Goal: Task Accomplishment & Management: Use online tool/utility

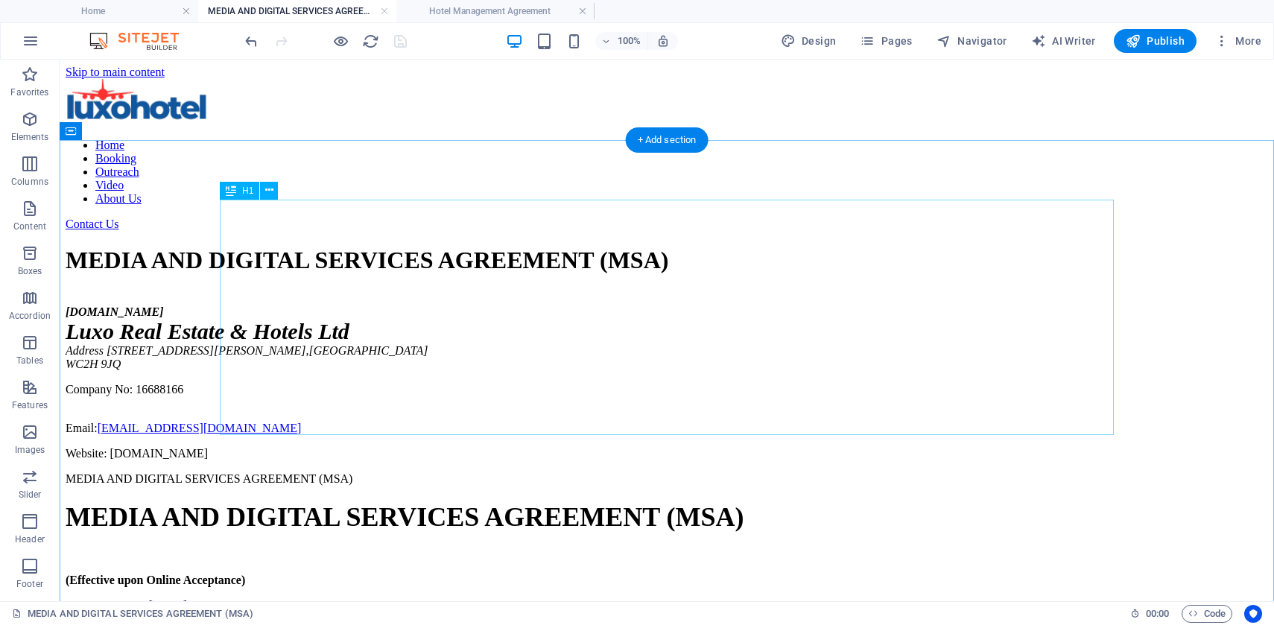
click at [508, 247] on div "MEDIA AND DIGITAL SERVICES AGREEMENT (MSA)" at bounding box center [667, 261] width 1203 height 28
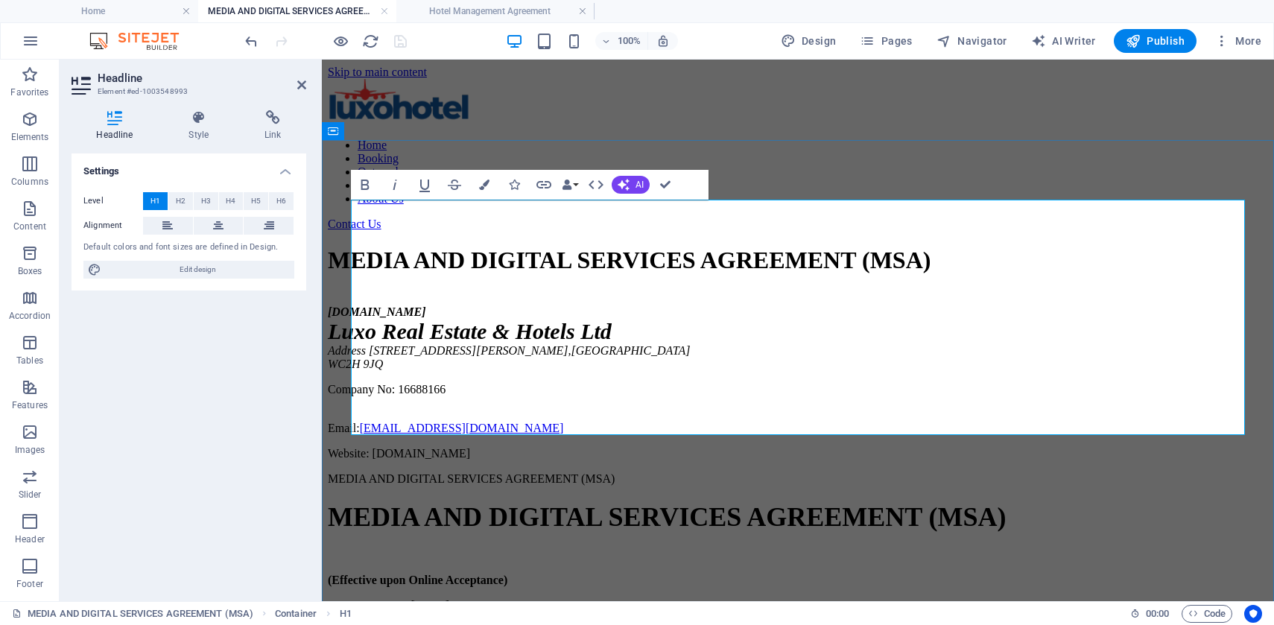
click at [508, 247] on h1 "MEDIA AND DIGITAL SERVICES AGREEMENT (MSA)" at bounding box center [798, 261] width 941 height 28
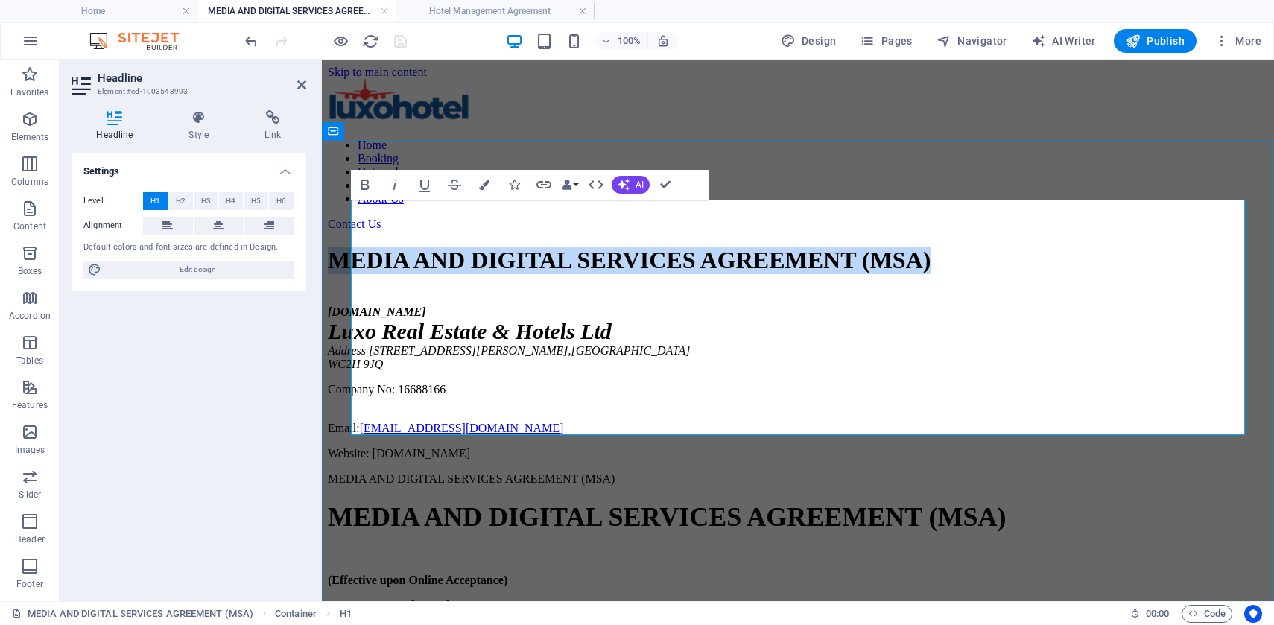
click at [508, 247] on h1 "MEDIA AND DIGITAL SERVICES AGREEMENT (MSA)" at bounding box center [798, 261] width 941 height 28
copy h1 "MEDIA AND DIGITAL SERVICES AGREEMENT (MSA)"
click at [826, 461] on div "[DOMAIN_NAME] Luxo Real Estate & Hotels Ltd Address [STREET_ADDRESS][PERSON_NAM…" at bounding box center [798, 383] width 941 height 155
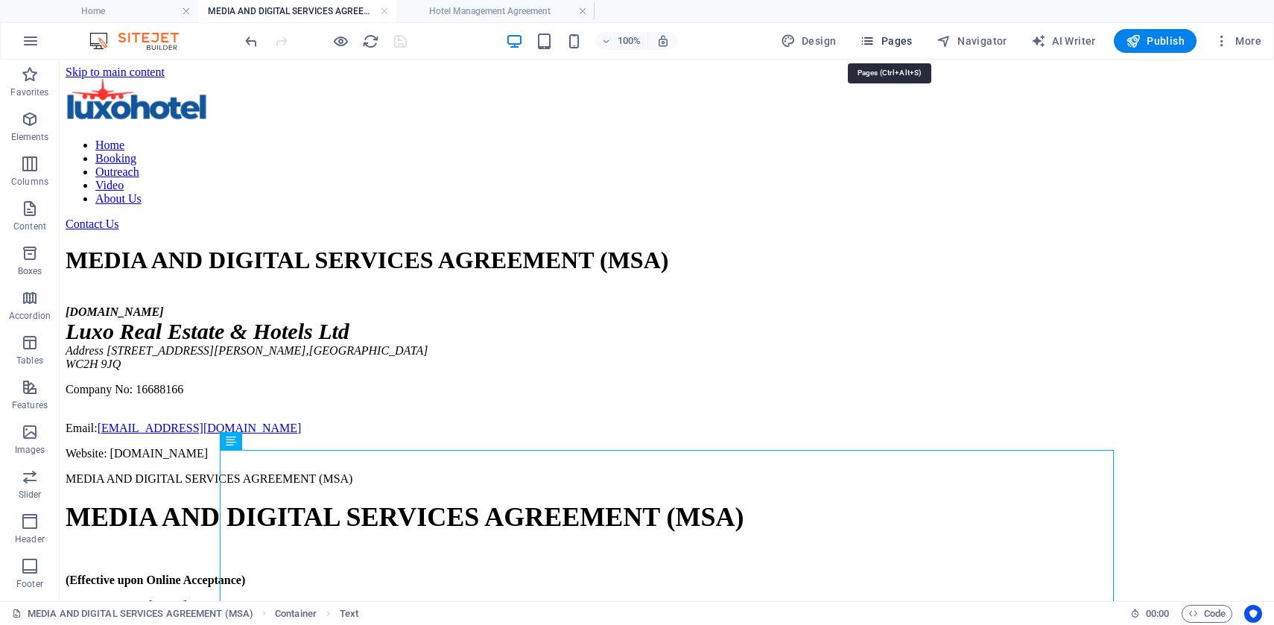
click at [898, 48] on span "Pages" at bounding box center [886, 41] width 52 height 15
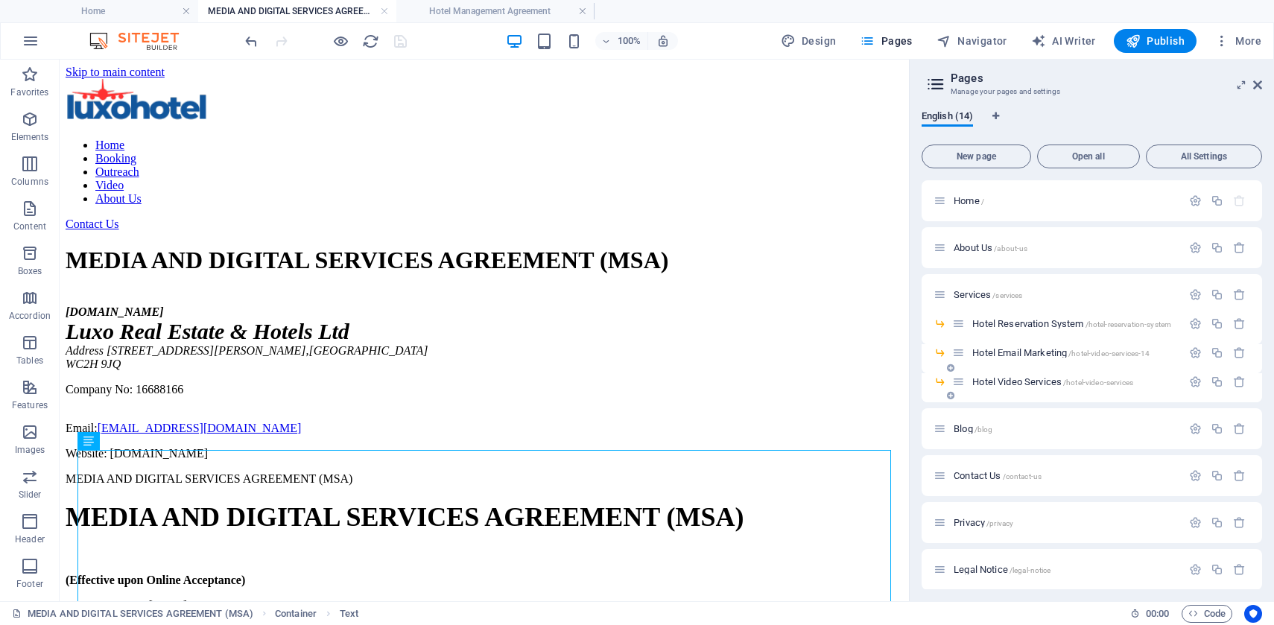
scroll to position [195, 0]
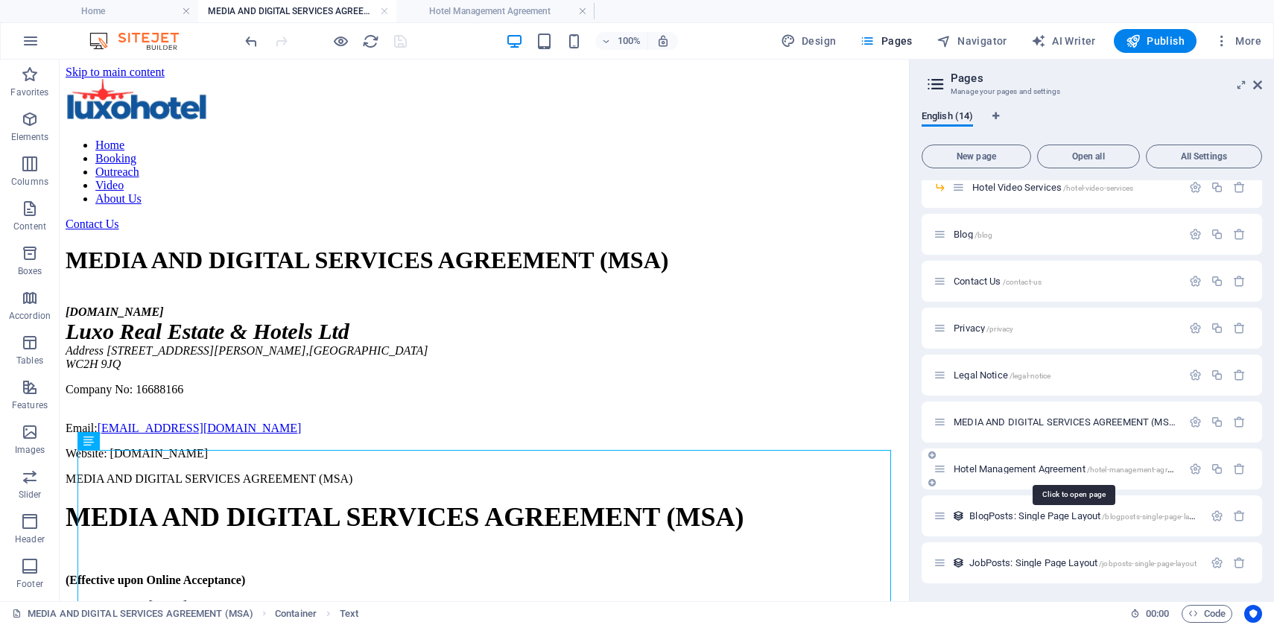
click at [1025, 472] on span "Hotel Management Agreement /hotel-management-agreement" at bounding box center [1073, 469] width 238 height 11
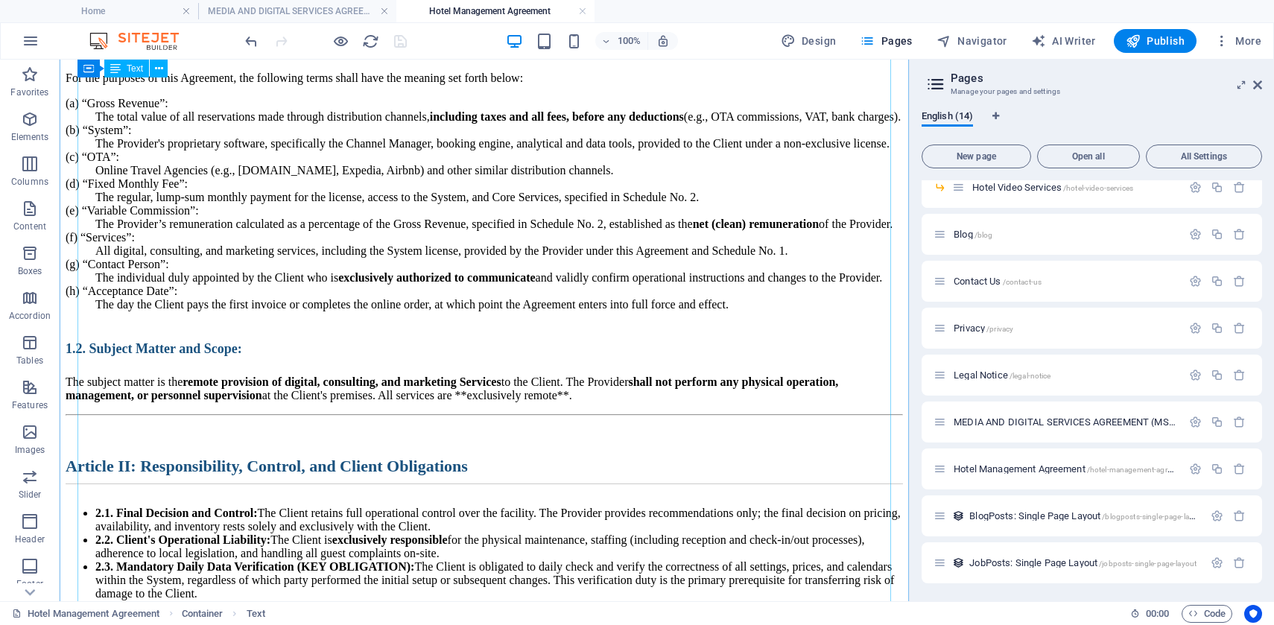
scroll to position [128, 0]
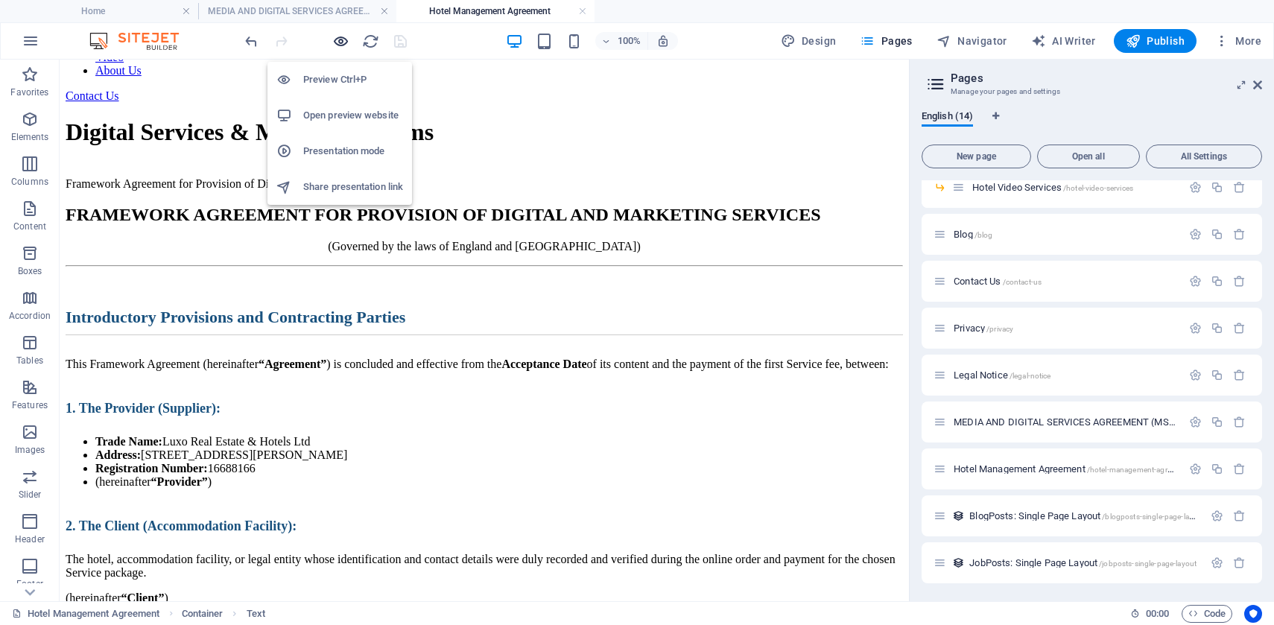
click at [338, 42] on icon "button" at bounding box center [340, 41] width 17 height 17
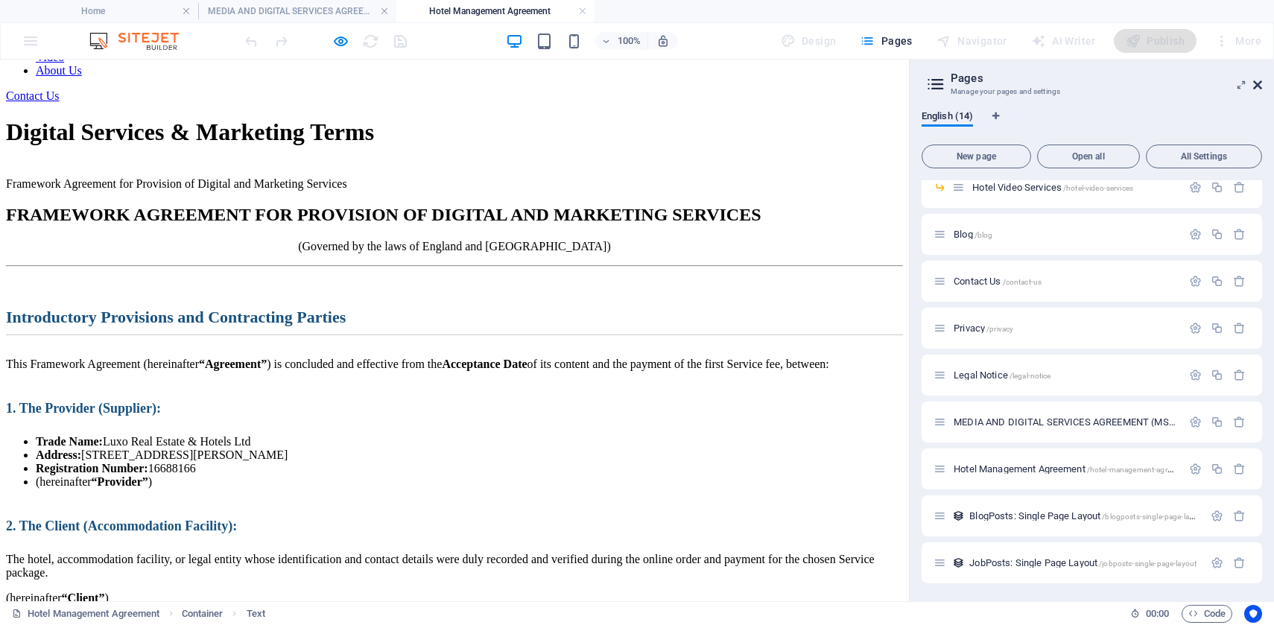
click at [1260, 85] on icon at bounding box center [1258, 85] width 9 height 12
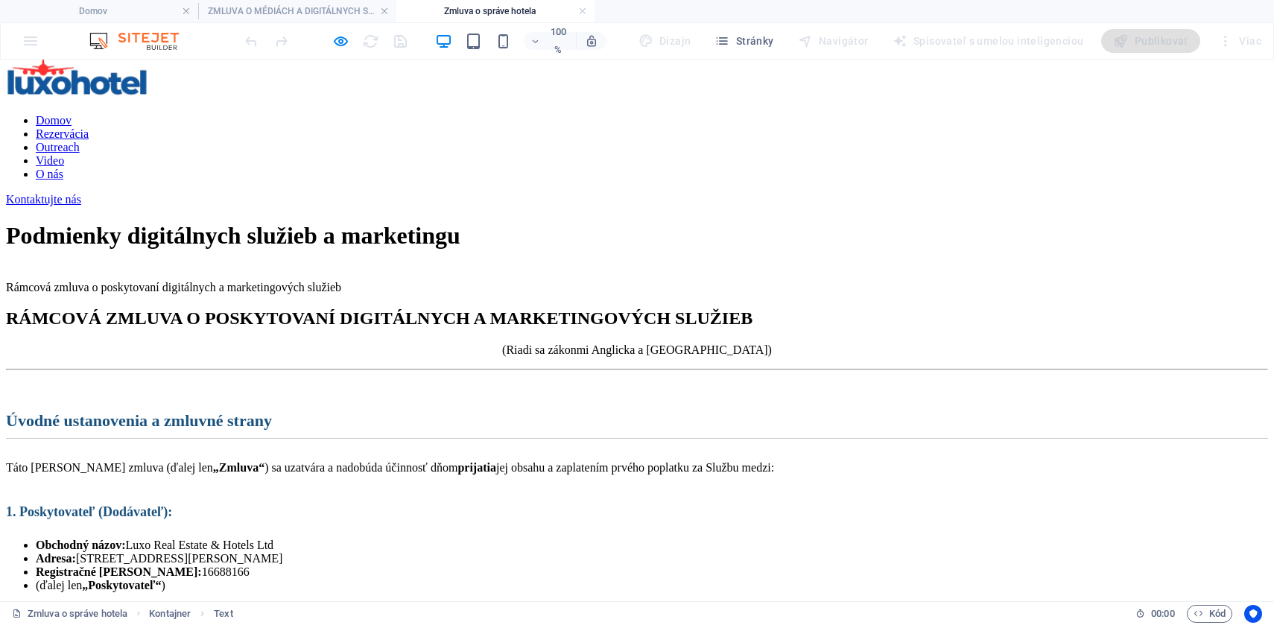
scroll to position [0, 0]
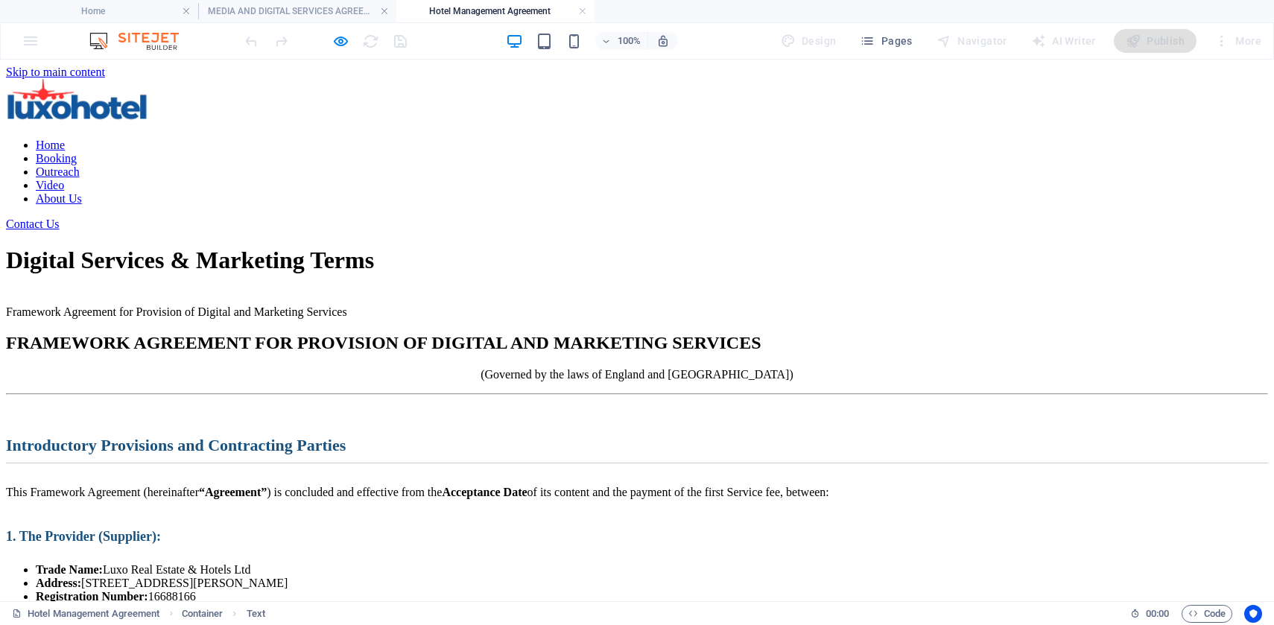
click at [880, 42] on span "Pages" at bounding box center [886, 41] width 52 height 15
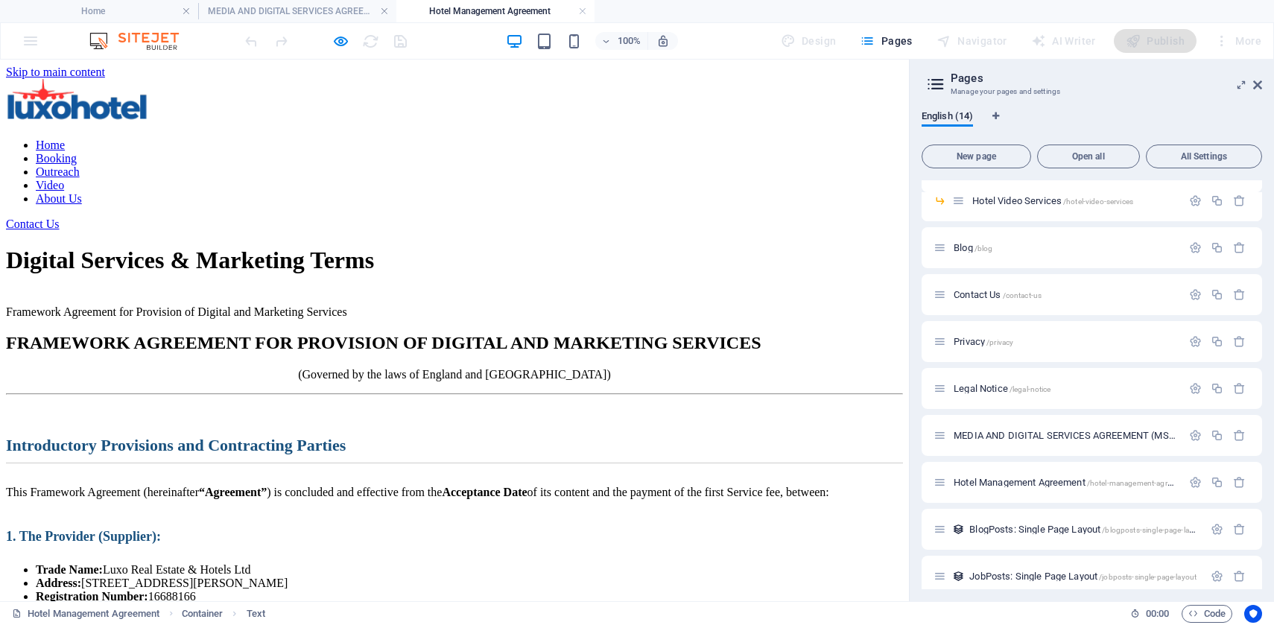
scroll to position [186, 0]
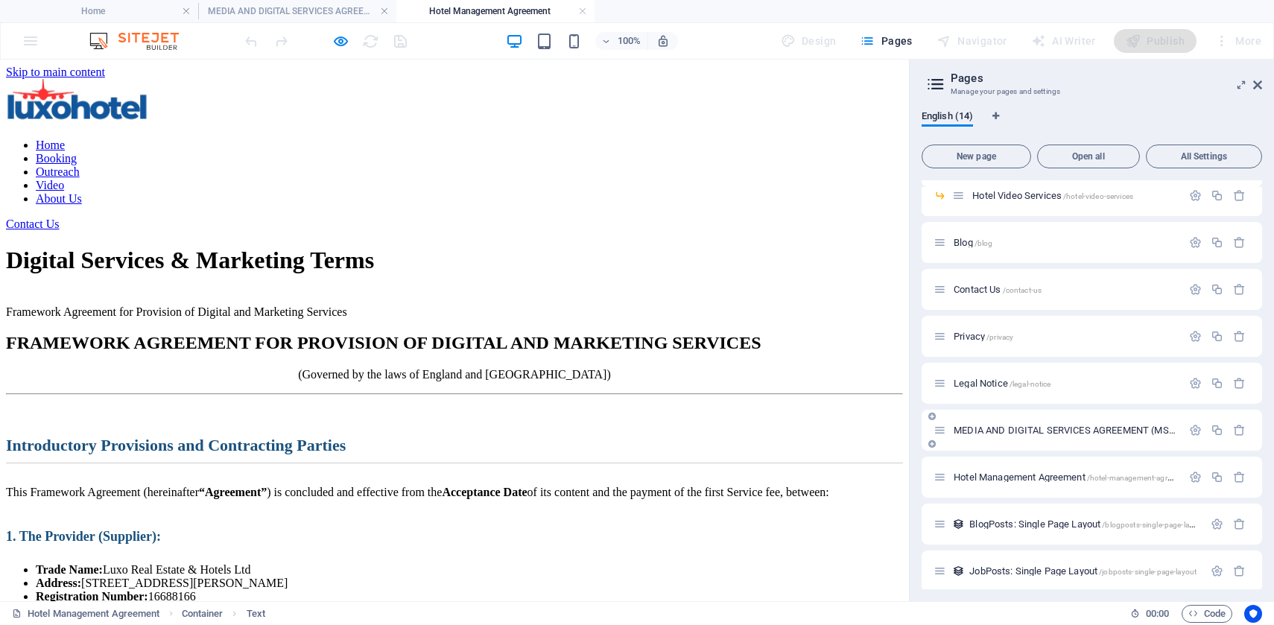
click at [1036, 434] on span "MEDIA AND DIGITAL SERVICES AGREEMENT (MSA) /media-and-digital-services-agreement" at bounding box center [1131, 430] width 355 height 11
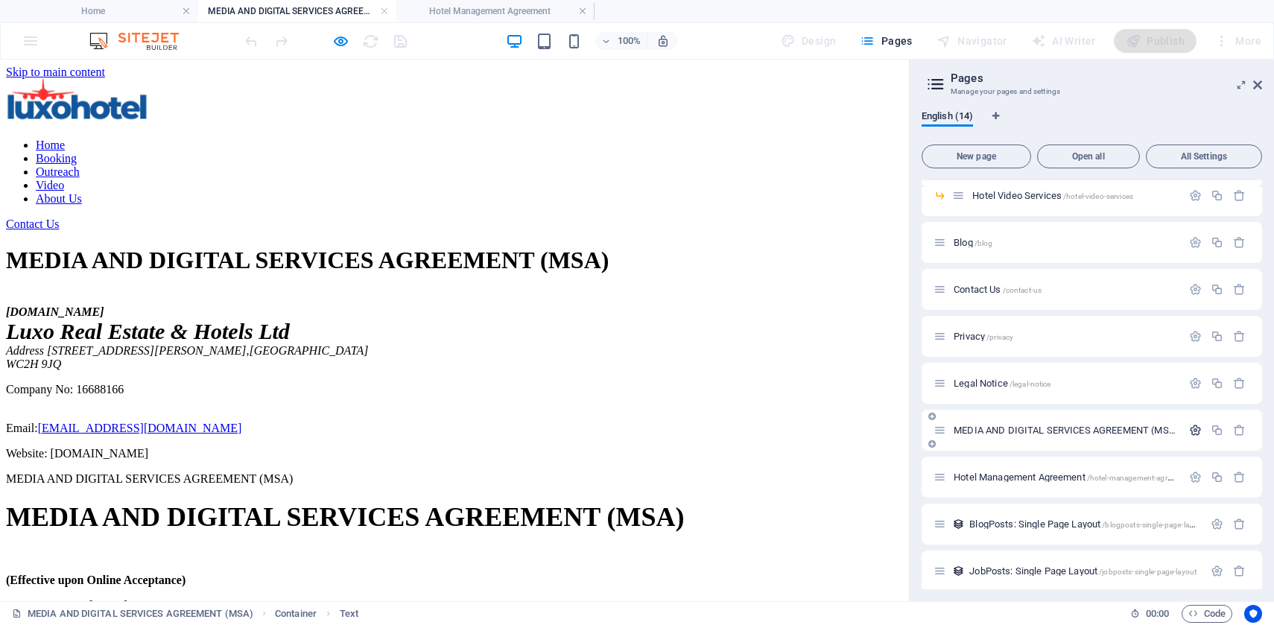
click at [1189, 428] on icon "button" at bounding box center [1195, 430] width 13 height 13
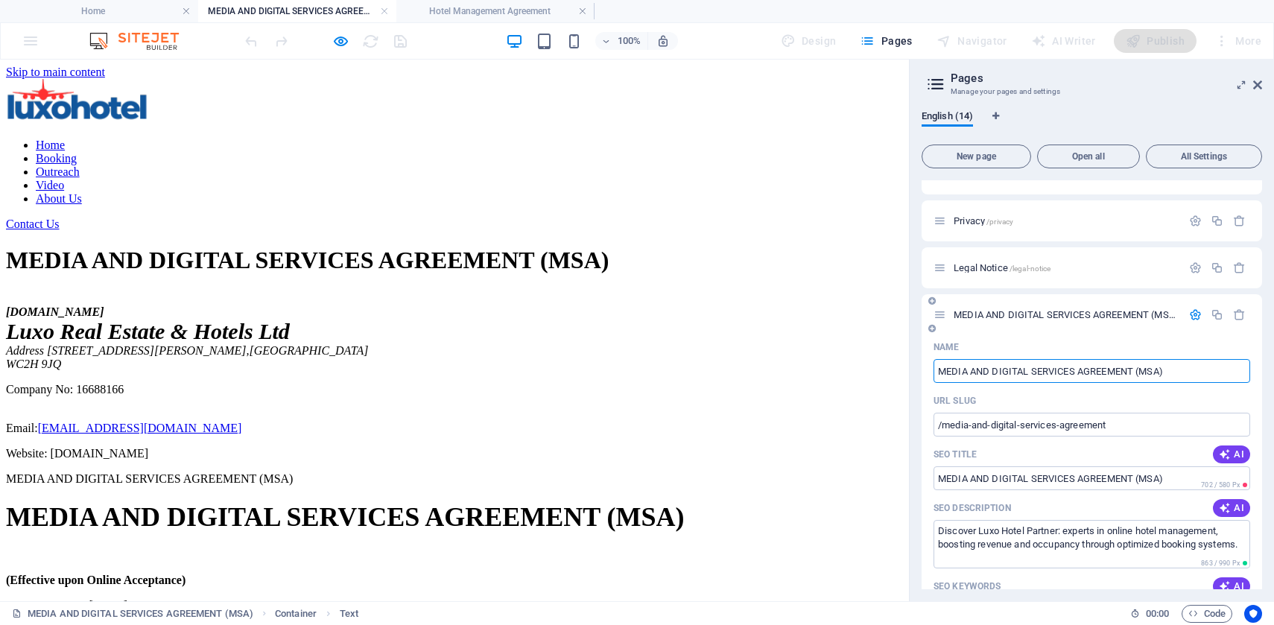
scroll to position [321, 0]
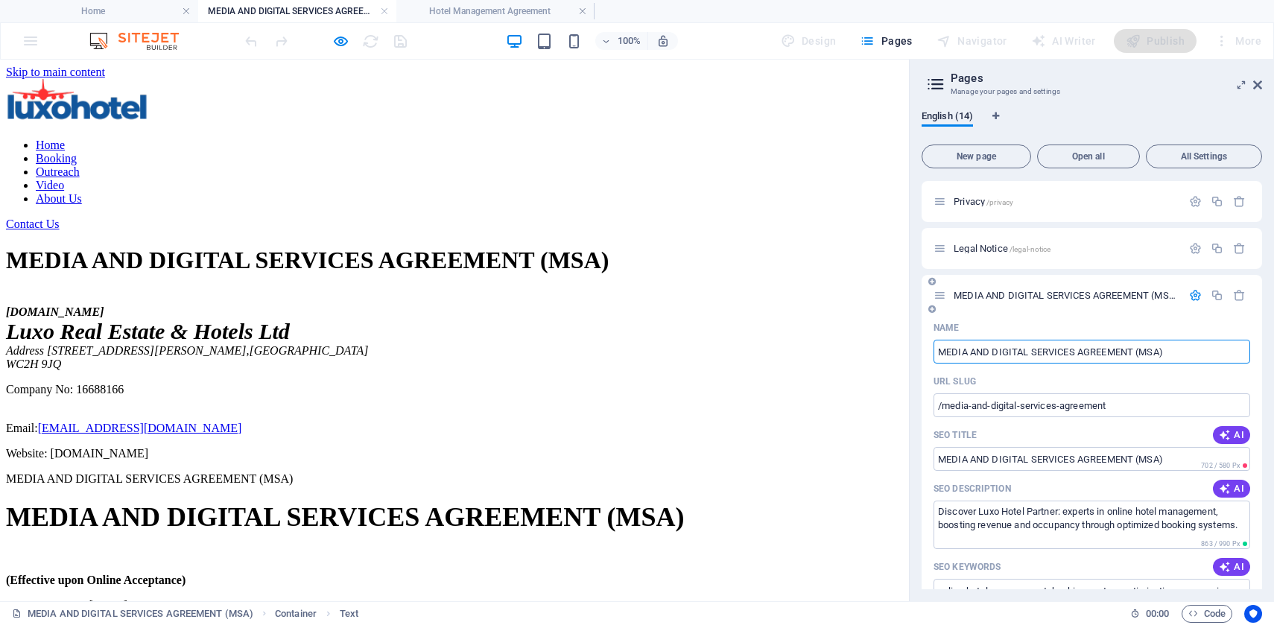
drag, startPoint x: 1181, startPoint y: 351, endPoint x: 931, endPoint y: 351, distance: 250.4
click at [931, 351] on div "Name MEDIA AND DIGITAL SERVICES AGREEMENT (MSA) ​ URL SLUG /media-and-digital-s…" at bounding box center [1092, 637] width 341 height 642
click at [1087, 352] on input "MEDIA AND DIGITAL SERVICES AGREEMENT (MSA)" at bounding box center [1092, 352] width 317 height 24
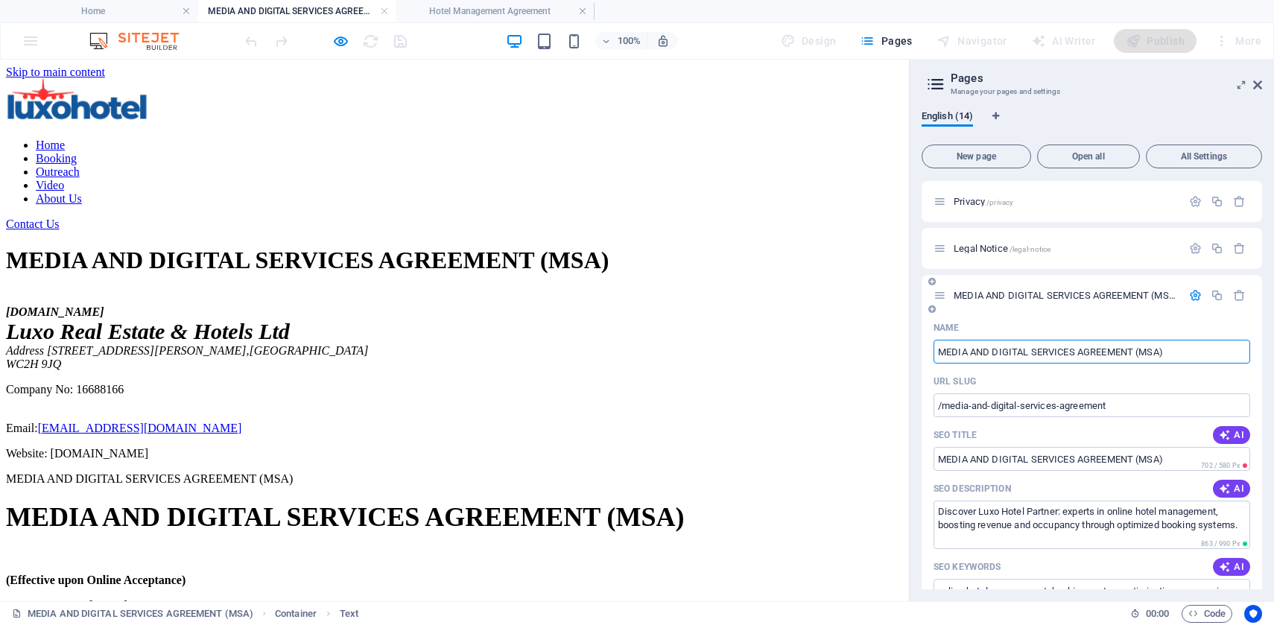
paste input "edia and Digital Services Agreement"
type input "Media and Digital Services Agreement (MSA)"
drag, startPoint x: 1151, startPoint y: 358, endPoint x: 1107, endPoint y: 353, distance: 44.3
click at [1107, 353] on input "Media and Digital Services Agreement (MSA)" at bounding box center [1092, 352] width 317 height 24
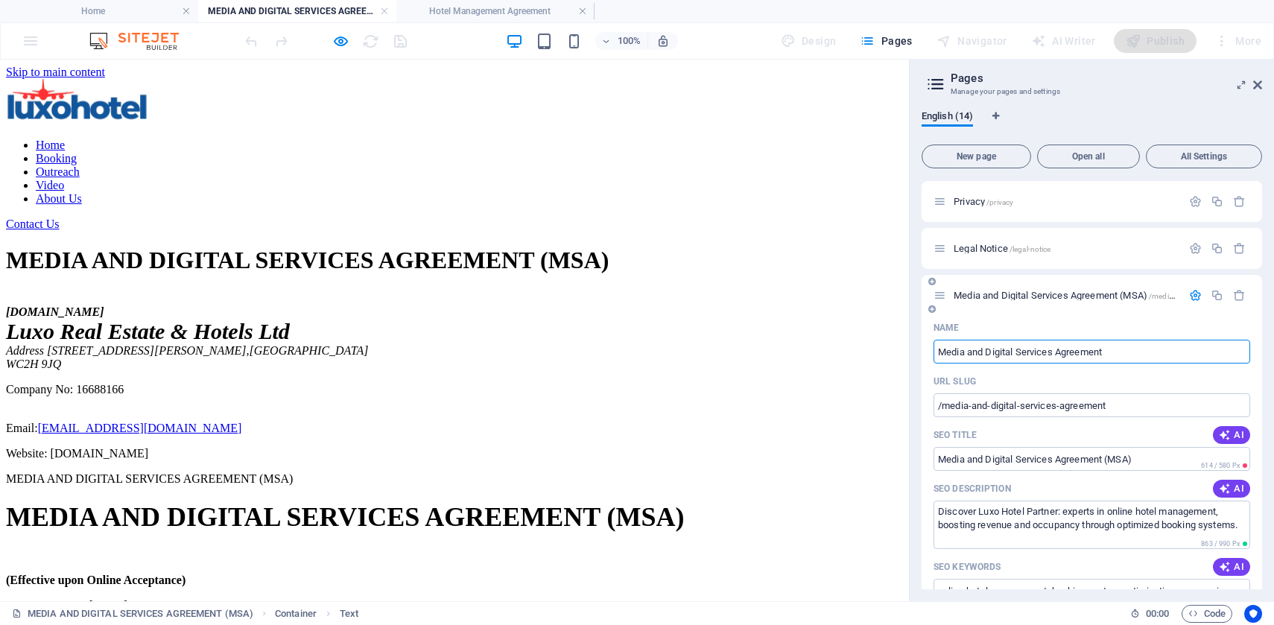
type input "Media and Digital Services Agreement"
click at [1112, 323] on div "Name" at bounding box center [1092, 328] width 317 height 24
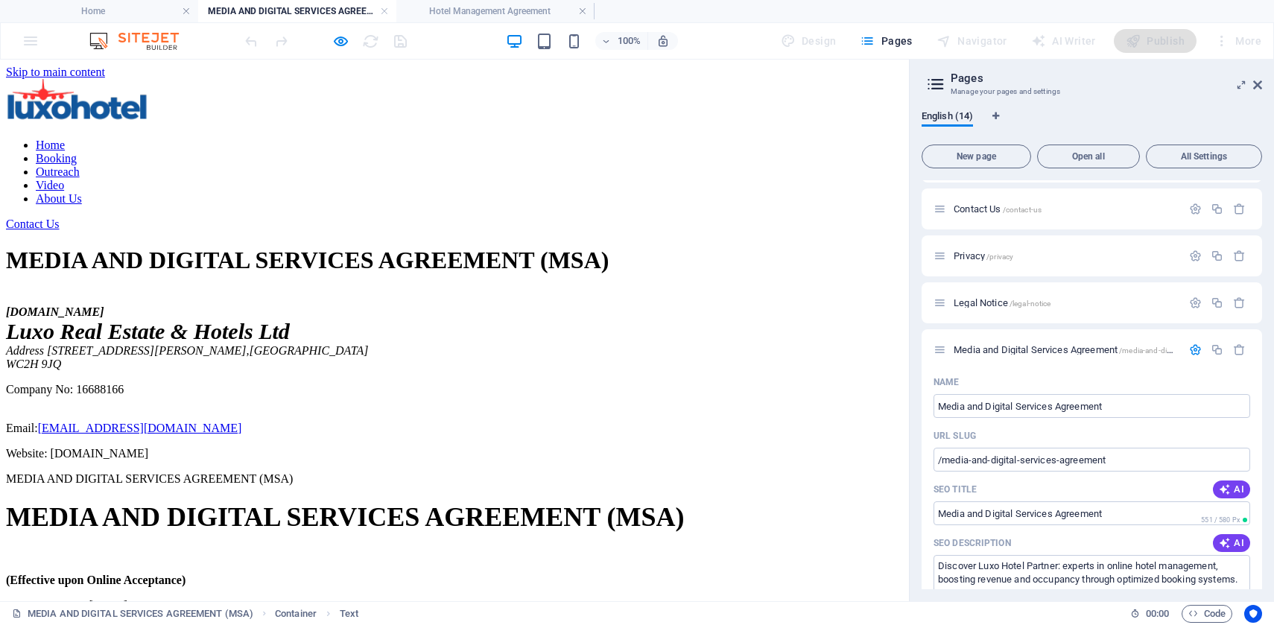
scroll to position [268, 0]
click at [1002, 301] on span "Legal Notice /legal-notice" at bounding box center [1002, 301] width 97 height 11
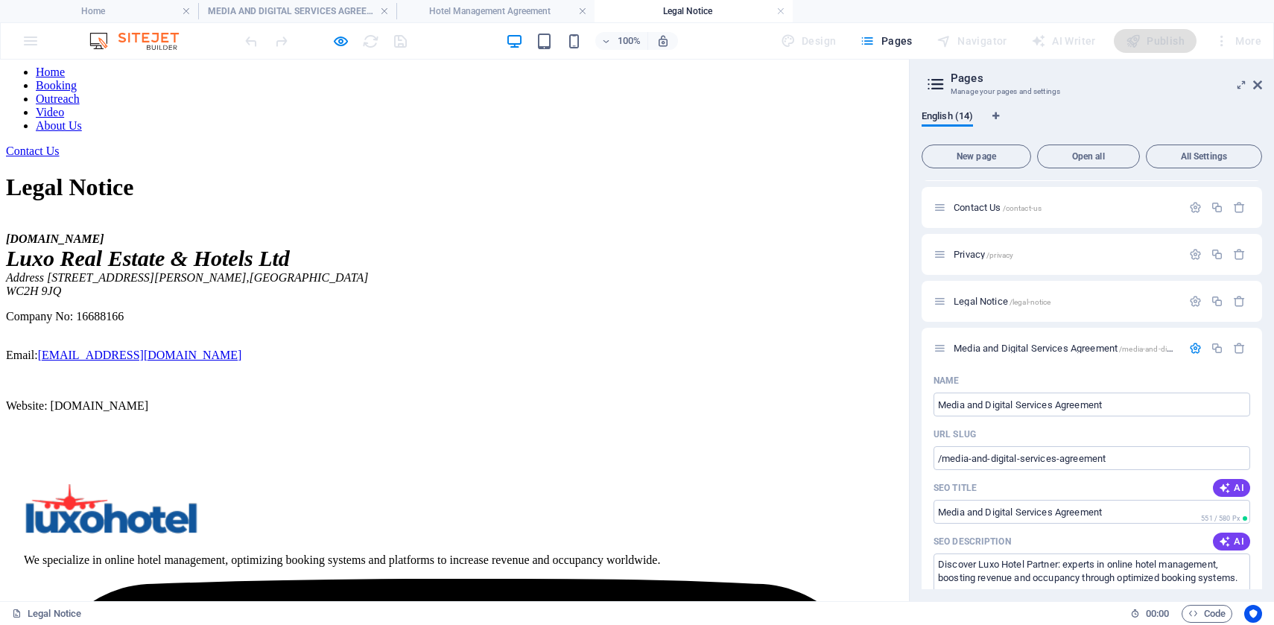
scroll to position [82, 0]
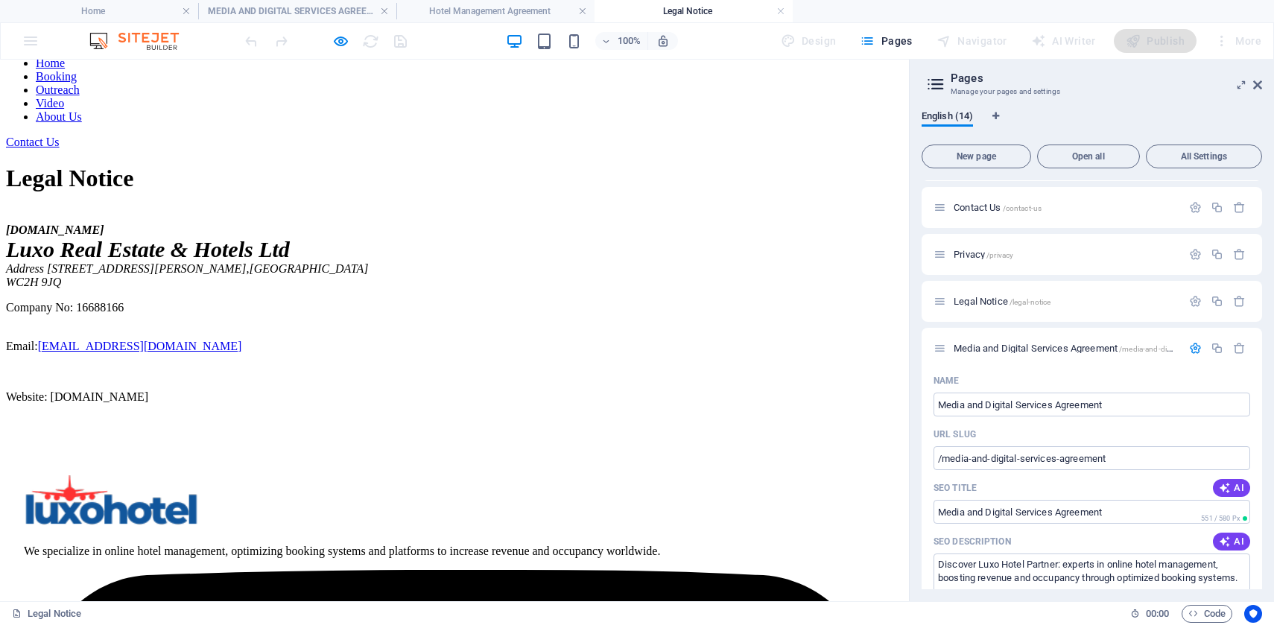
click at [312, 322] on div "[DOMAIN_NAME] Luxo Real Estate & Hotels Ltd Address [STREET_ADDRESS][PERSON_NAM…" at bounding box center [454, 314] width 897 height 180
click at [1260, 86] on icon at bounding box center [1258, 85] width 9 height 12
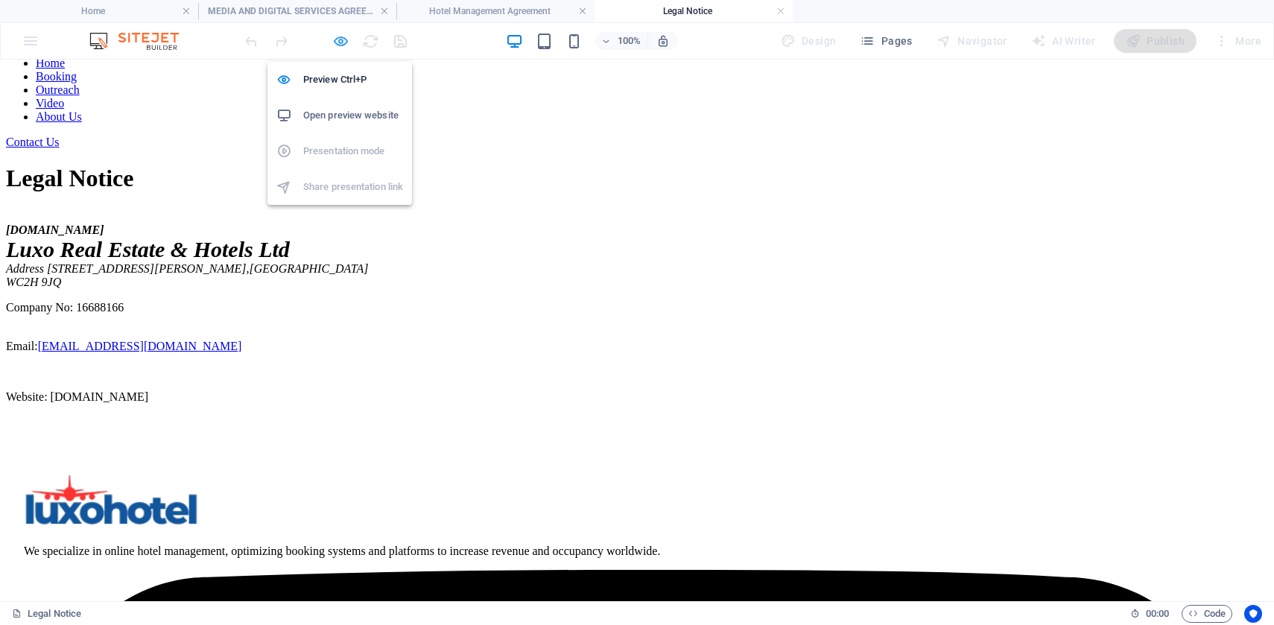
click at [338, 39] on icon "button" at bounding box center [340, 41] width 17 height 17
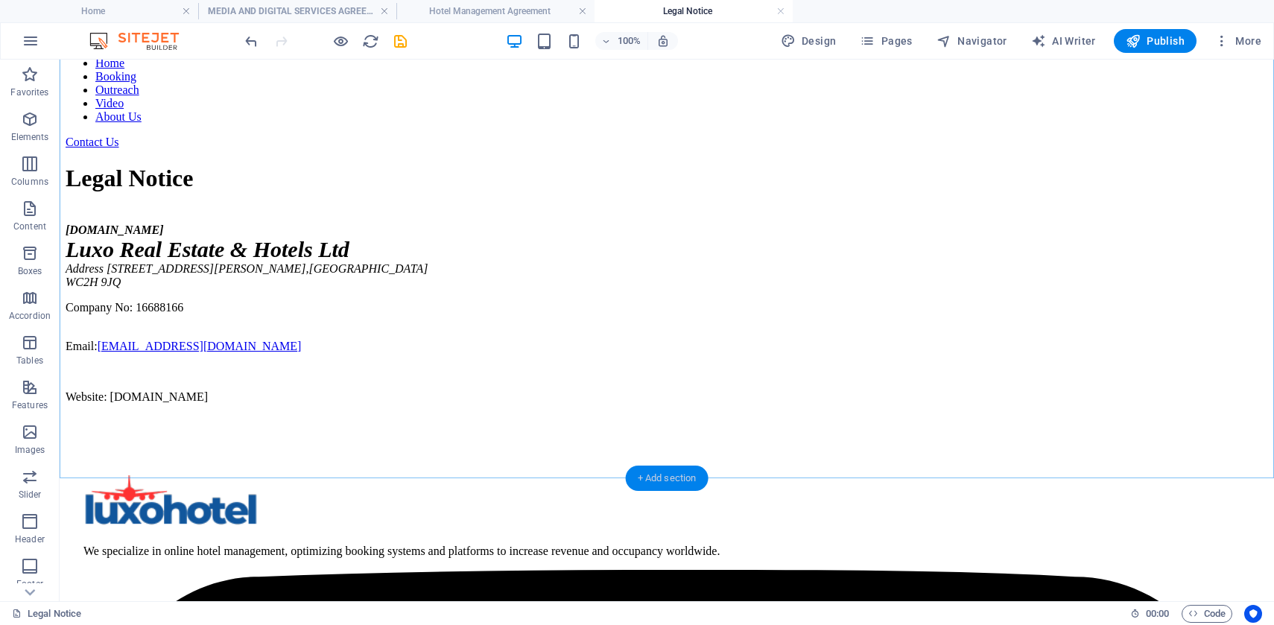
click at [660, 475] on div "+ Add section" at bounding box center [667, 478] width 83 height 25
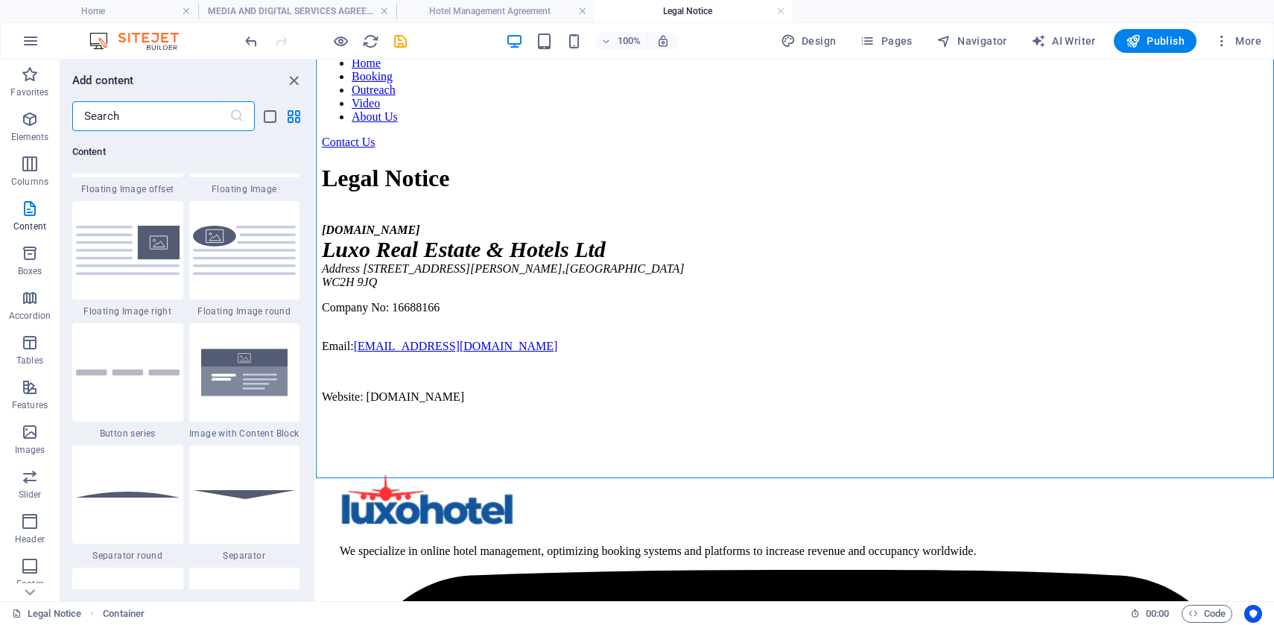
scroll to position [3328, 0]
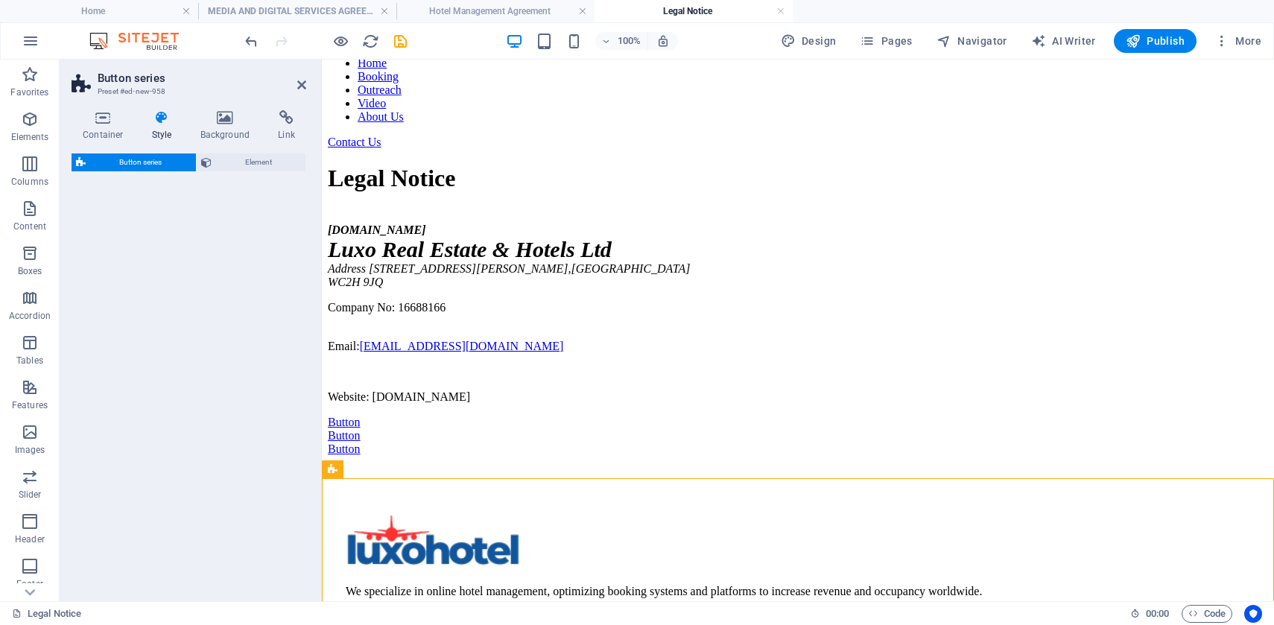
select select "rem"
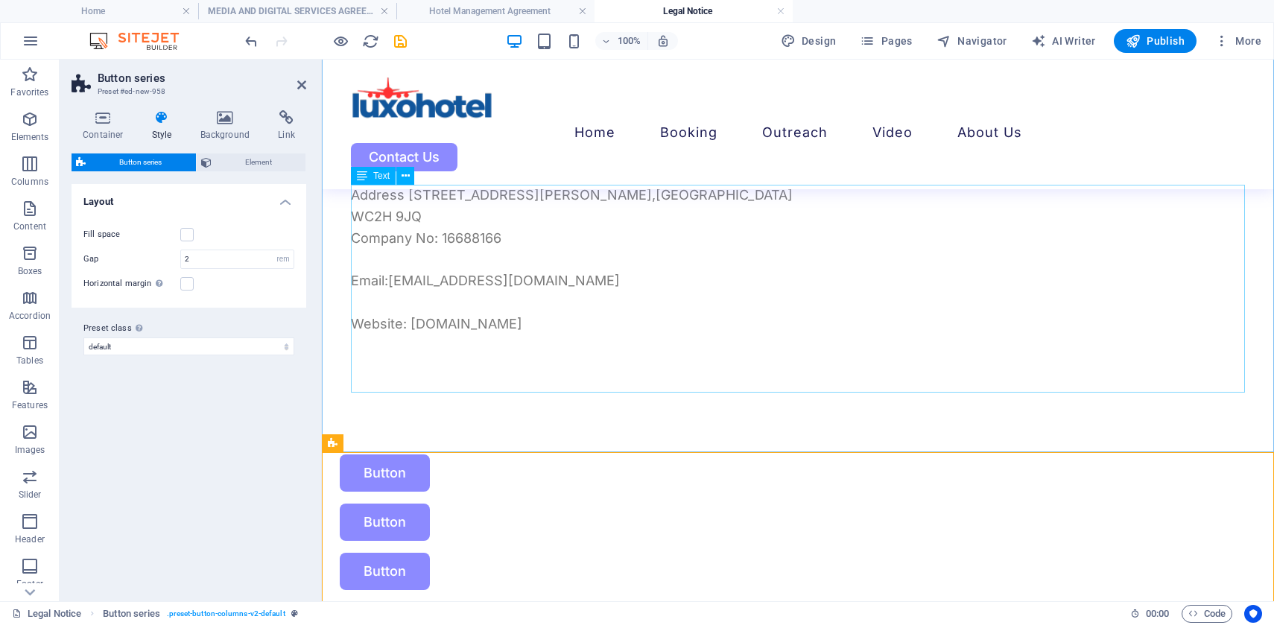
scroll to position [167, 0]
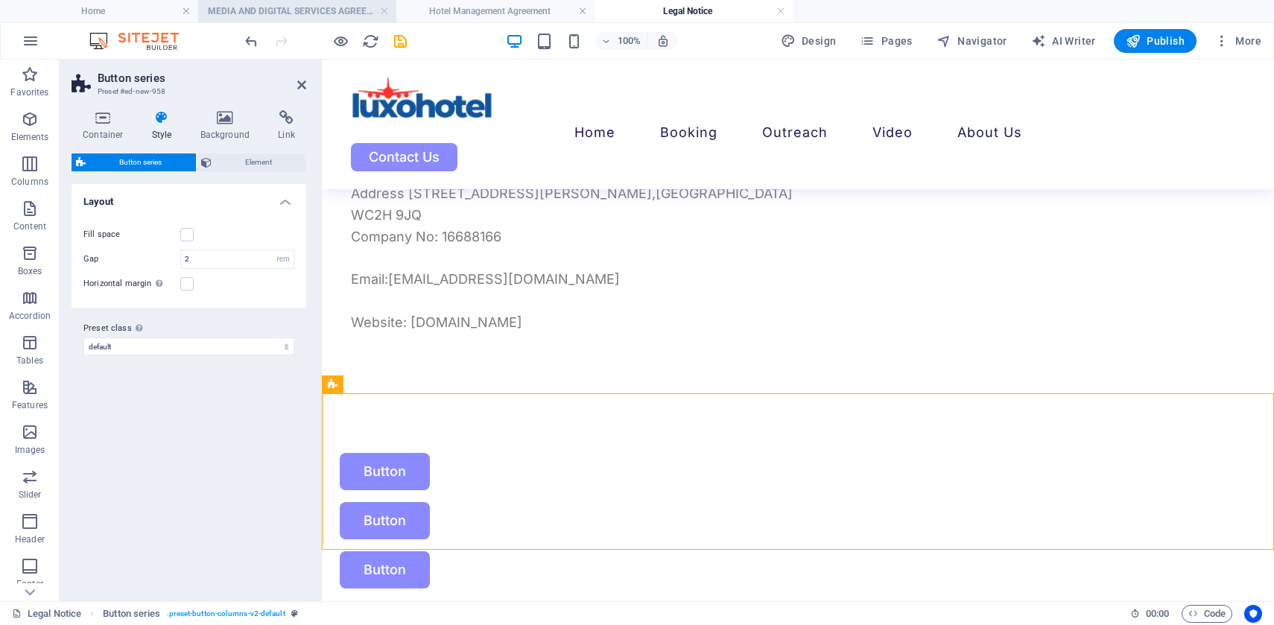
drag, startPoint x: 122, startPoint y: 355, endPoint x: 307, endPoint y: 4, distance: 396.7
click at [683, 475] on div "Button" at bounding box center [787, 471] width 894 height 37
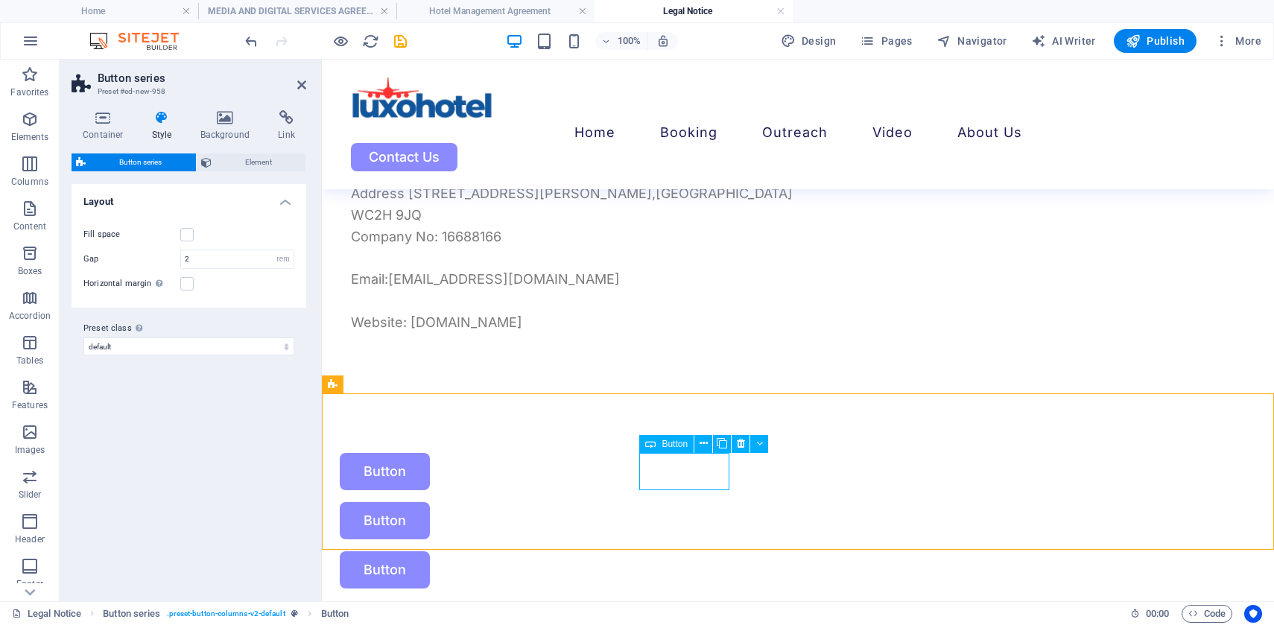
click at [683, 475] on div "Button" at bounding box center [787, 471] width 894 height 37
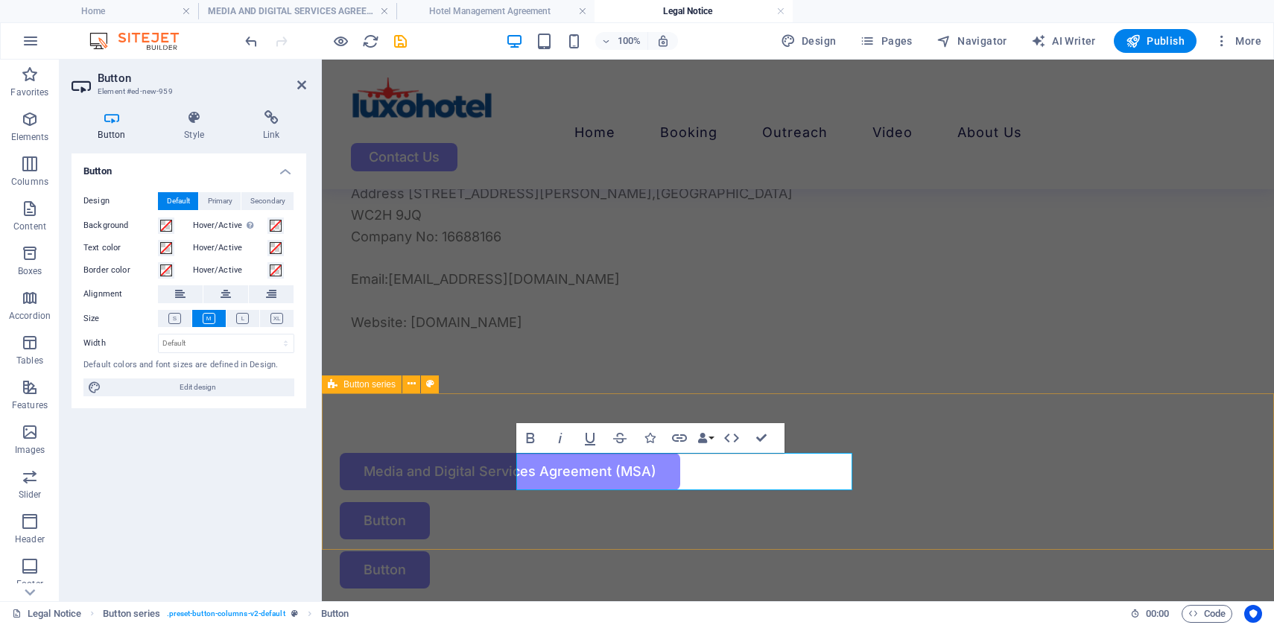
click at [896, 422] on div "Media and Digital Services Agreement (MSA) Button Button" at bounding box center [798, 521] width 952 height 255
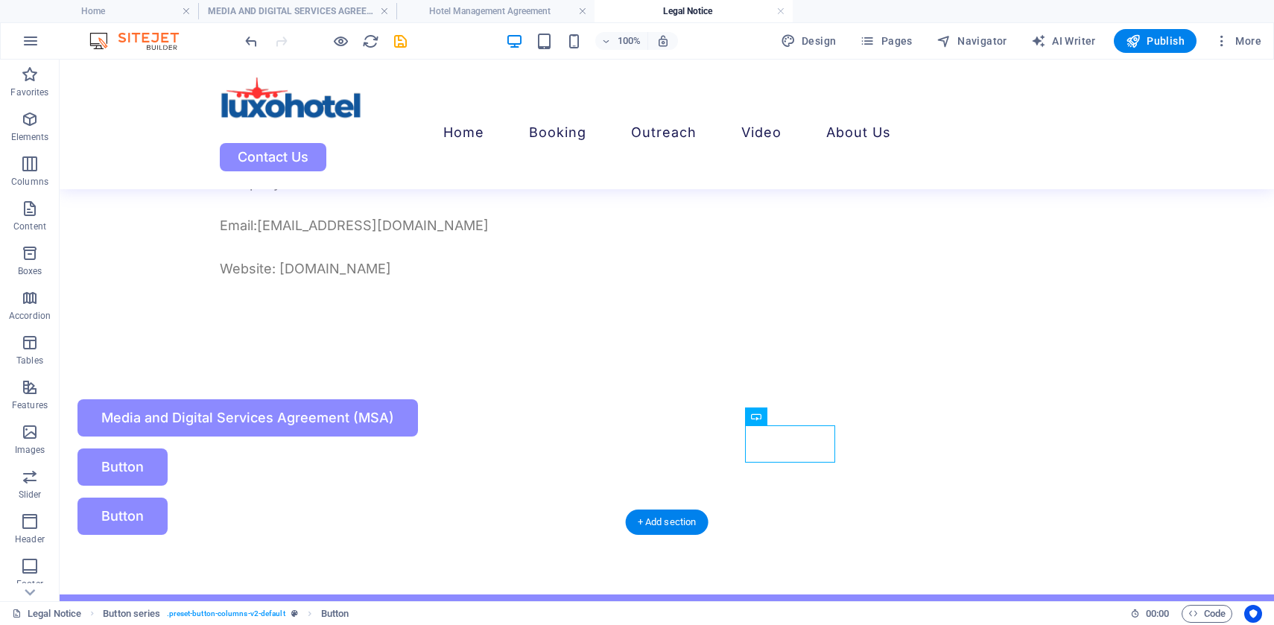
scroll to position [230, 0]
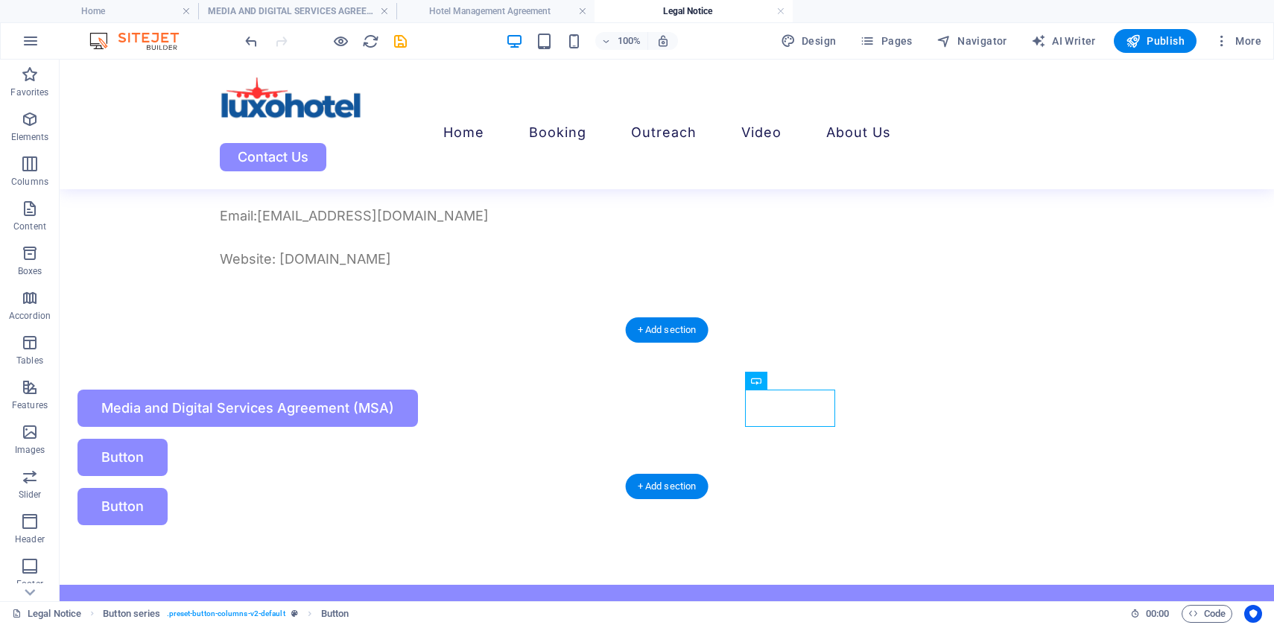
drag, startPoint x: 808, startPoint y: 478, endPoint x: 790, endPoint y: 405, distance: 75.9
click at [790, 439] on div "Button" at bounding box center [525, 457] width 894 height 37
click at [794, 439] on div "Button" at bounding box center [525, 457] width 894 height 37
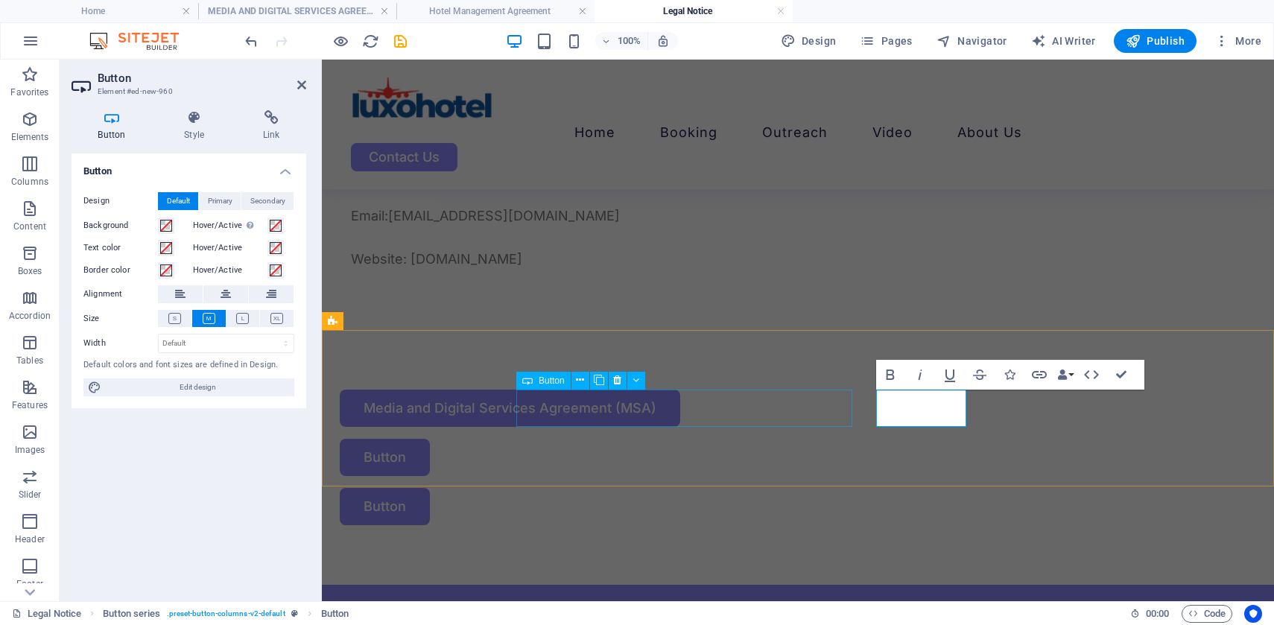
click at [704, 409] on div "Media and Digital Services Agreement (MSA)" at bounding box center [787, 408] width 894 height 37
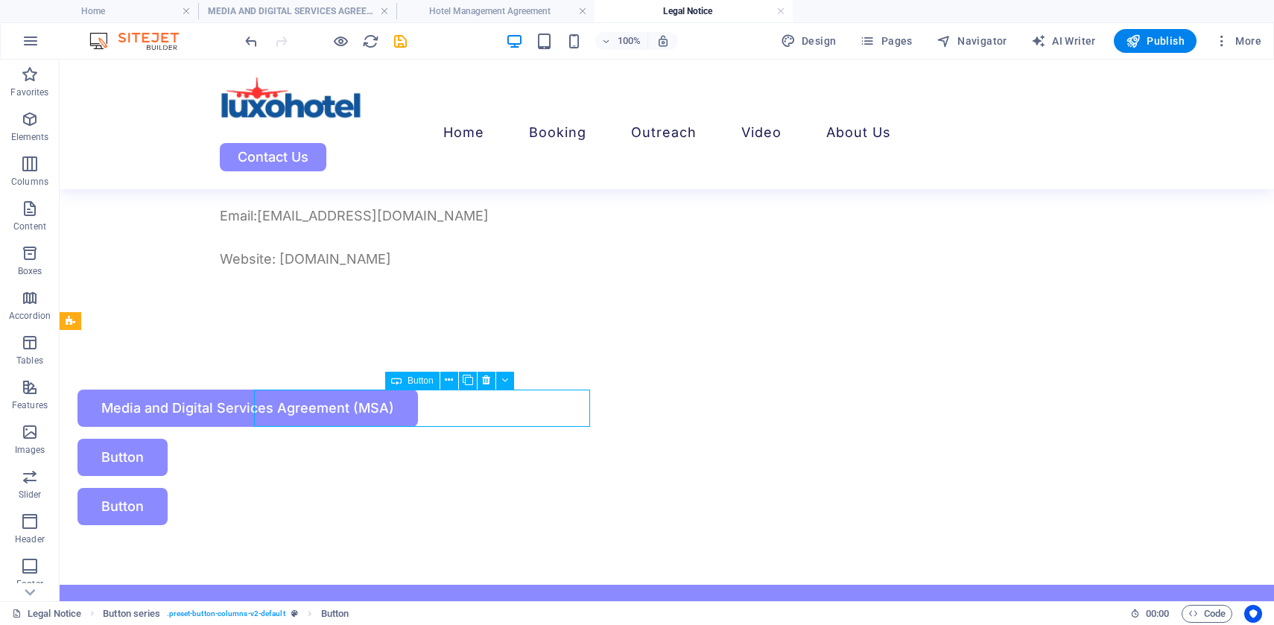
click at [704, 409] on div "Media and Digital Services Agreement (MSA)" at bounding box center [525, 408] width 894 height 37
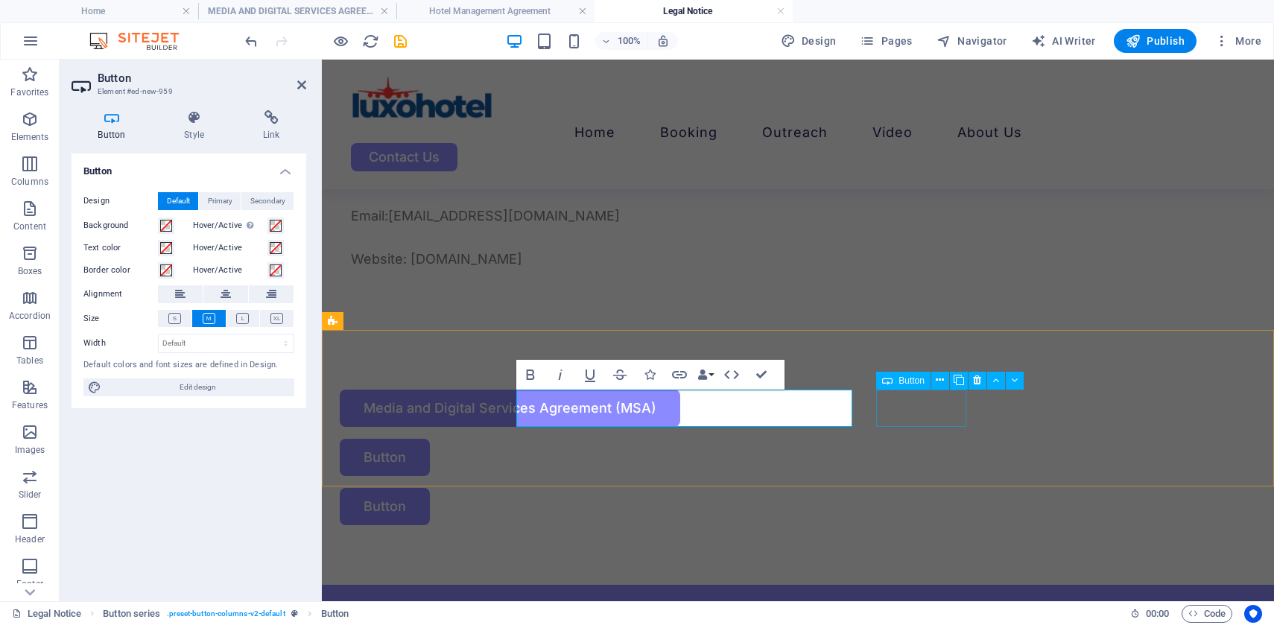
click at [906, 439] on div "Button" at bounding box center [787, 457] width 894 height 37
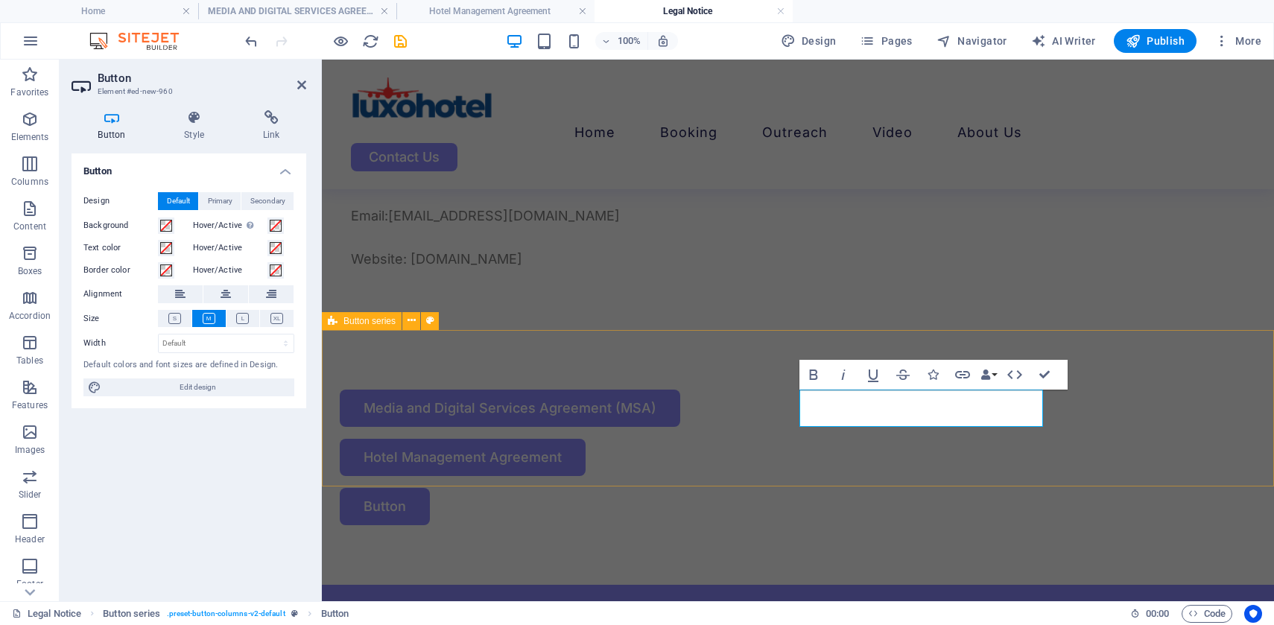
click at [1165, 352] on div "Media and Digital Services Agreement (MSA) Hotel Management Agreement Button" at bounding box center [798, 457] width 952 height 255
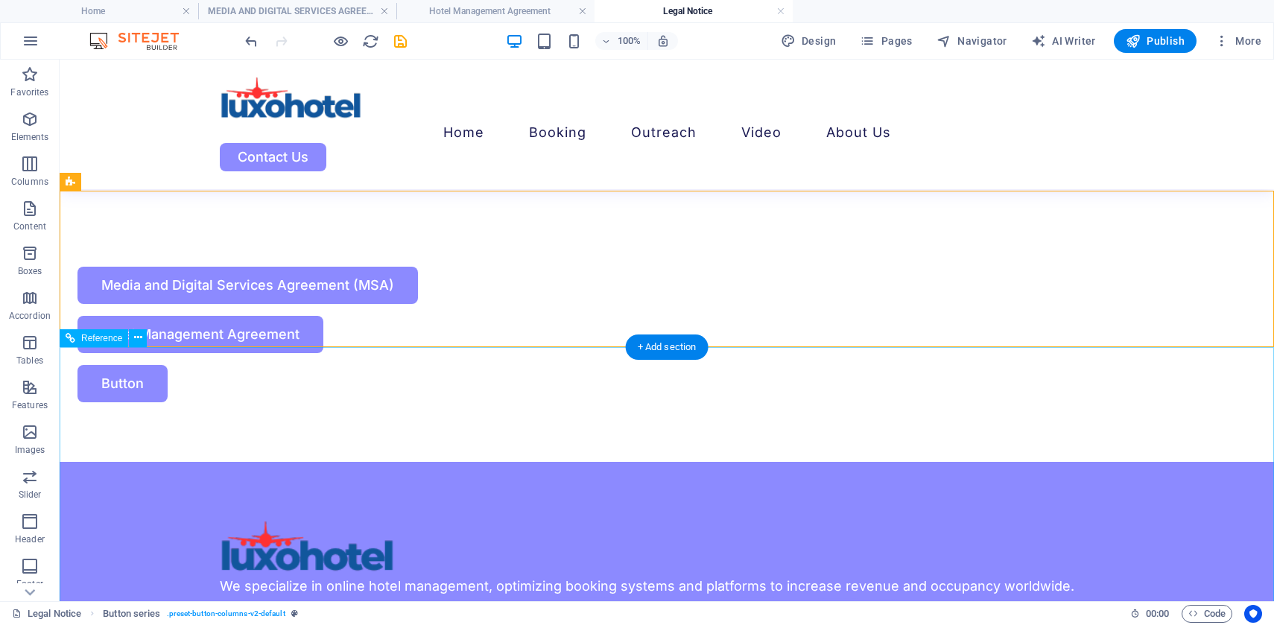
scroll to position [346, 0]
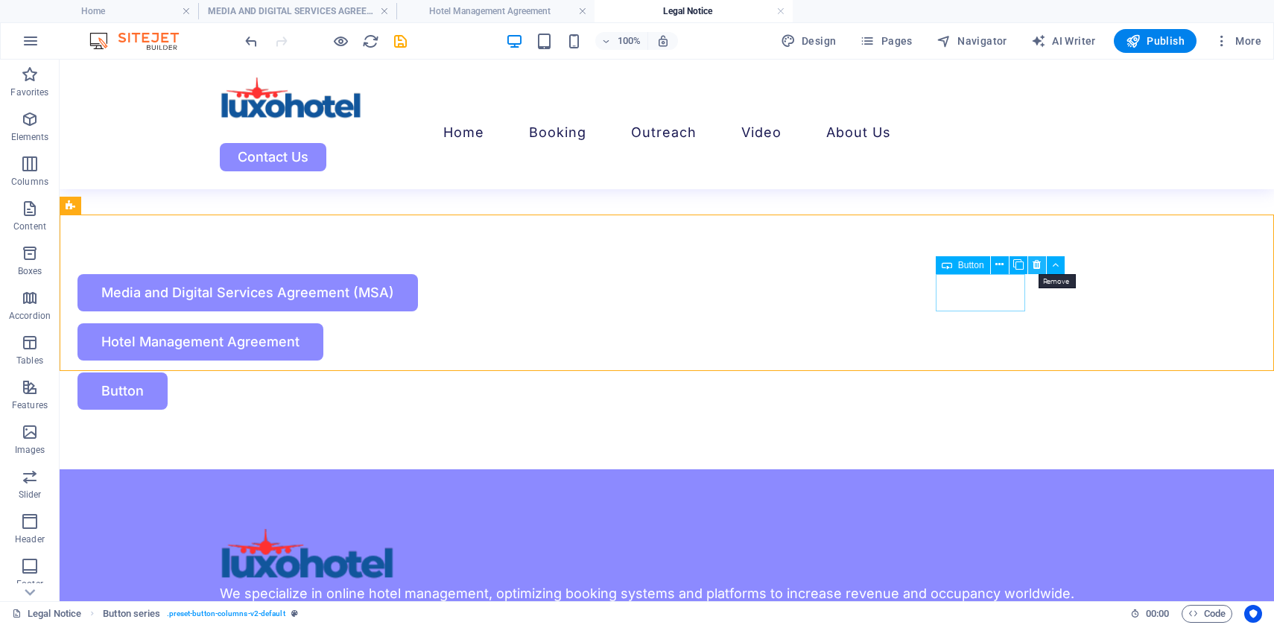
click at [1039, 267] on icon at bounding box center [1037, 265] width 8 height 16
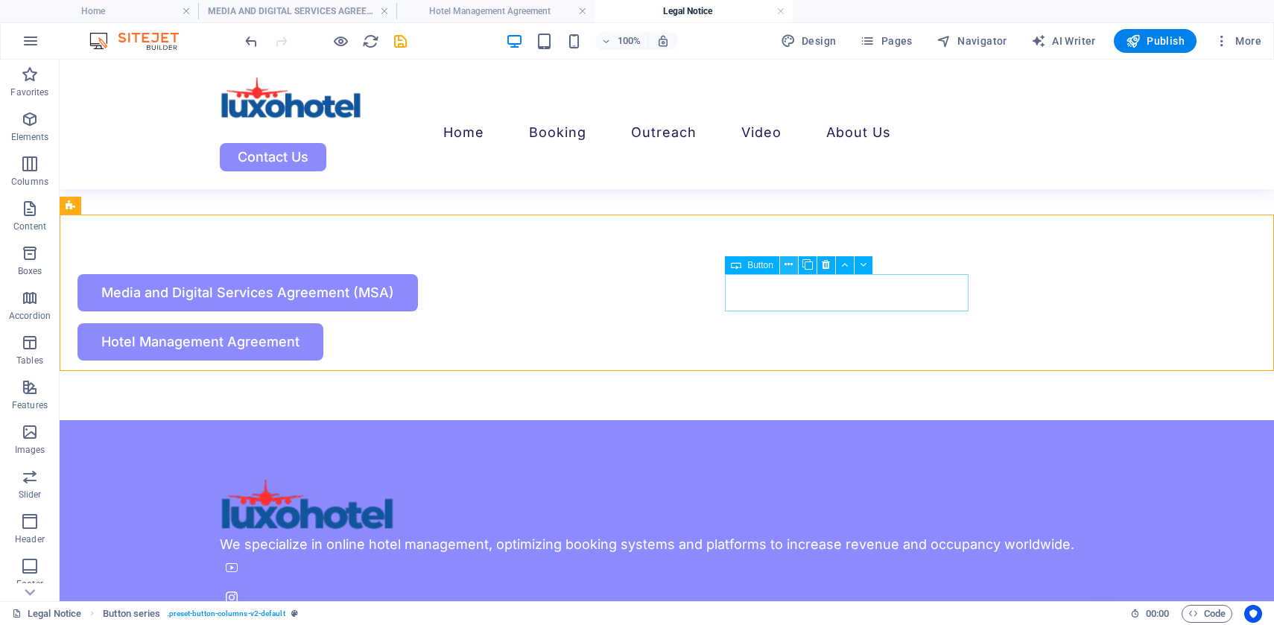
click at [789, 265] on icon at bounding box center [789, 265] width 8 height 16
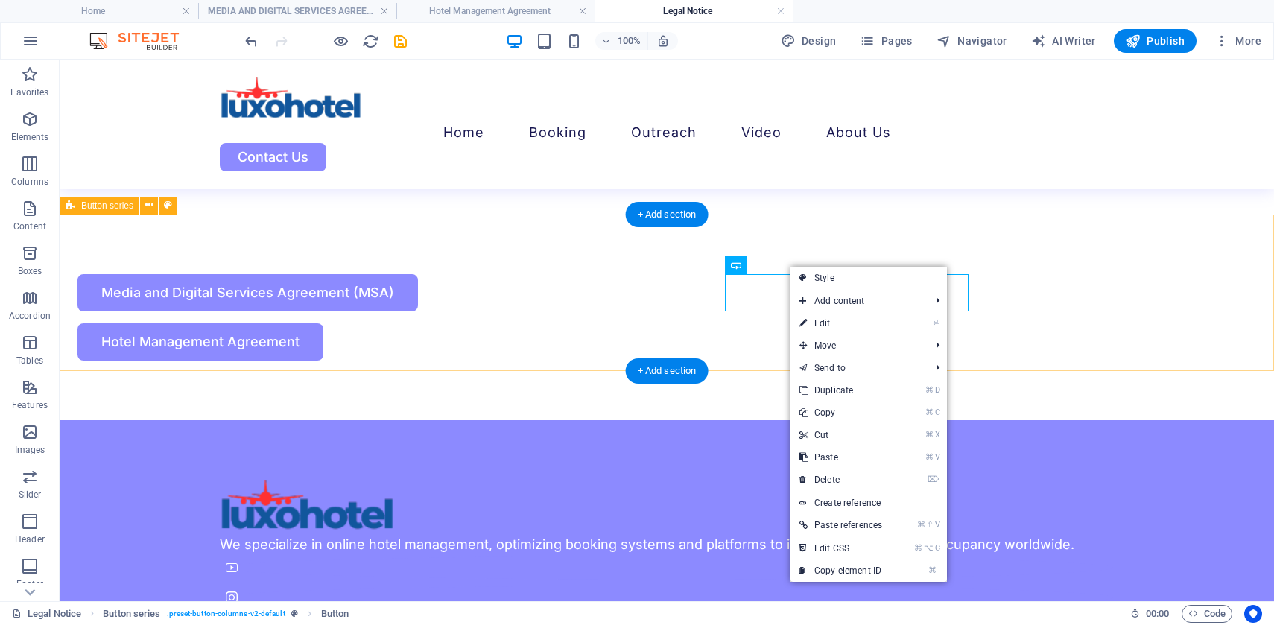
click at [1123, 270] on div "Media and Digital Services Agreement (MSA) Hotel Management Agreement" at bounding box center [667, 318] width 1215 height 206
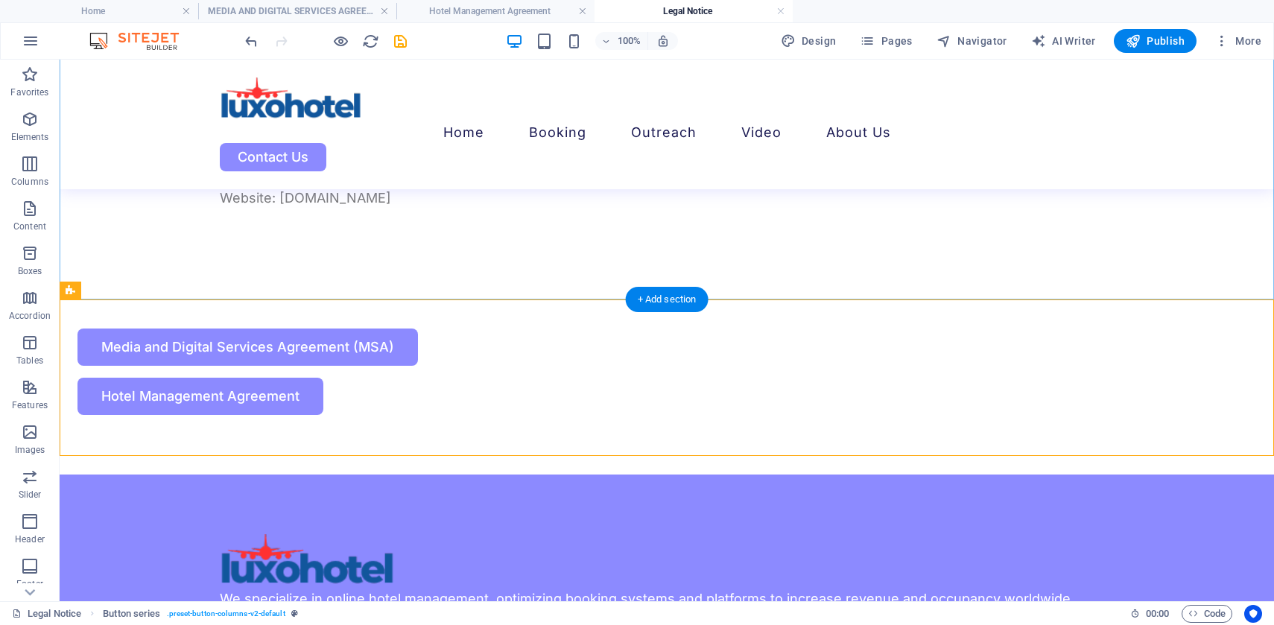
scroll to position [293, 0]
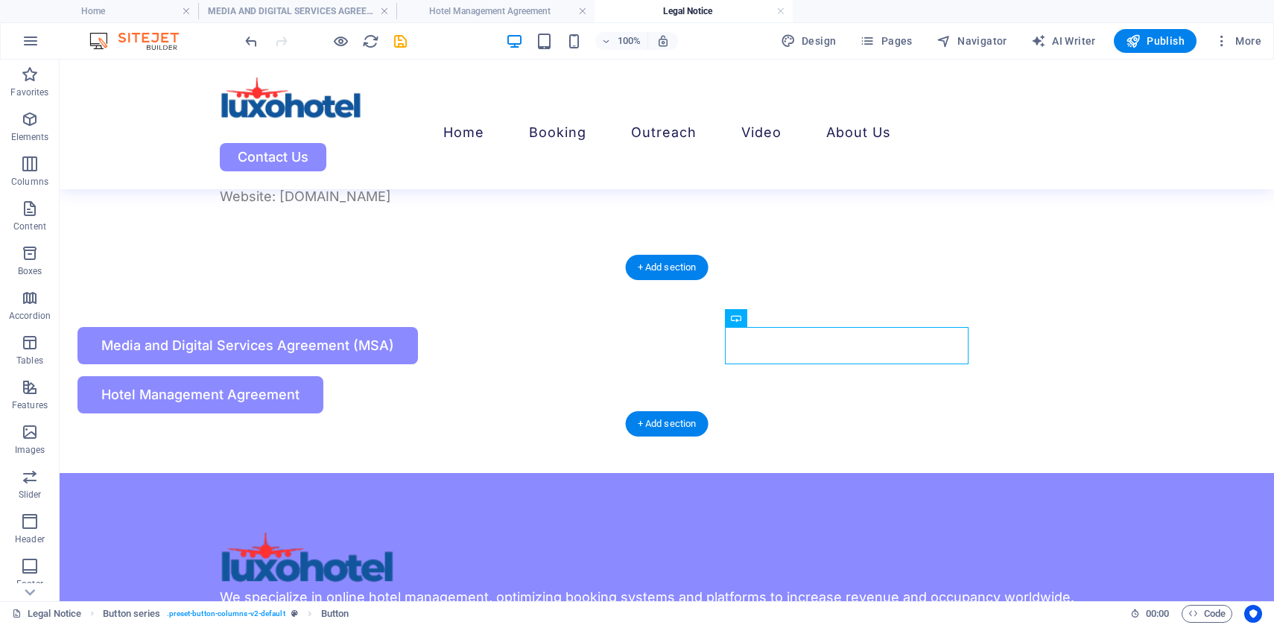
drag, startPoint x: 815, startPoint y: 376, endPoint x: 574, endPoint y: 388, distance: 241.8
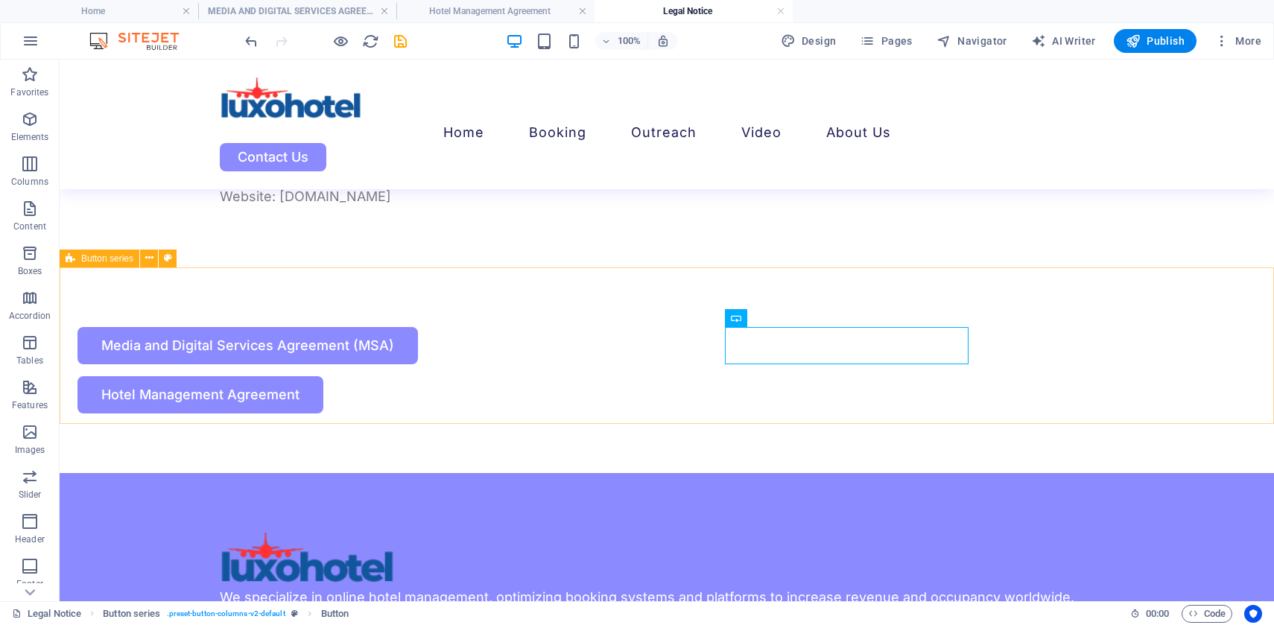
click at [106, 261] on span "Button series" at bounding box center [107, 258] width 52 height 9
select select "rem"
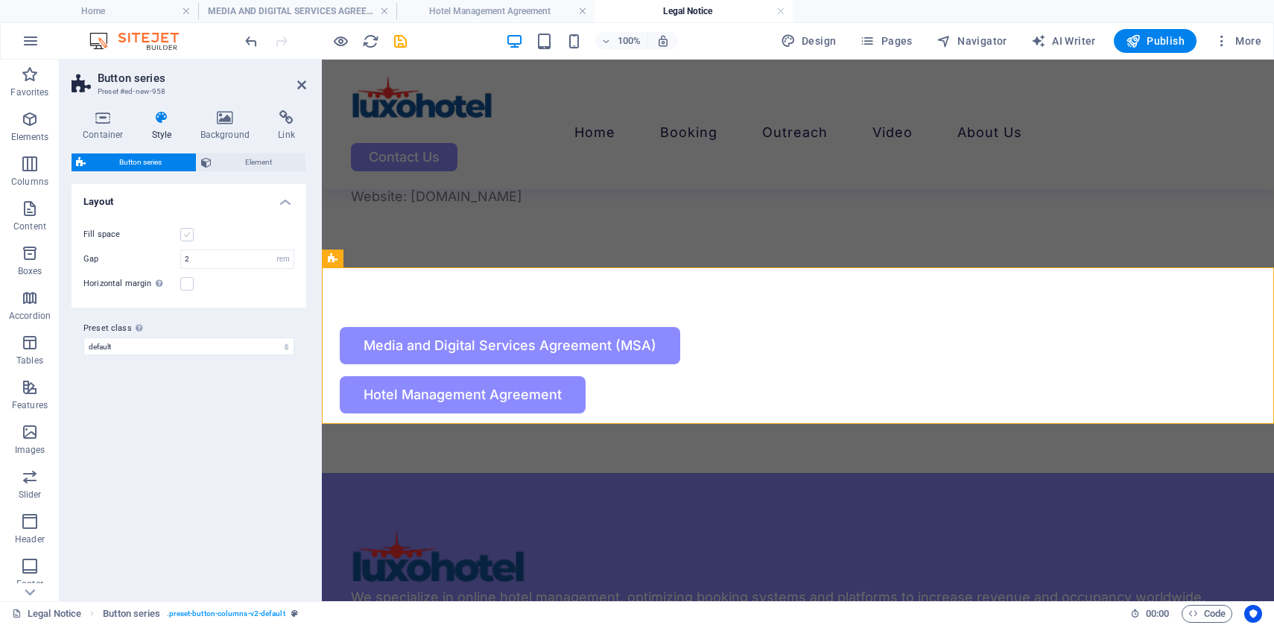
click at [186, 236] on label at bounding box center [186, 234] width 13 height 13
click at [0, 0] on input "Fill space" at bounding box center [0, 0] width 0 height 0
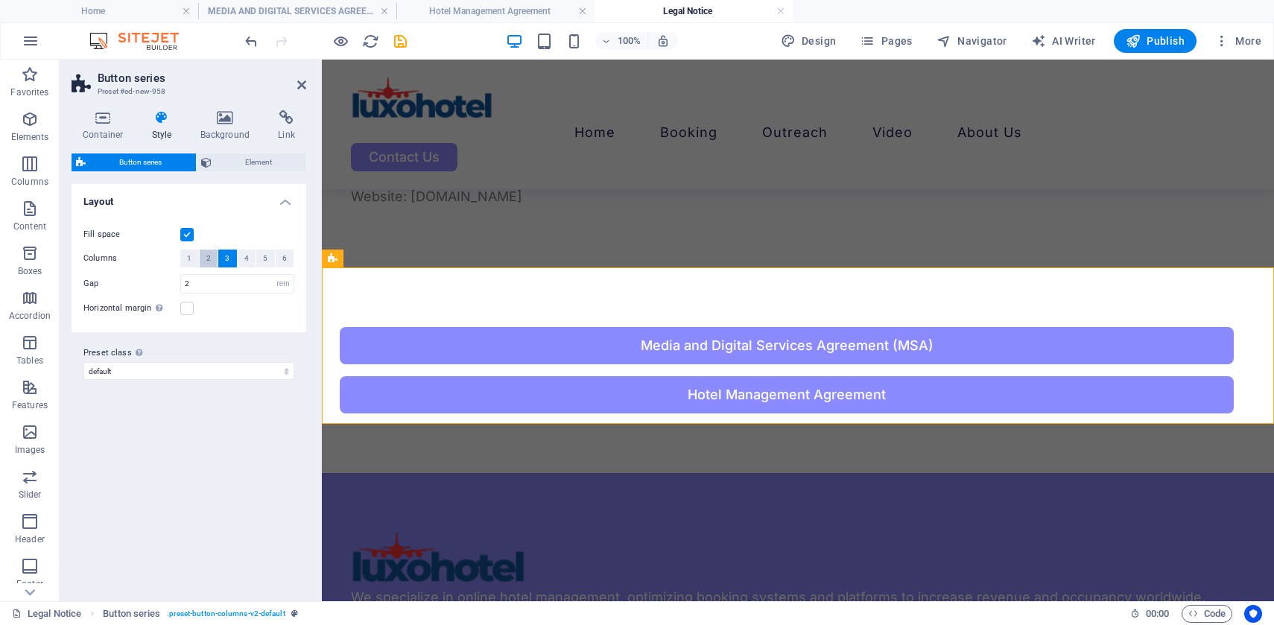
click at [206, 257] on span "2" at bounding box center [208, 259] width 4 height 18
click at [182, 311] on label at bounding box center [186, 308] width 13 height 13
click at [0, 0] on input "Horizontal margin Only if the containers "Content width" is not set to "Default"" at bounding box center [0, 0] width 0 height 0
click at [186, 235] on label at bounding box center [186, 234] width 13 height 13
click at [0, 0] on input "Fill space" at bounding box center [0, 0] width 0 height 0
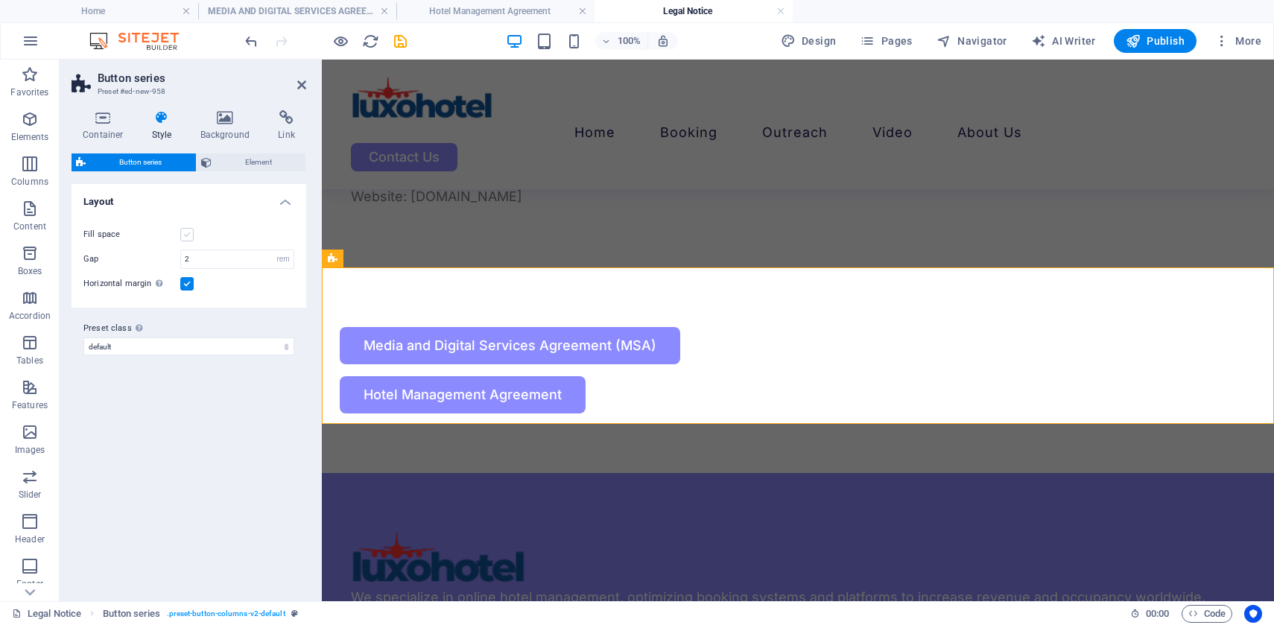
click at [186, 234] on label at bounding box center [186, 234] width 13 height 13
click at [0, 0] on input "Fill space" at bounding box center [0, 0] width 0 height 0
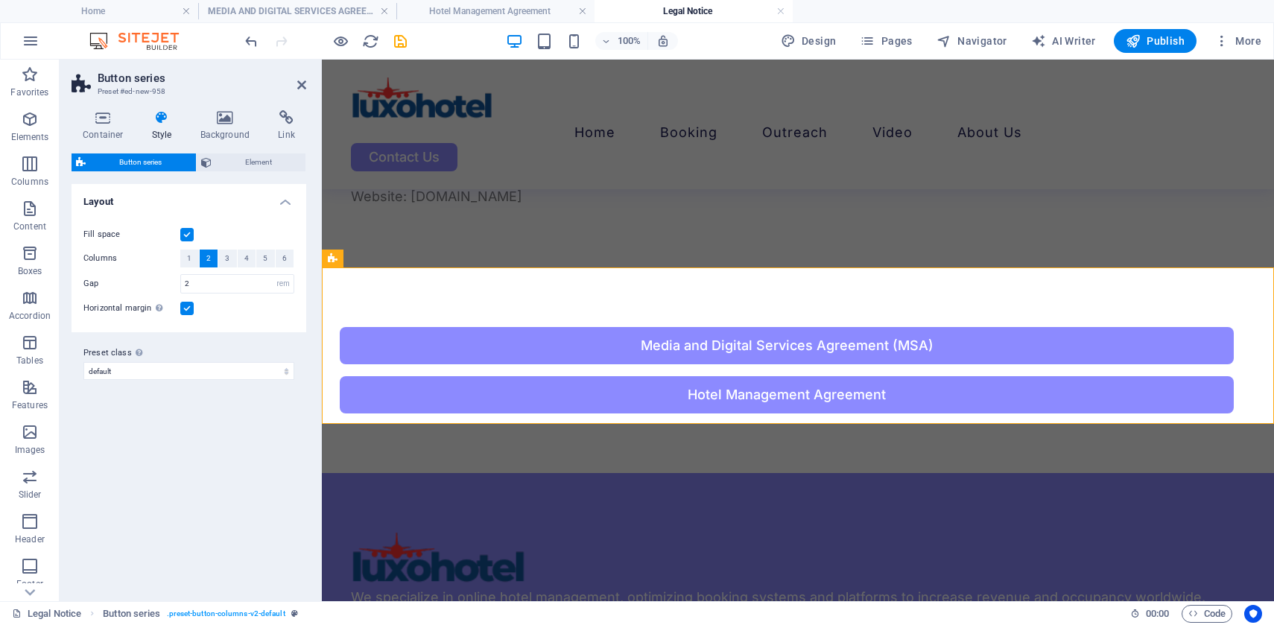
click at [187, 308] on label at bounding box center [186, 308] width 13 height 13
click at [0, 0] on input "Horizontal margin Only if the containers "Content width" is not set to "Default"" at bounding box center [0, 0] width 0 height 0
click at [550, 232] on div "Legal Notice [DOMAIN_NAME] Luxo Real Estate & Hotels Ltd Address [STREET_ADDRES…" at bounding box center [798, 17] width 952 height 501
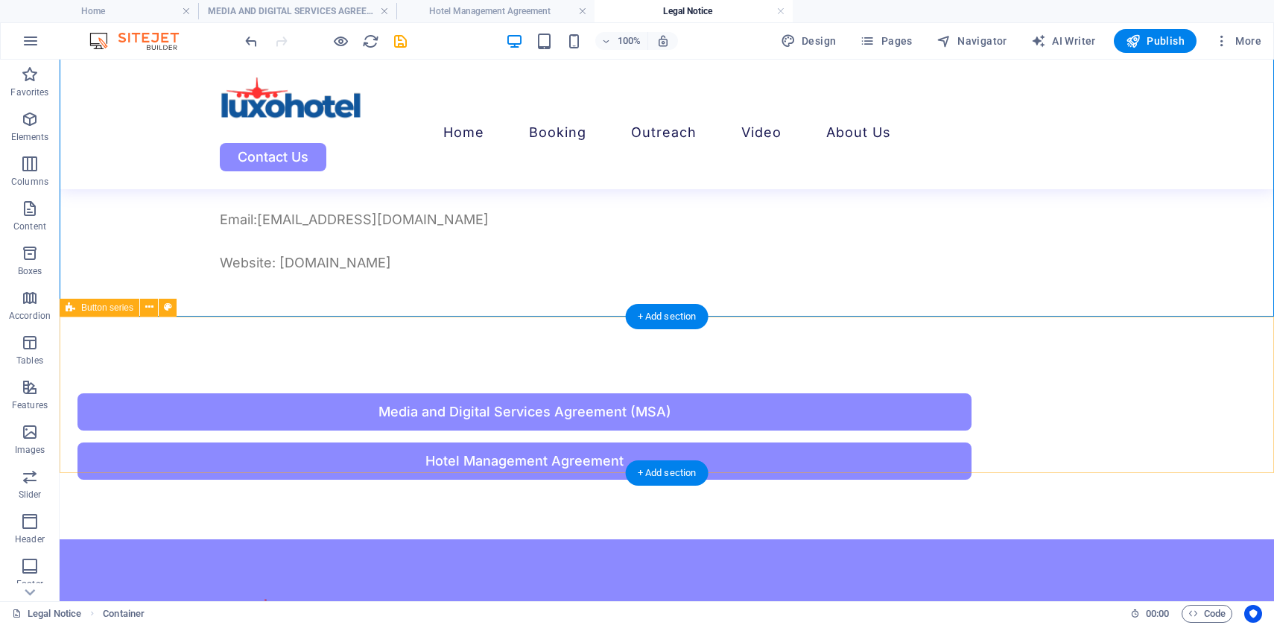
scroll to position [205, 0]
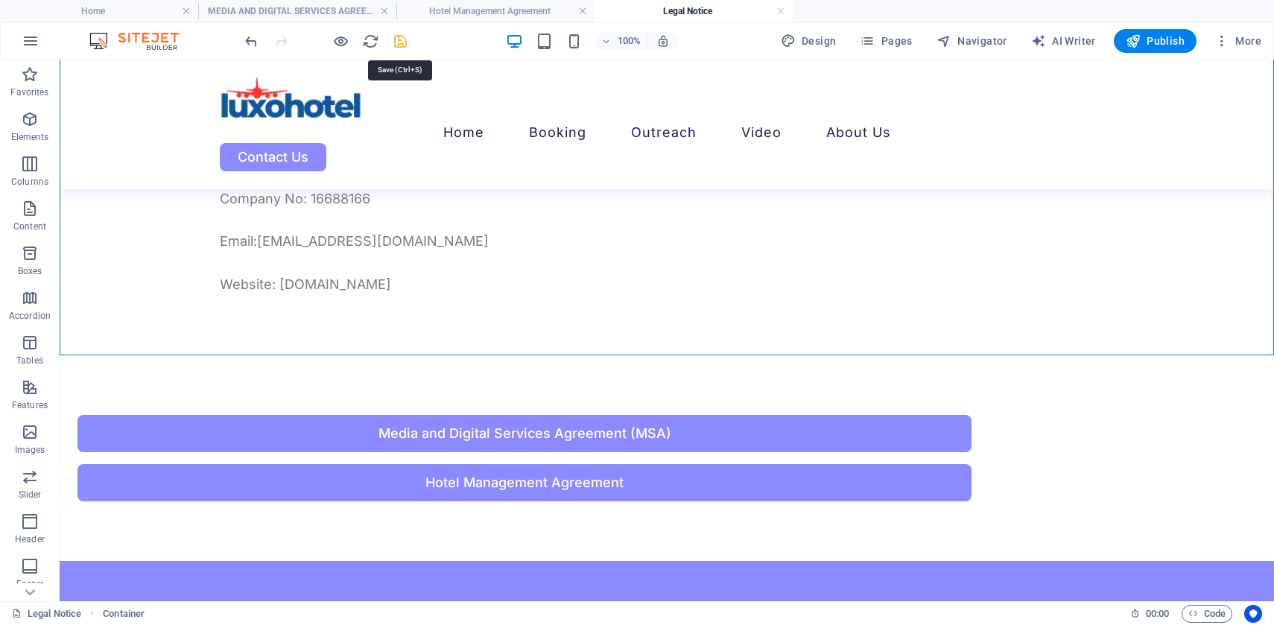
click at [405, 34] on icon "save" at bounding box center [400, 41] width 17 height 17
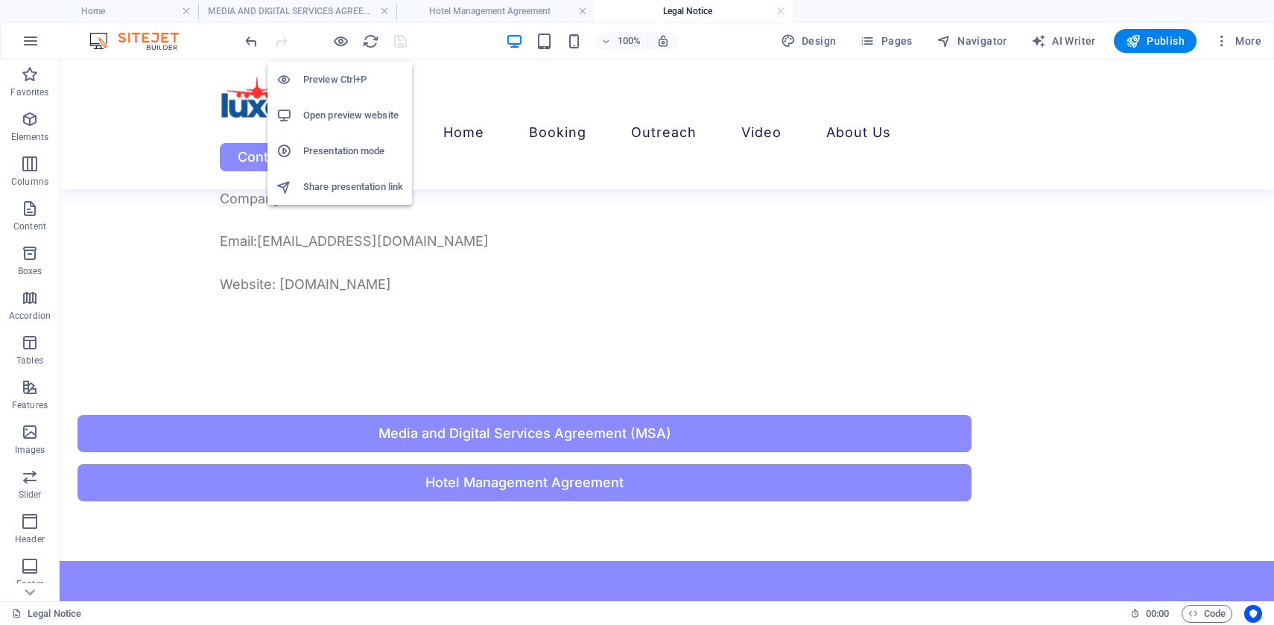
click at [339, 81] on h6 "Preview Ctrl+P" at bounding box center [353, 80] width 100 height 18
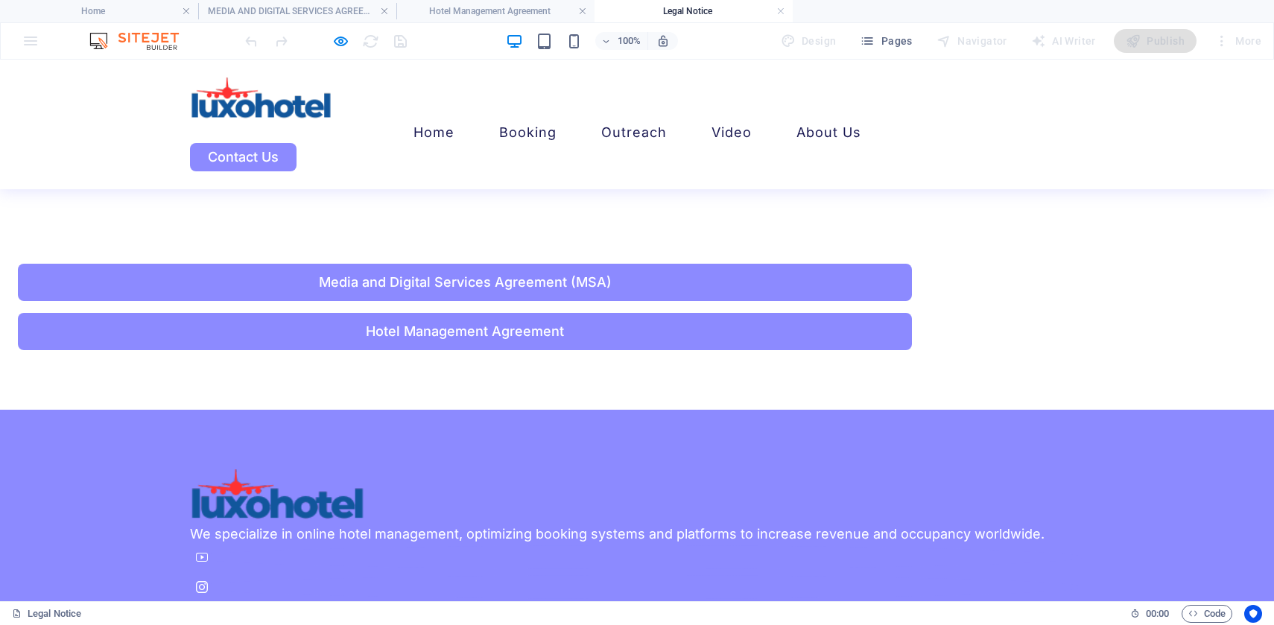
scroll to position [358, 0]
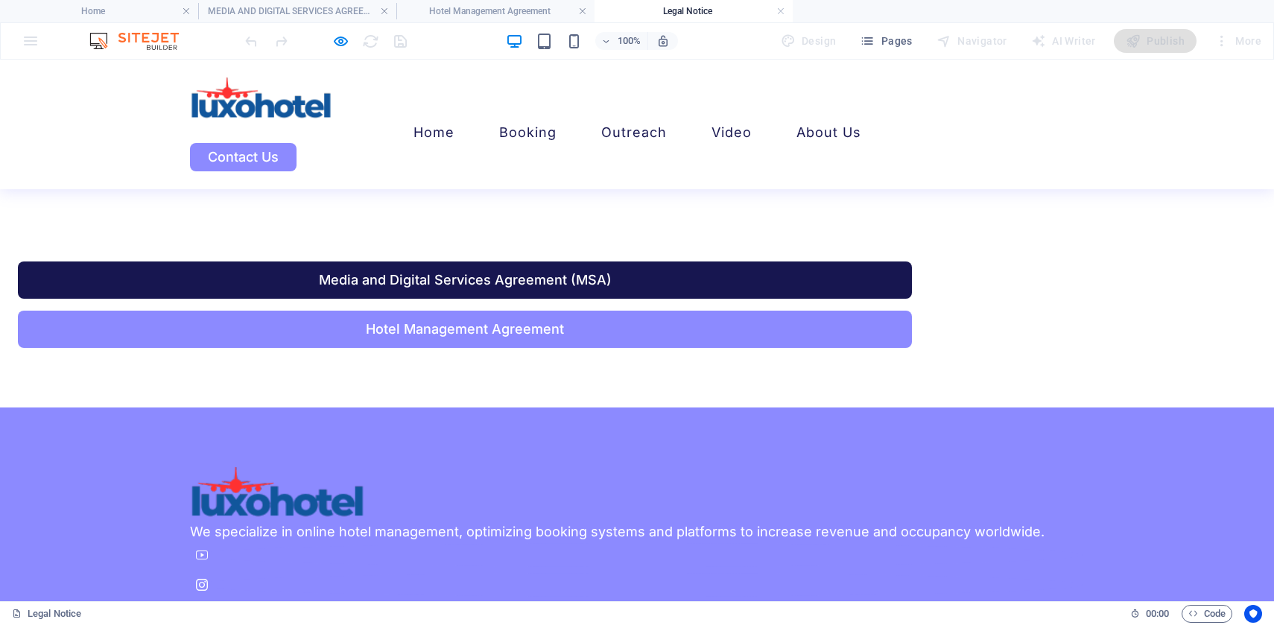
click at [470, 278] on link "Media and Digital Services Agreement (MSA)" at bounding box center [465, 280] width 894 height 37
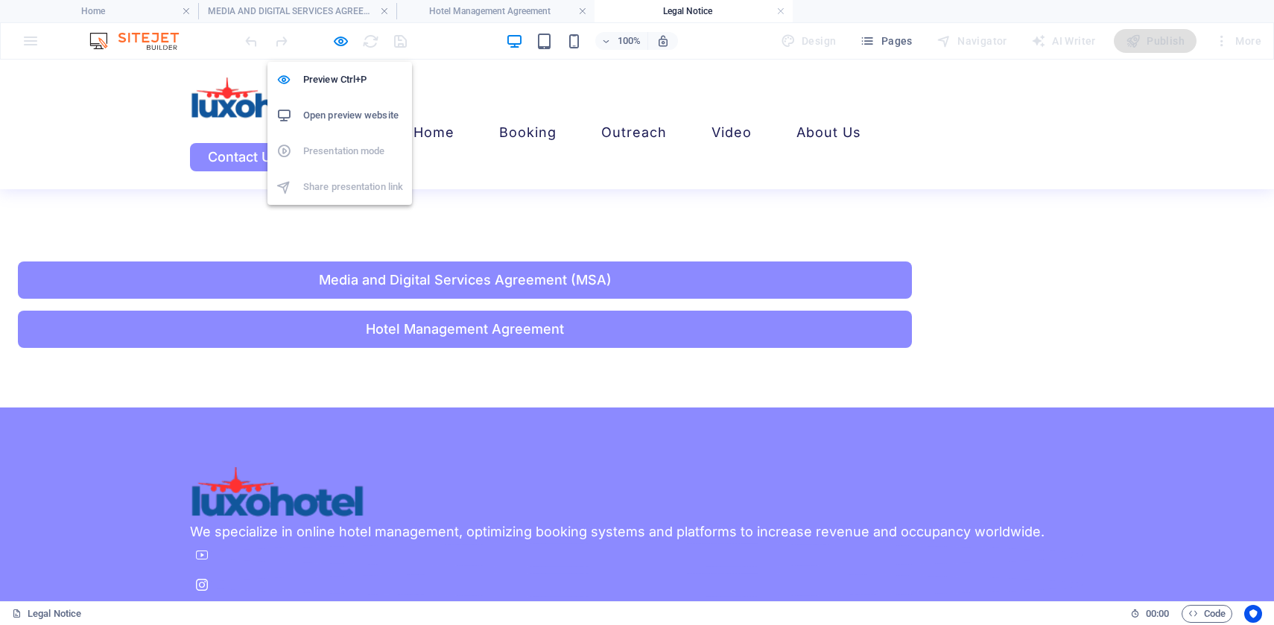
click at [343, 117] on h6 "Open preview website" at bounding box center [353, 116] width 100 height 18
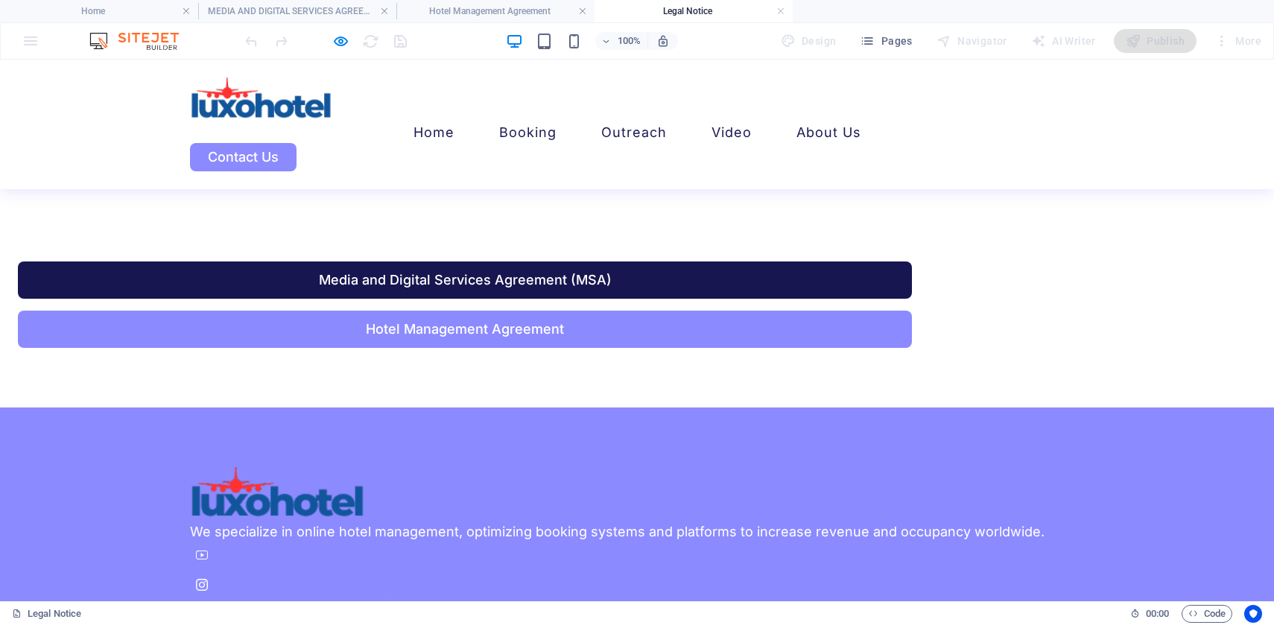
click at [446, 284] on link "Media and Digital Services Agreement (MSA)" at bounding box center [465, 280] width 894 height 37
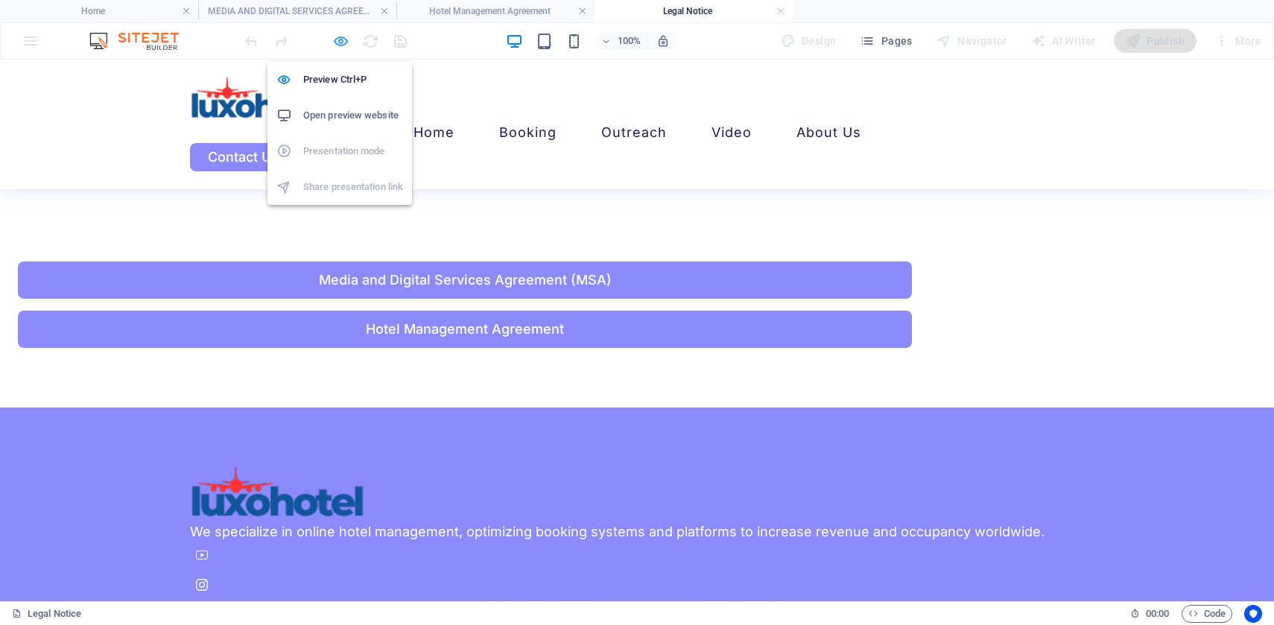
click at [340, 39] on icon "button" at bounding box center [340, 41] width 17 height 17
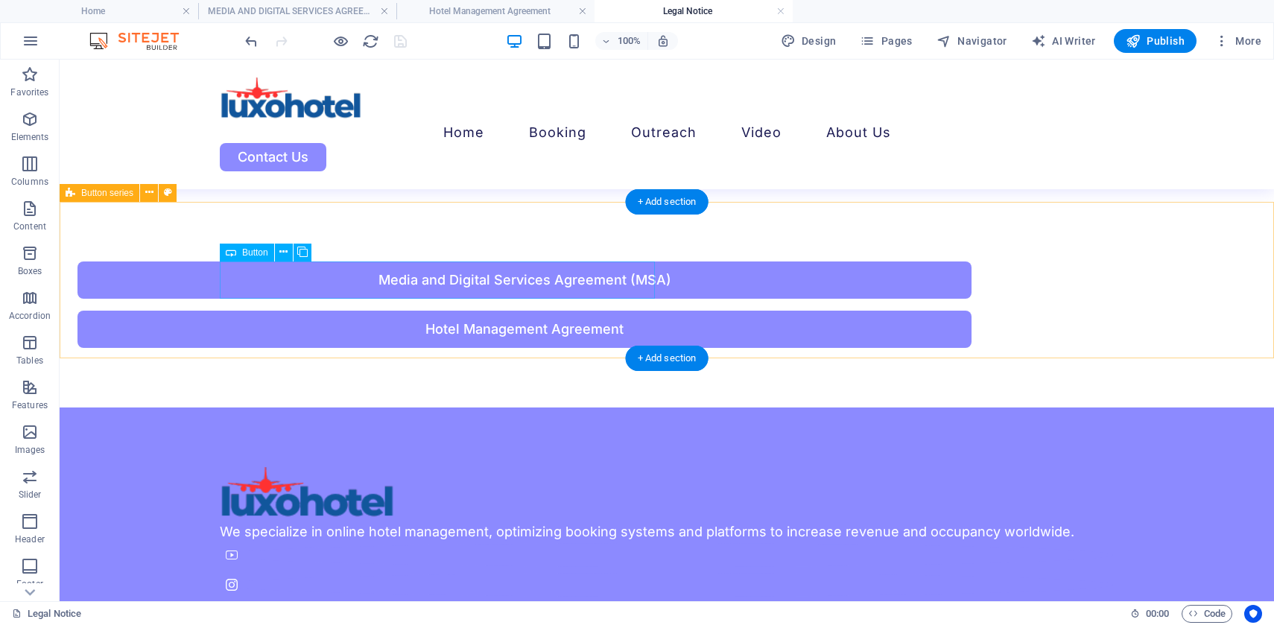
click at [377, 288] on div "Media and Digital Services Agreement (MSA)" at bounding box center [525, 280] width 894 height 37
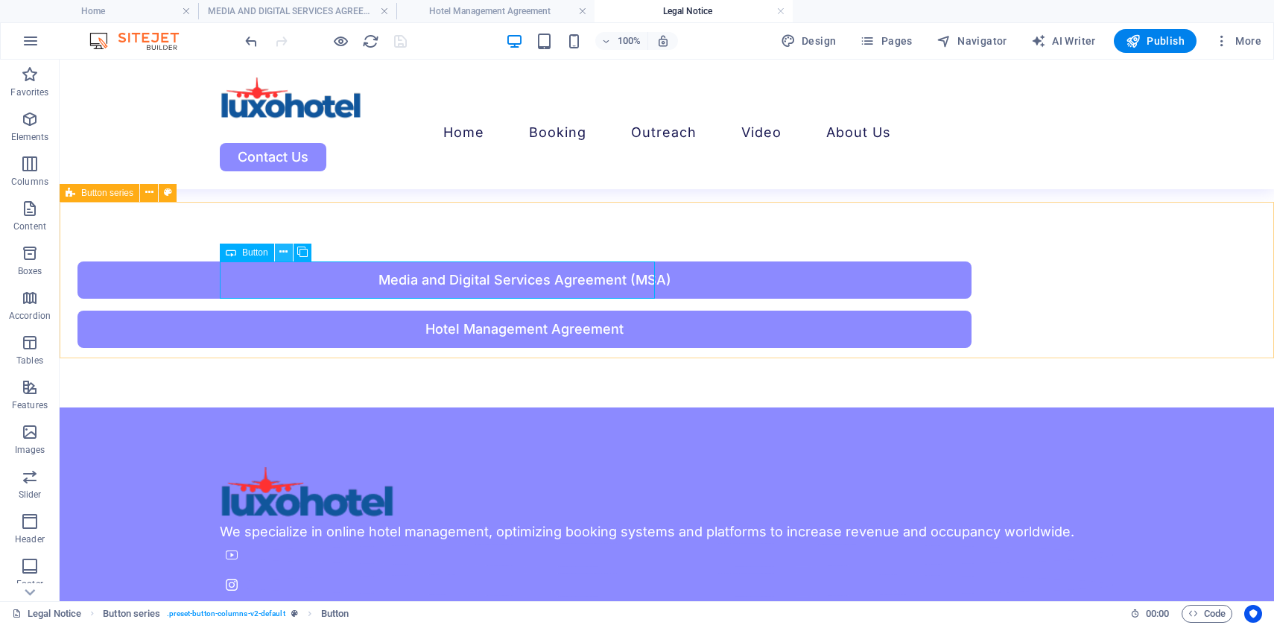
click at [279, 253] on icon at bounding box center [283, 252] width 8 height 16
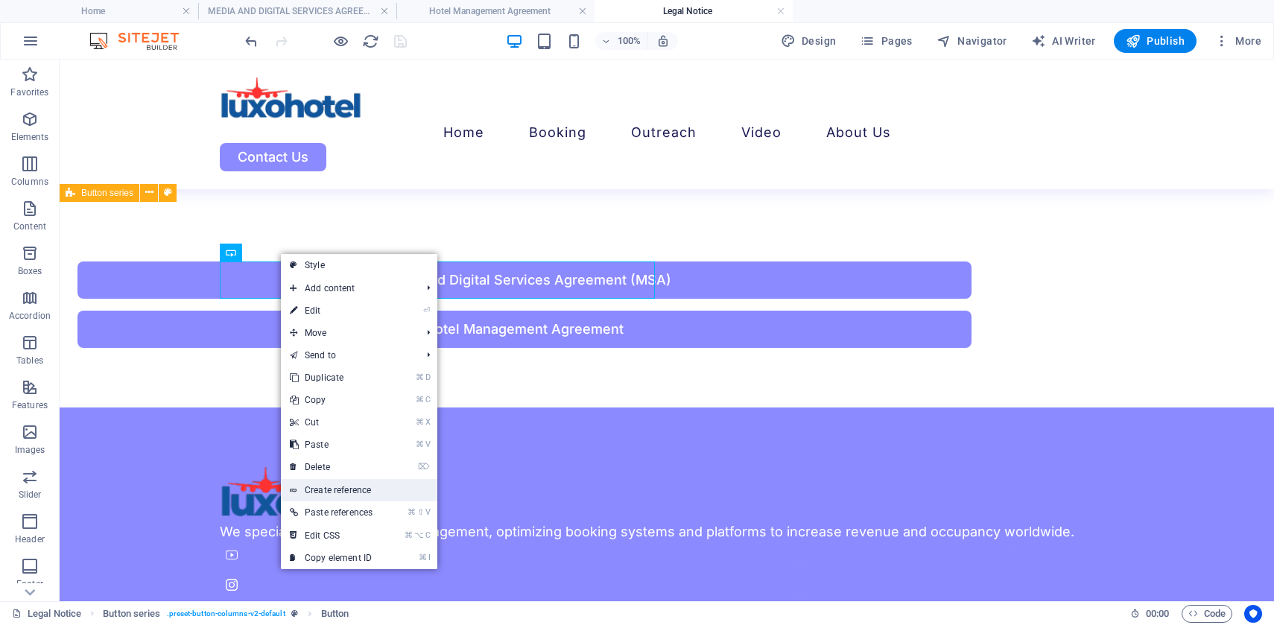
click at [302, 484] on link "Create reference" at bounding box center [359, 490] width 157 height 22
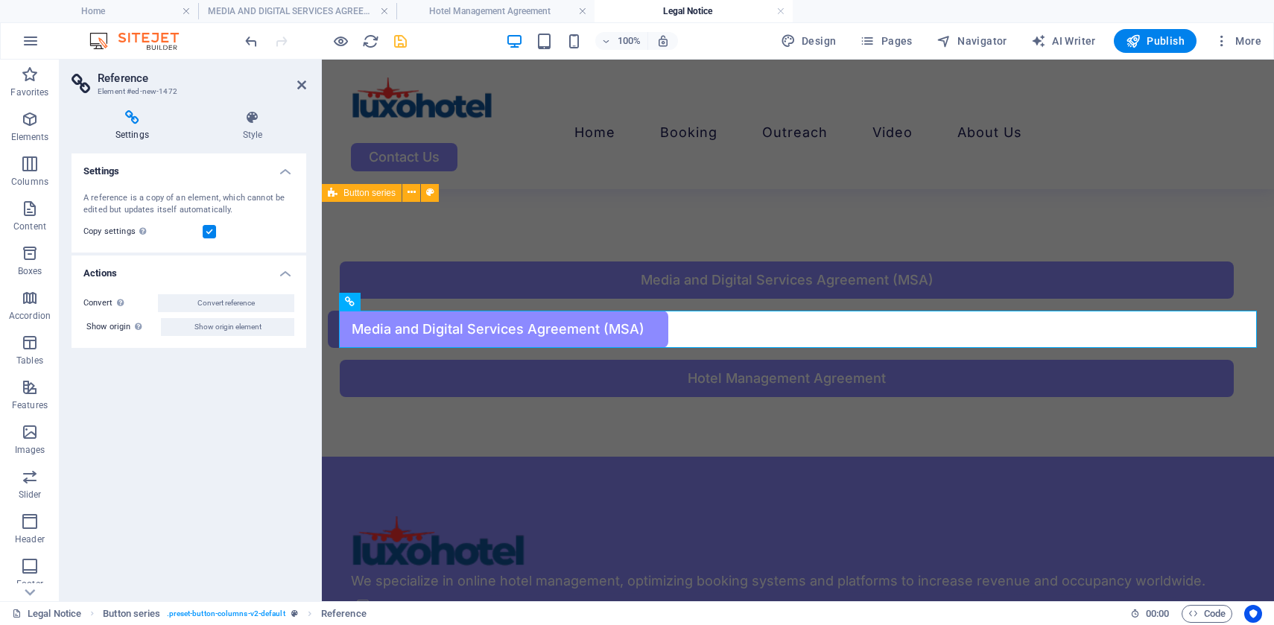
click at [138, 131] on h4 "Settings" at bounding box center [135, 125] width 127 height 31
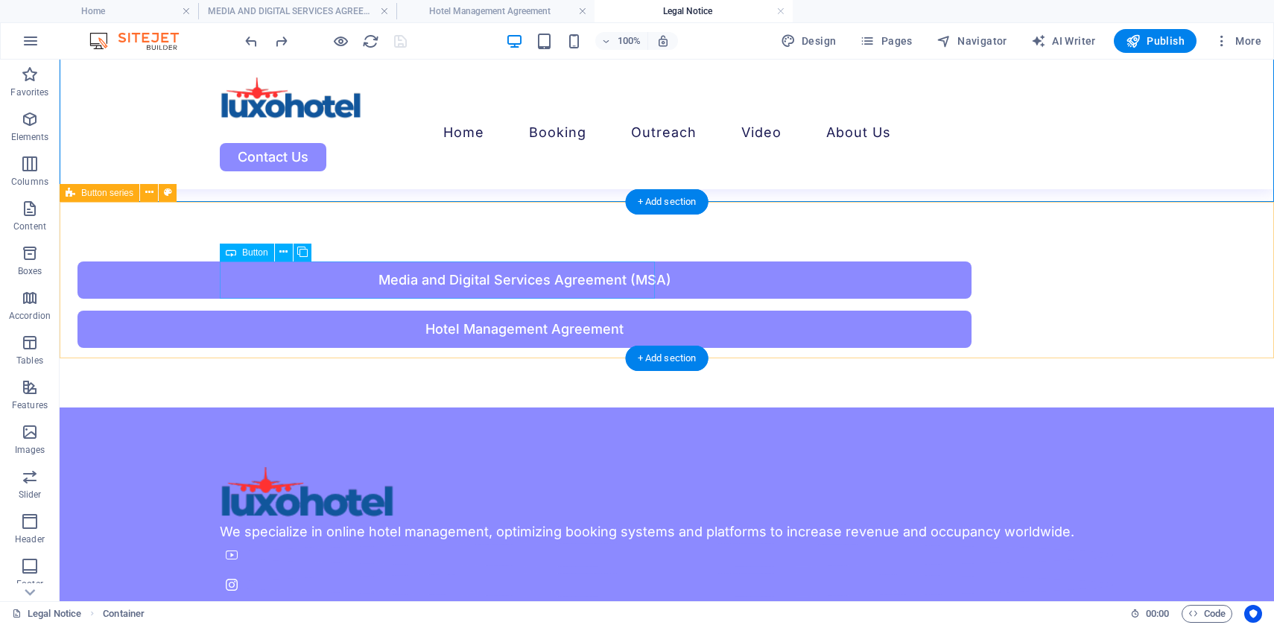
click at [443, 277] on div "Media and Digital Services Agreement (MSA)" at bounding box center [525, 280] width 894 height 37
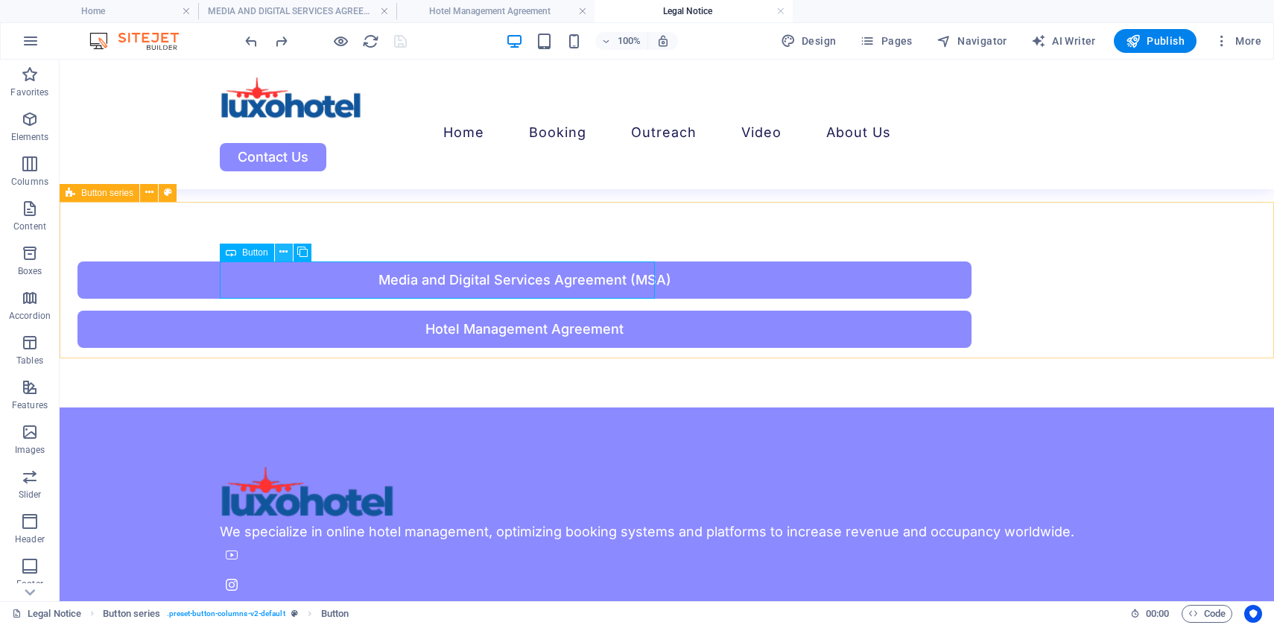
click at [278, 249] on button at bounding box center [284, 253] width 18 height 18
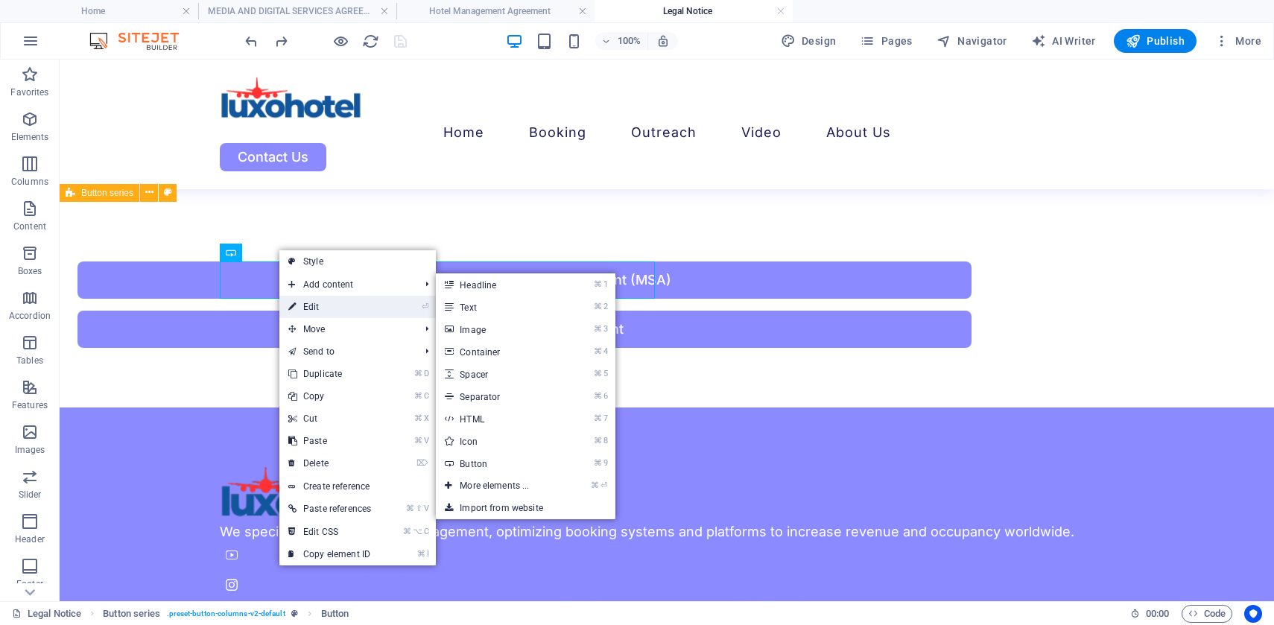
click at [309, 308] on link "⏎ Edit" at bounding box center [329, 307] width 101 height 22
select select
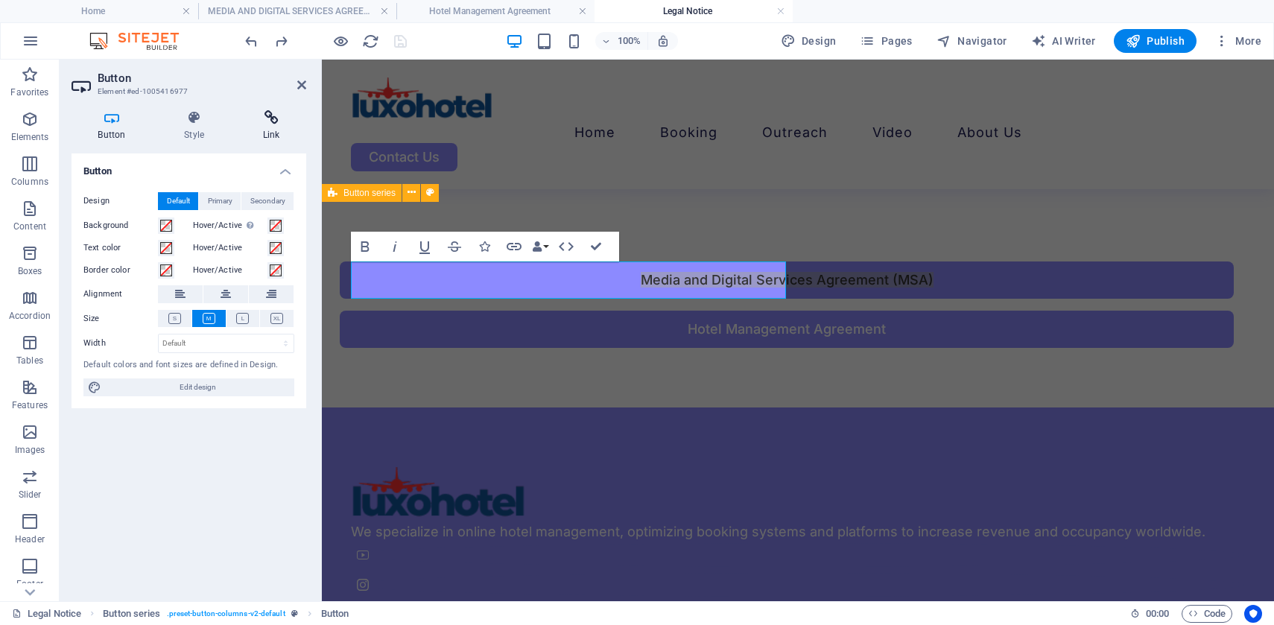
click at [268, 124] on icon at bounding box center [271, 117] width 70 height 15
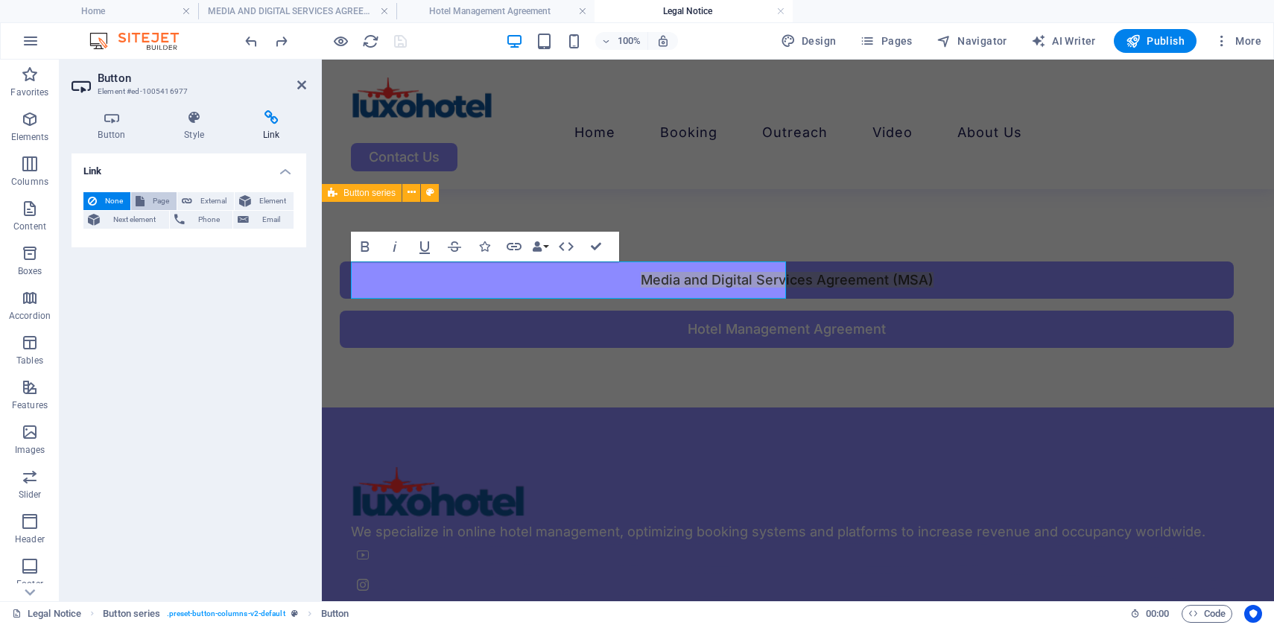
click at [154, 203] on span "Page" at bounding box center [160, 201] width 23 height 18
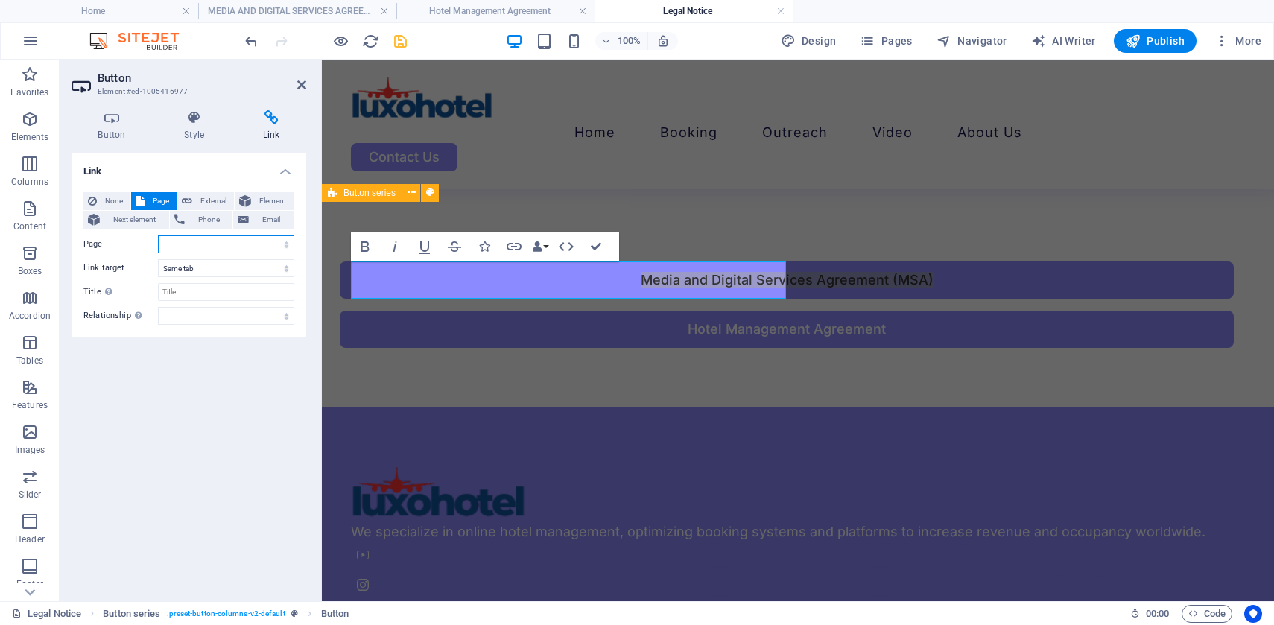
click at [285, 244] on select "Home About Us Services -- Hotel Reservation System -- Hotel Email Marketing -- …" at bounding box center [226, 245] width 136 height 18
select select "10"
click at [158, 236] on select "Home About Us Services -- Hotel Reservation System -- Hotel Email Marketing -- …" at bounding box center [226, 245] width 136 height 18
click at [271, 382] on div "Link None Page External Element Next element Phone Email Page Home About Us Ser…" at bounding box center [189, 372] width 235 height 436
click at [947, 311] on div "Hotel Management Agreement" at bounding box center [787, 329] width 894 height 37
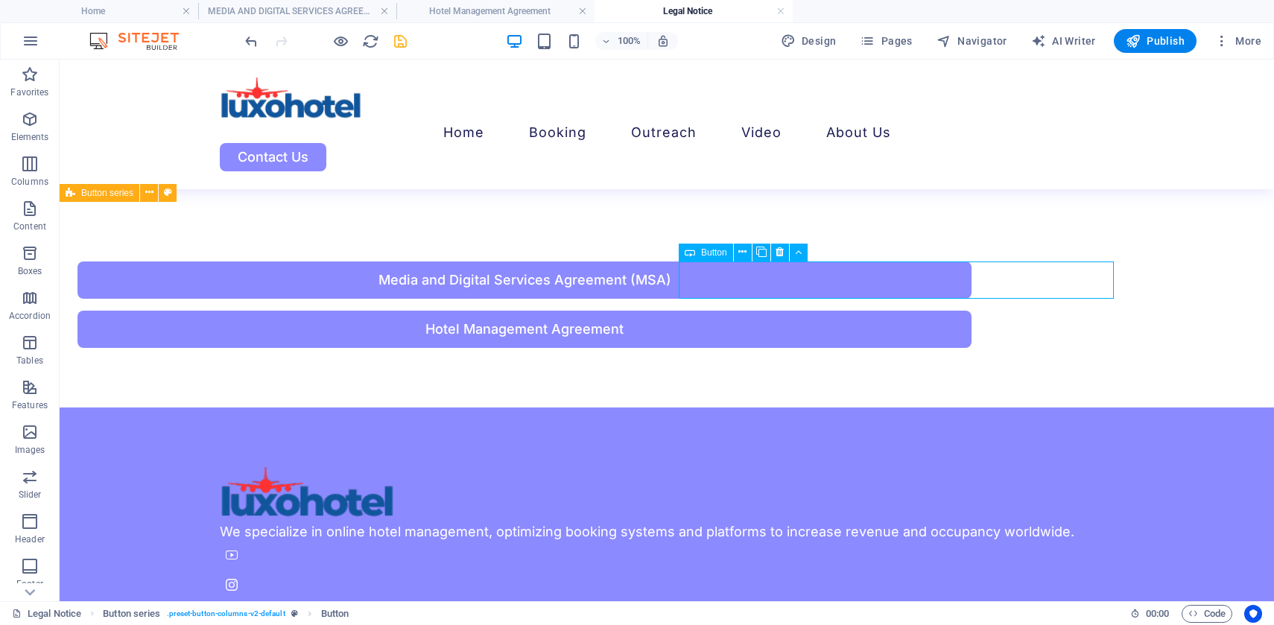
click at [928, 311] on div "Hotel Management Agreement" at bounding box center [525, 329] width 894 height 37
click at [712, 251] on span "Button" at bounding box center [714, 252] width 26 height 9
click at [705, 255] on span "Button" at bounding box center [714, 252] width 26 height 9
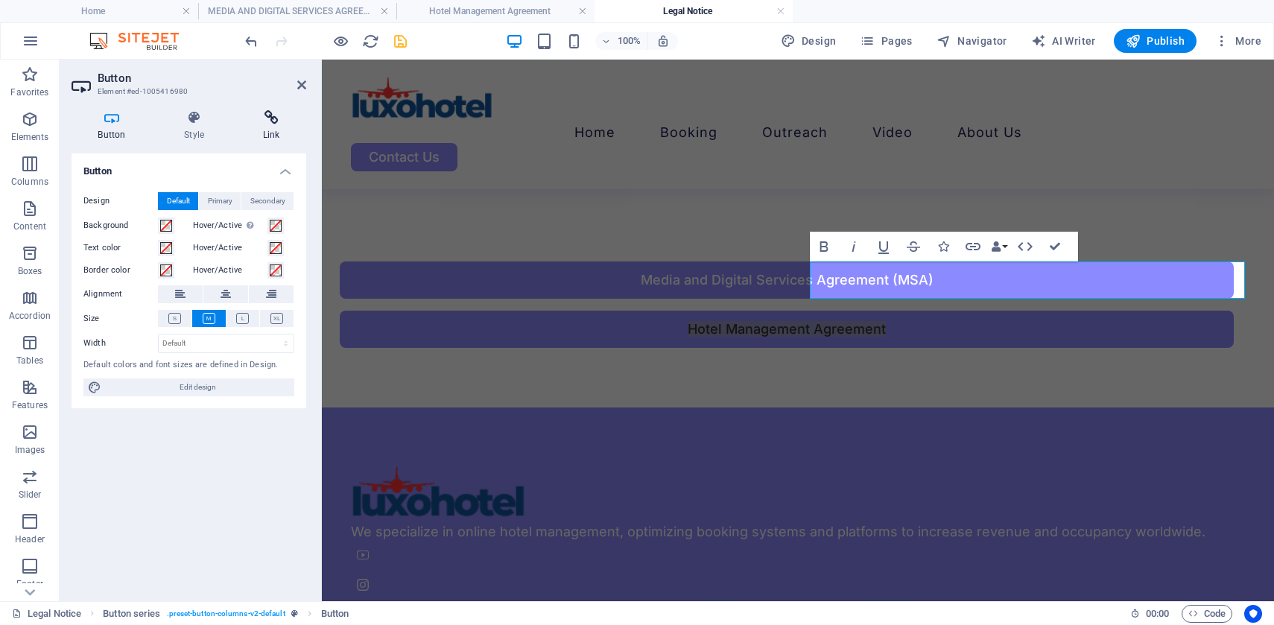
click at [268, 121] on icon at bounding box center [271, 117] width 70 height 15
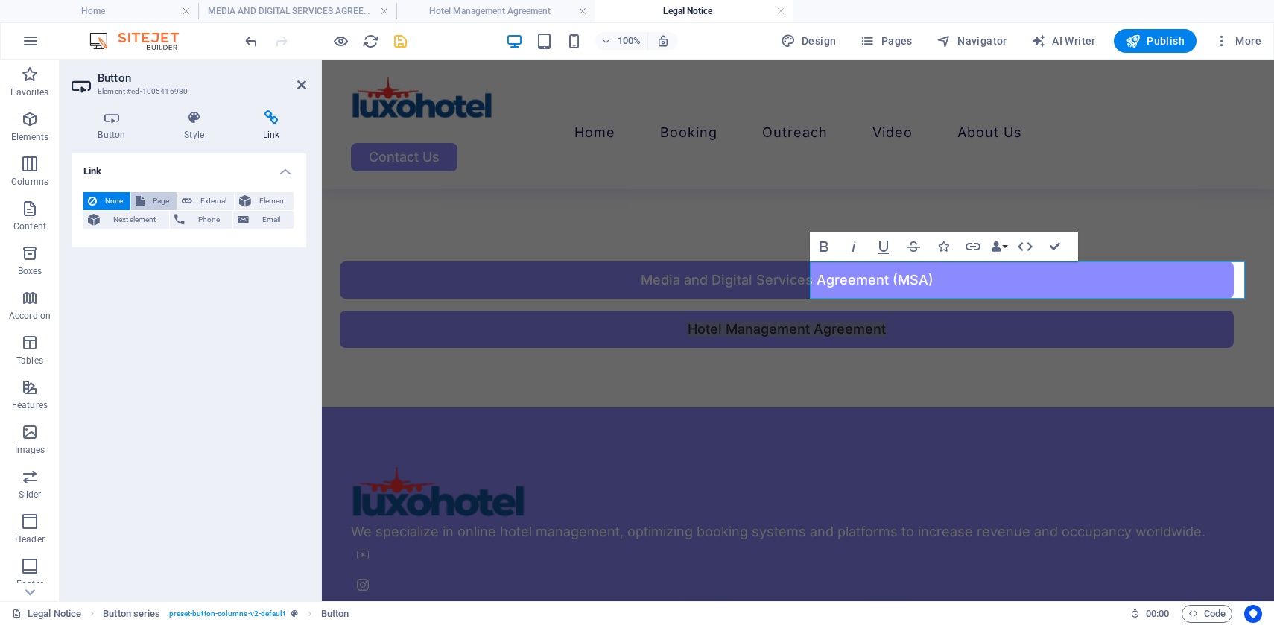
click at [160, 202] on span "Page" at bounding box center [160, 201] width 23 height 18
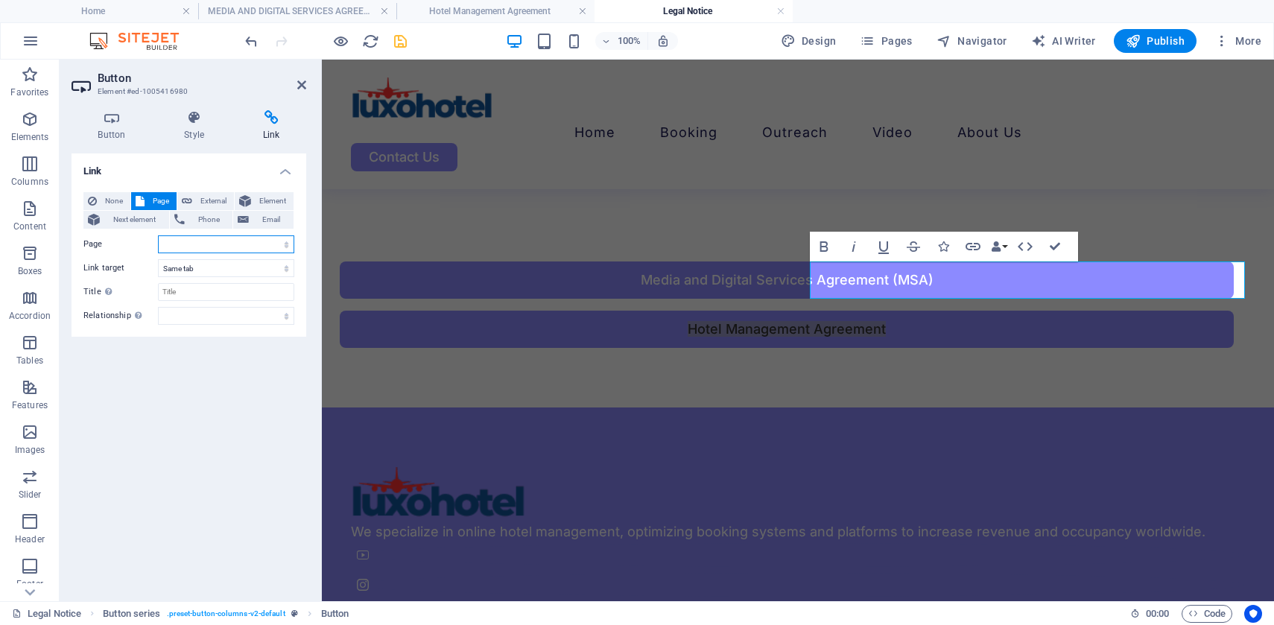
click at [285, 241] on select "Home About Us Services -- Hotel Reservation System -- Hotel Email Marketing -- …" at bounding box center [226, 245] width 136 height 18
select select "11"
click at [158, 236] on select "Home About Us Services -- Hotel Reservation System -- Hotel Email Marketing -- …" at bounding box center [226, 245] width 136 height 18
click at [396, 42] on icon "save" at bounding box center [400, 41] width 17 height 17
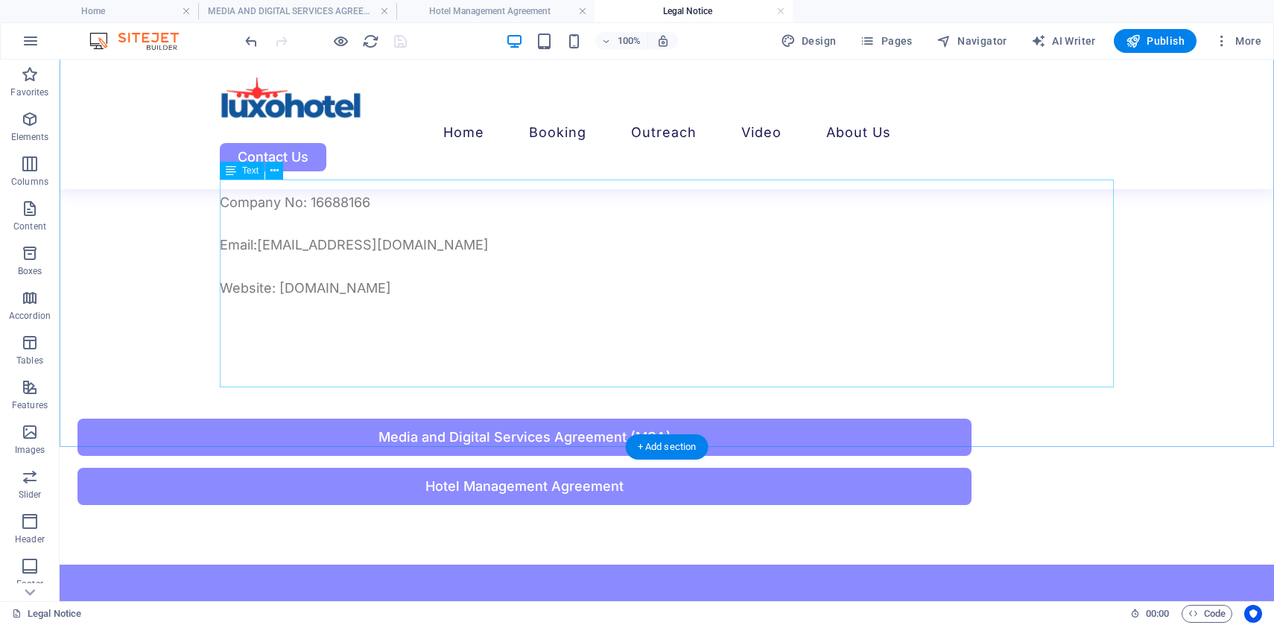
scroll to position [249, 0]
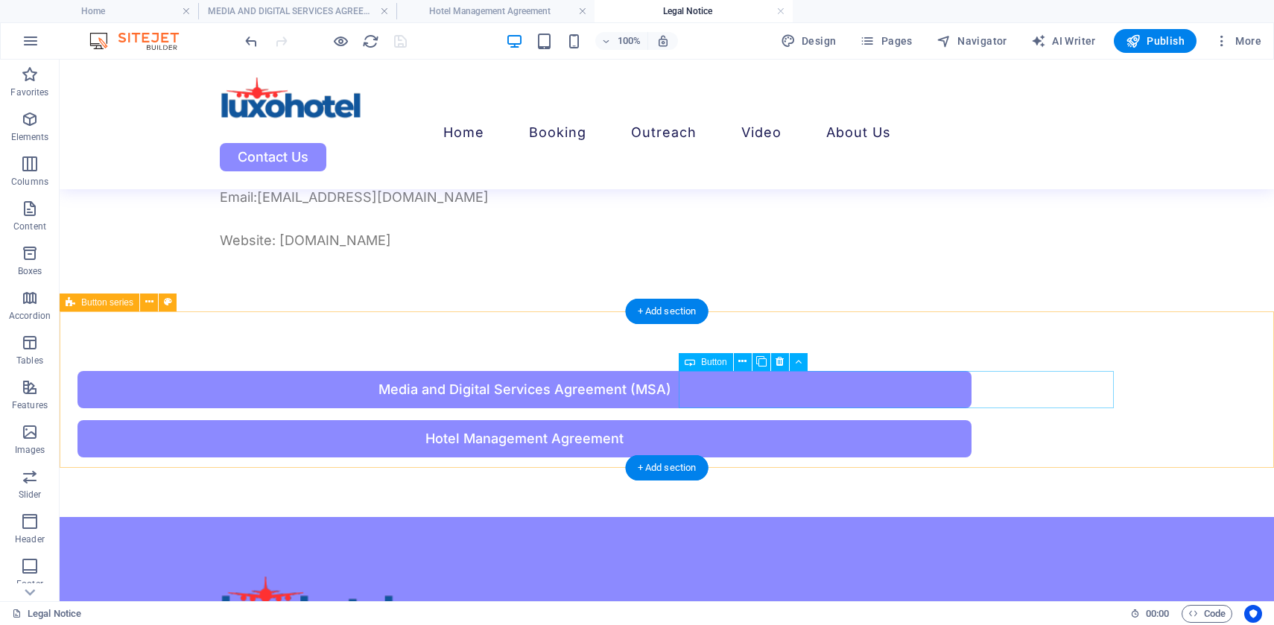
click at [892, 420] on div "Hotel Management Agreement" at bounding box center [525, 438] width 894 height 37
click at [883, 420] on div "Hotel Management Agreement" at bounding box center [525, 438] width 894 height 37
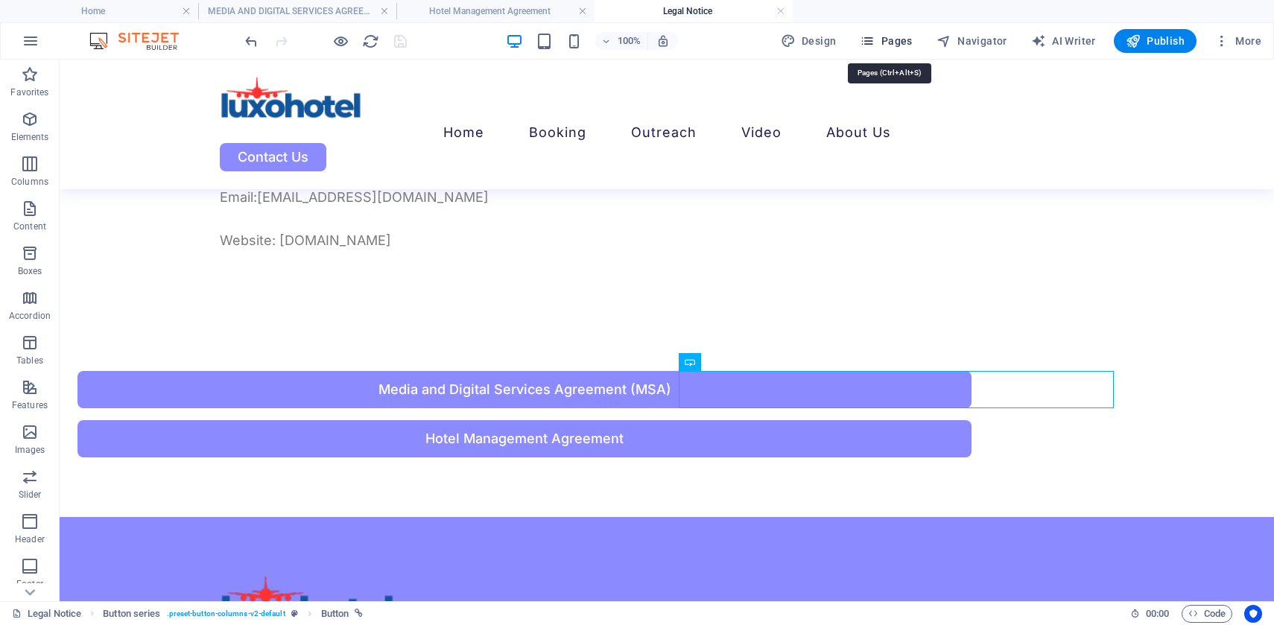
click at [887, 43] on span "Pages" at bounding box center [886, 41] width 52 height 15
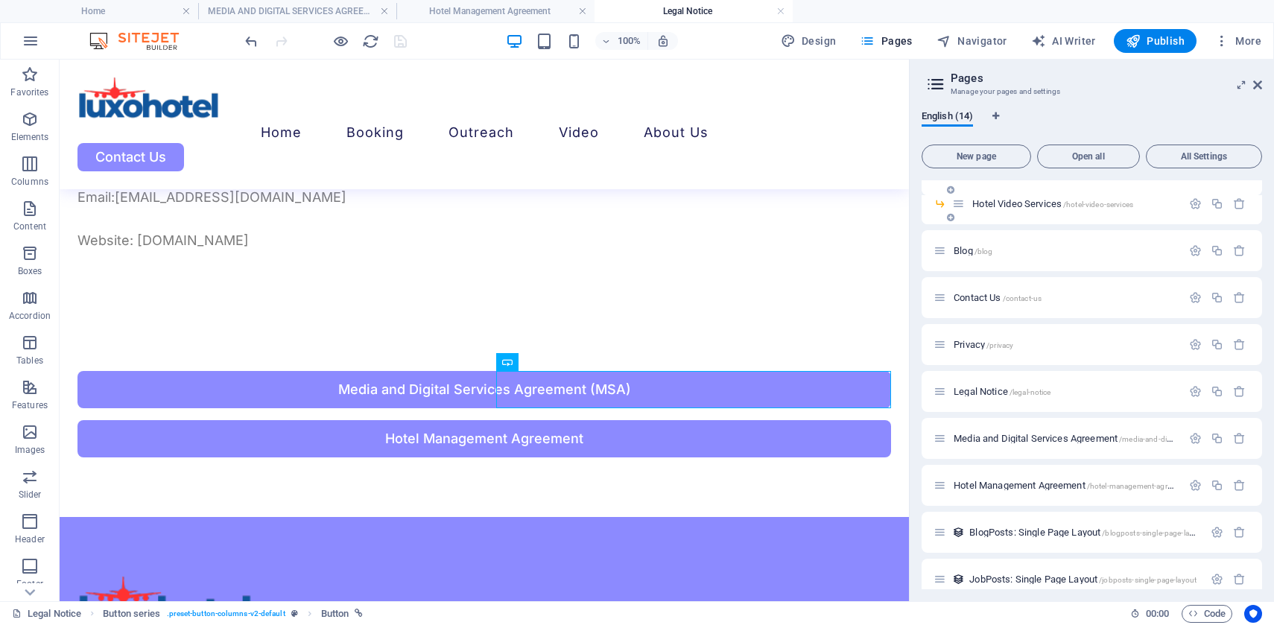
scroll to position [195, 0]
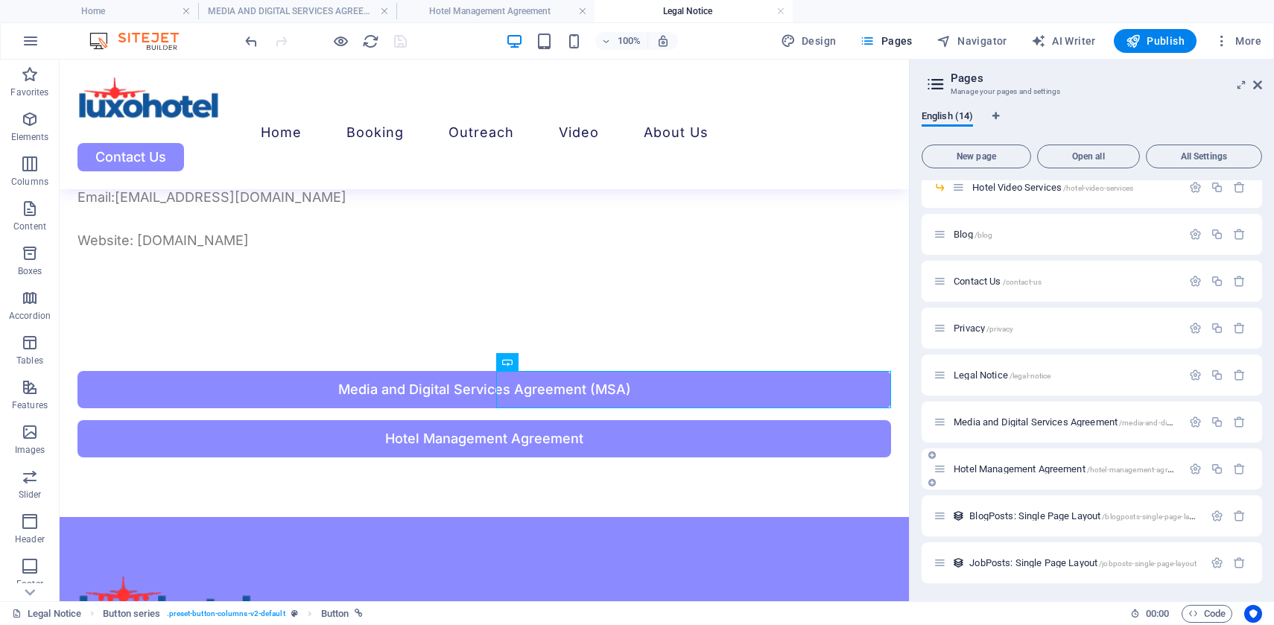
click at [1066, 471] on span "Hotel Management Agreement /hotel-management-agreement" at bounding box center [1073, 469] width 238 height 11
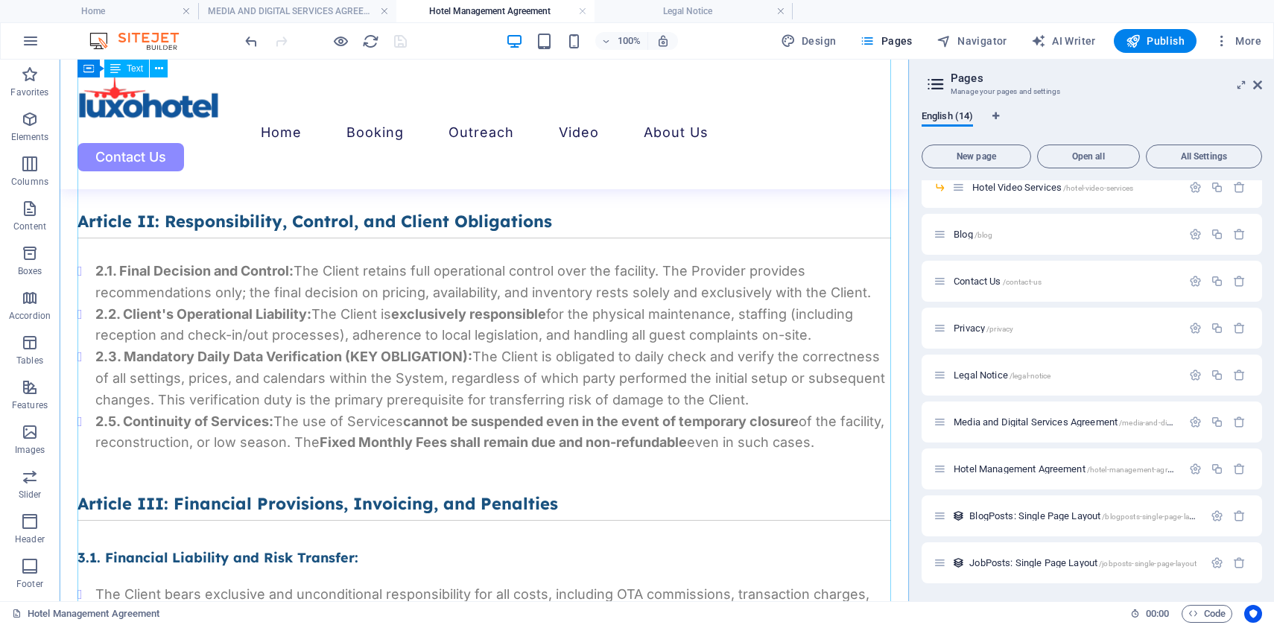
scroll to position [1614, 0]
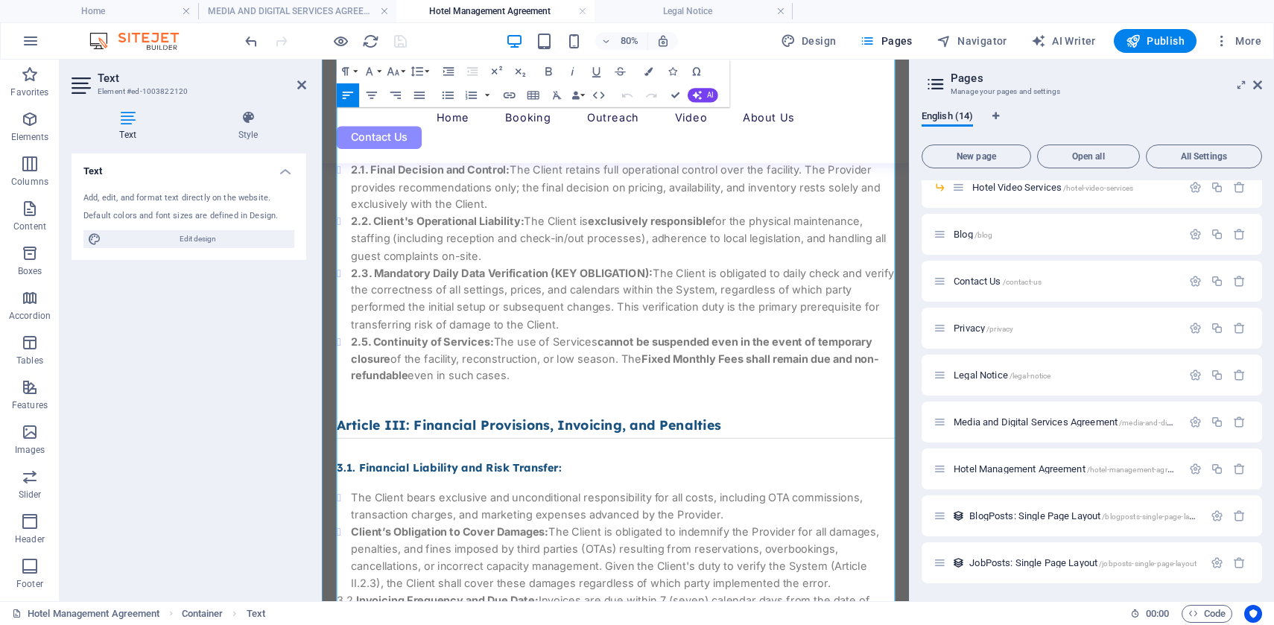
scroll to position [1727, 0]
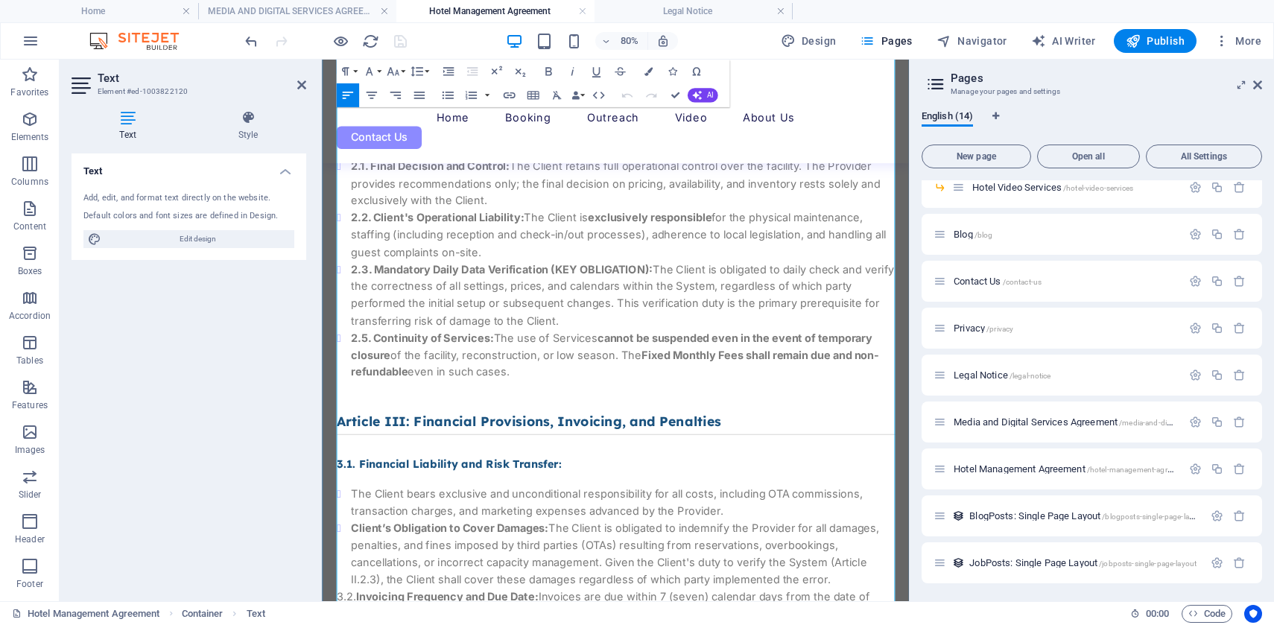
click at [661, 381] on li "2.3. Mandatory Daily Data Verification (KEY OBLIGATION): The Client is obligate…" at bounding box center [698, 355] width 680 height 86
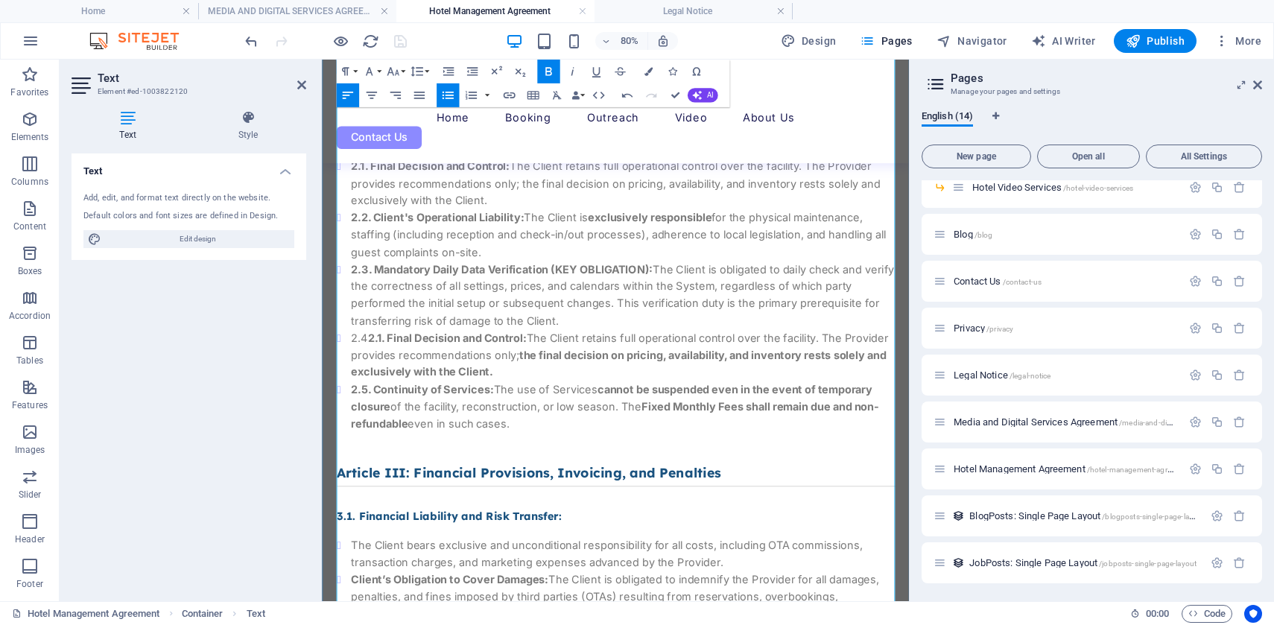
click at [385, 407] on strong "2.1. Final Decision and Control:" at bounding box center [478, 408] width 198 height 16
click at [370, 407] on strong "2.1. Final Decision and Control:" at bounding box center [457, 408] width 198 height 16
click at [516, 489] on li "2.5. Continuity of Services: The use of Services cannot be suspended even in th…" at bounding box center [698, 494] width 680 height 64
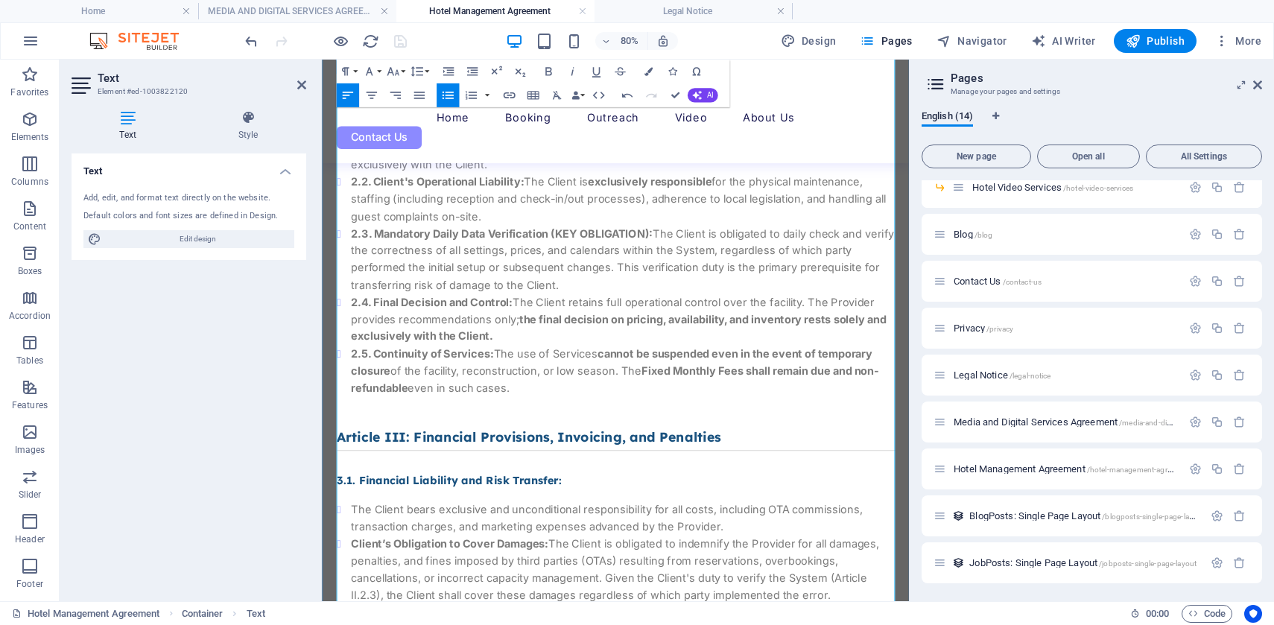
scroll to position [1778, 0]
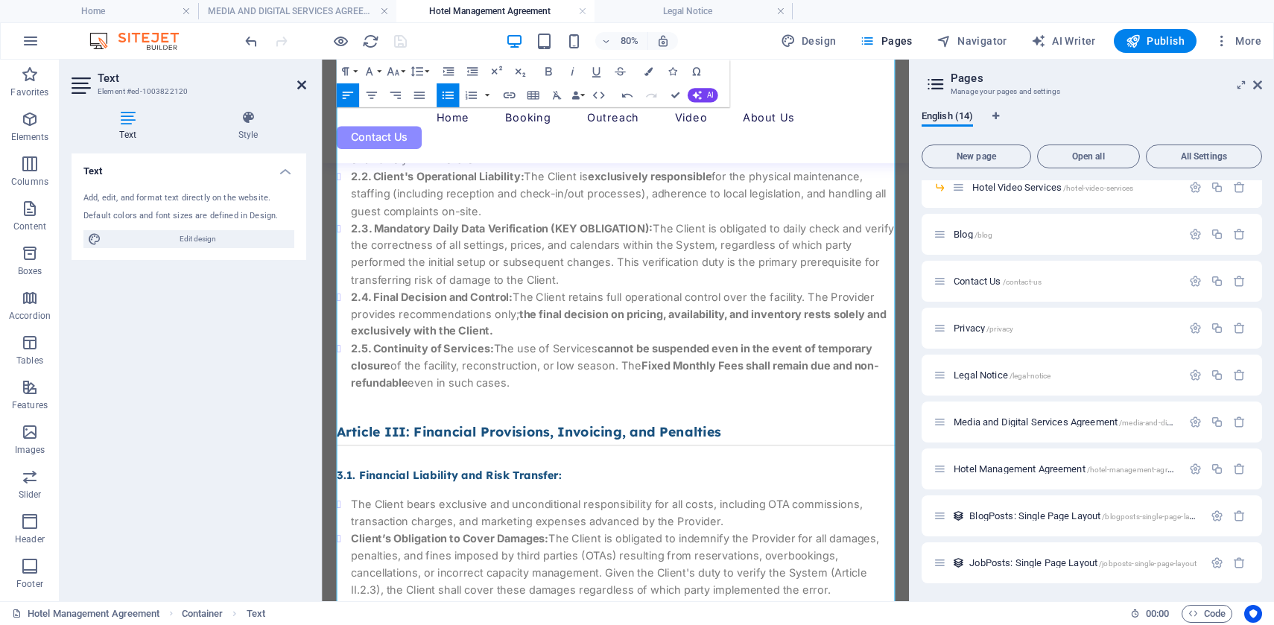
click at [301, 86] on icon at bounding box center [301, 85] width 9 height 12
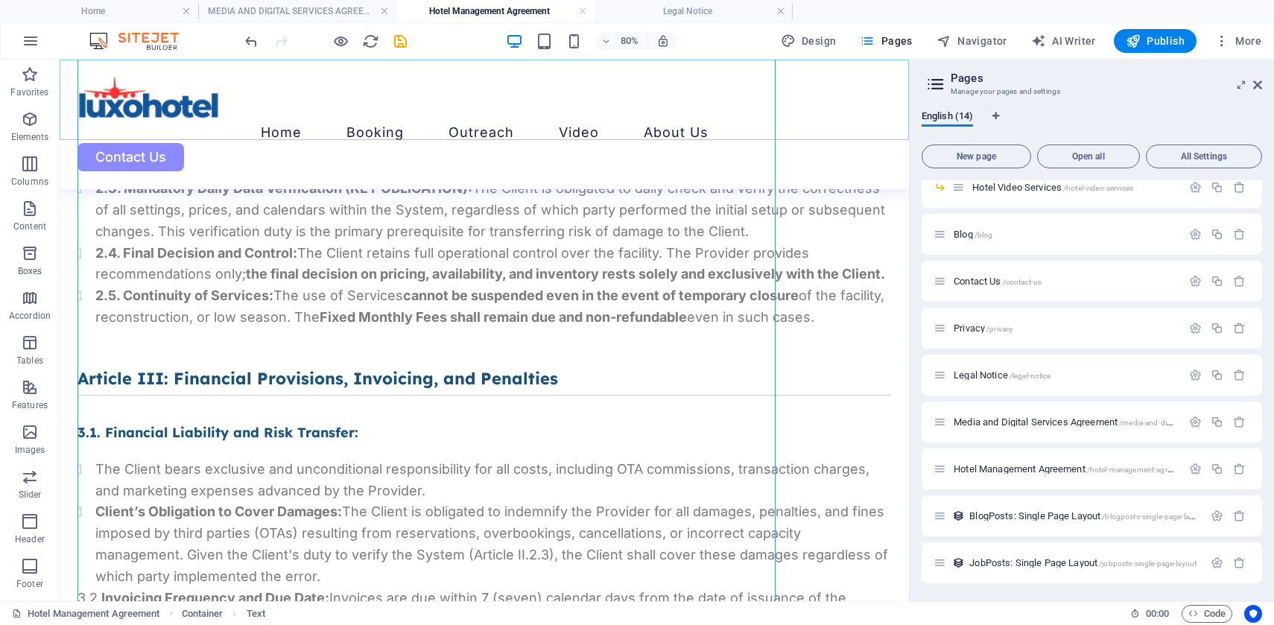
scroll to position [1675, 0]
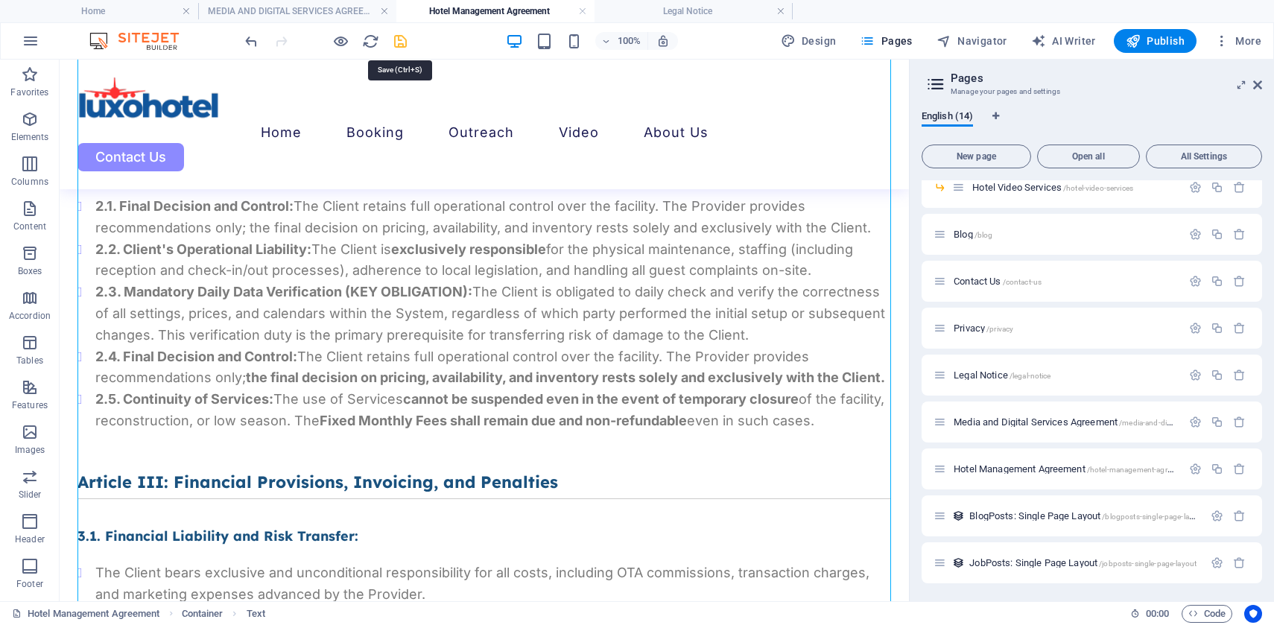
click at [405, 39] on icon "save" at bounding box center [400, 41] width 17 height 17
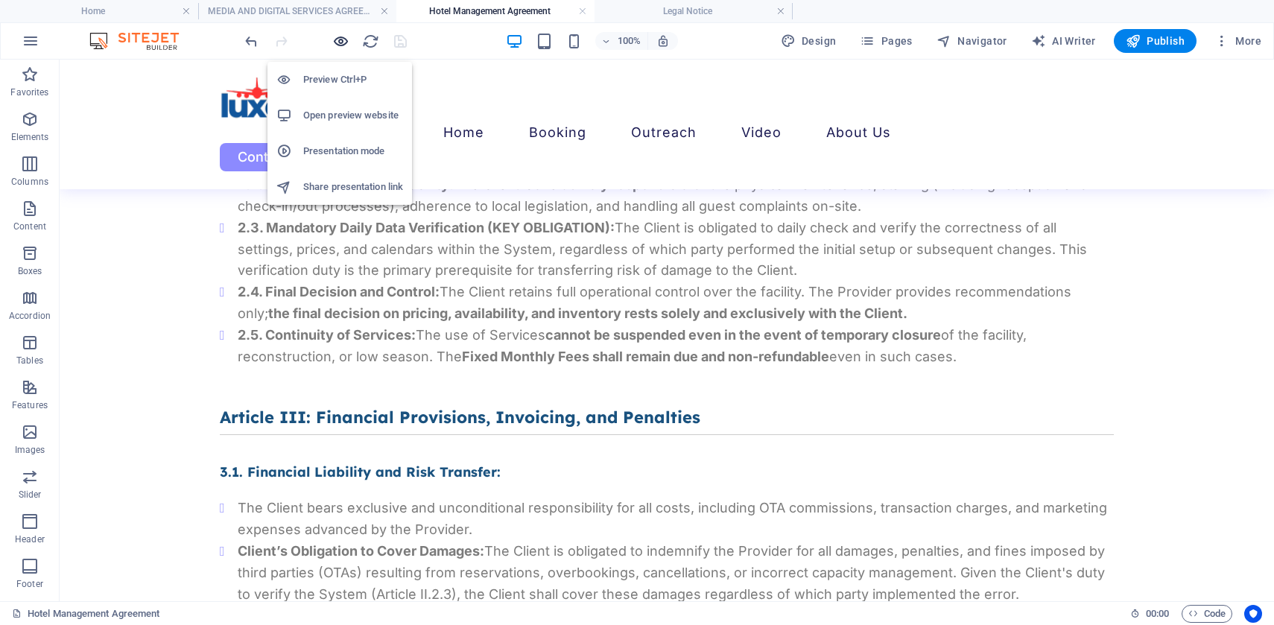
click at [337, 41] on icon "button" at bounding box center [340, 41] width 17 height 17
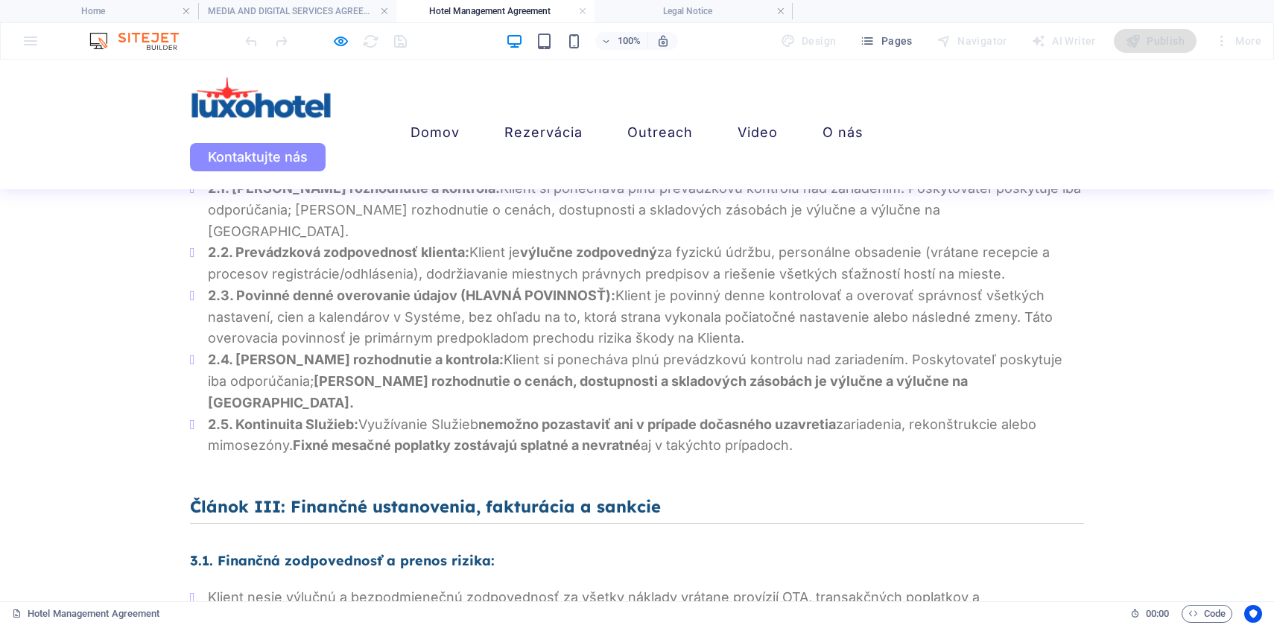
scroll to position [1628, 0]
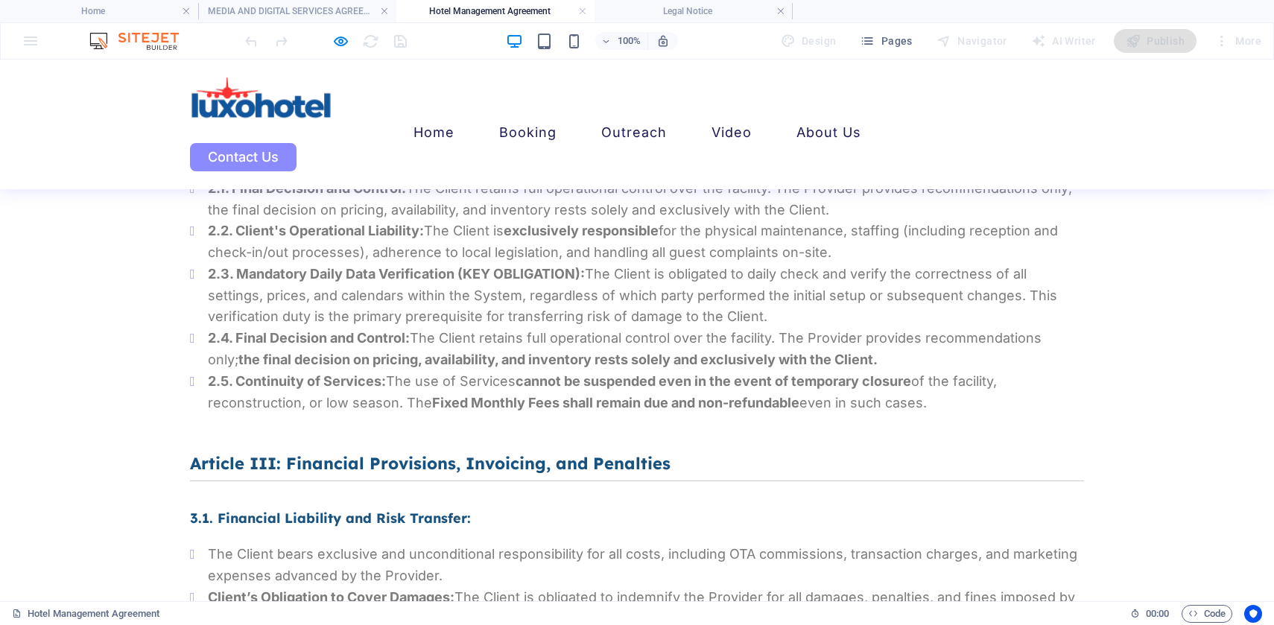
click at [237, 335] on strong "2.4. Final Decision and Control:" at bounding box center [309, 338] width 202 height 16
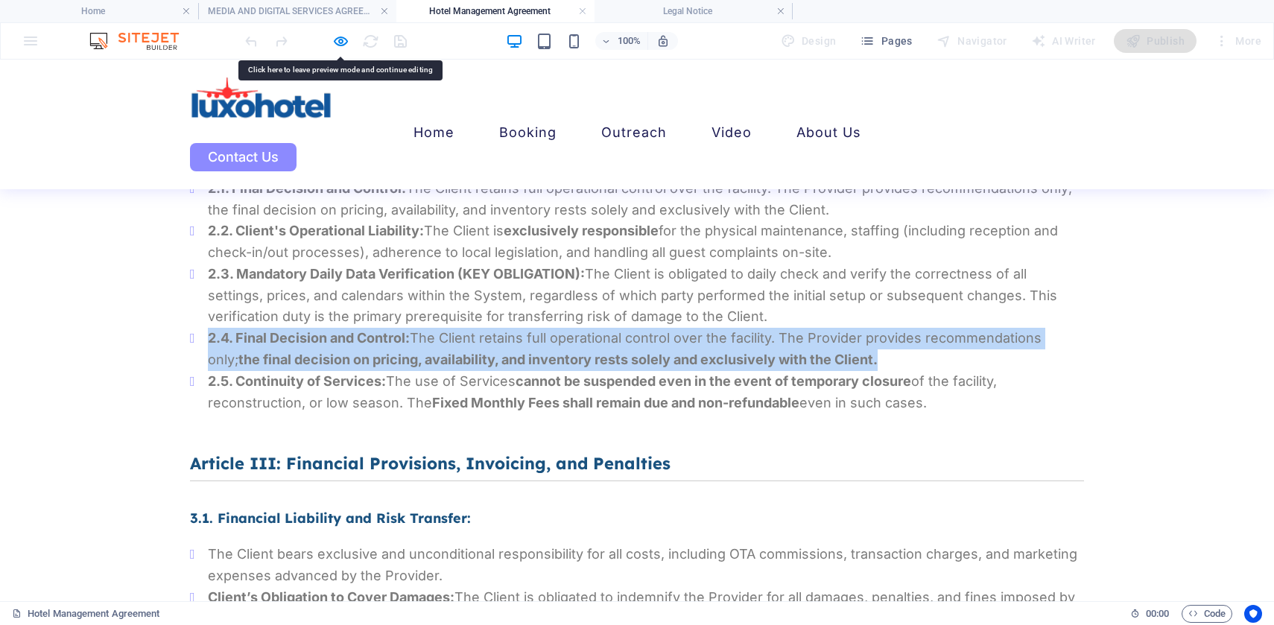
click at [237, 335] on strong "2.4. Final Decision and Control:" at bounding box center [309, 338] width 202 height 16
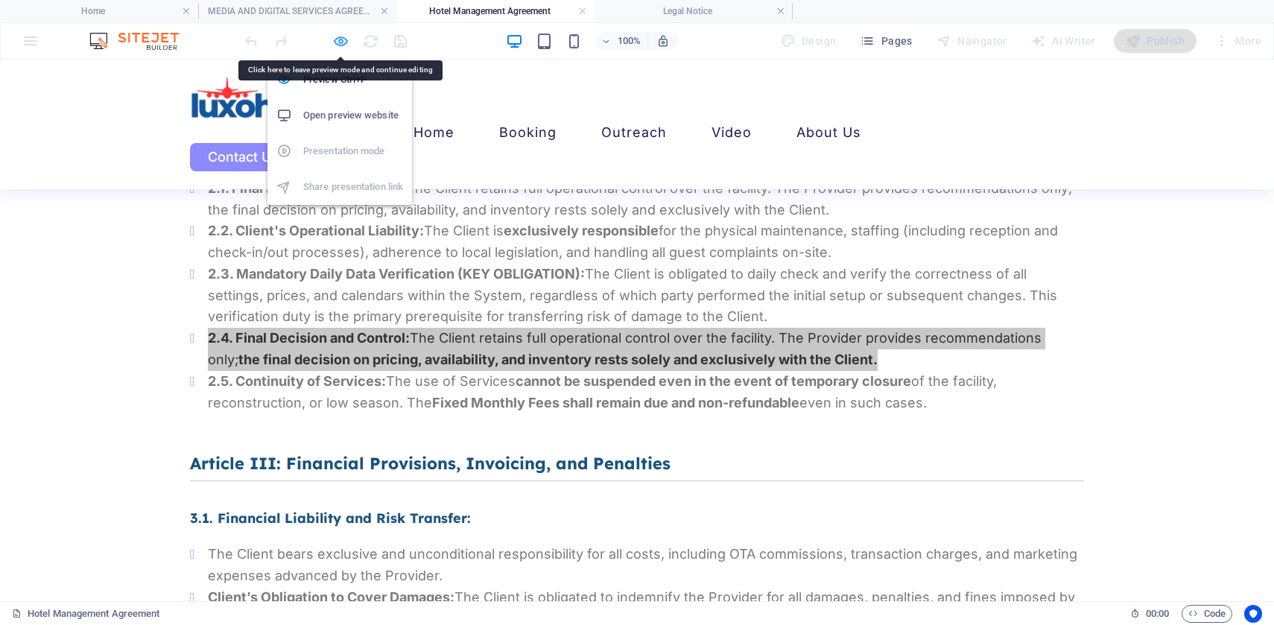
click at [339, 39] on icon "button" at bounding box center [340, 41] width 17 height 17
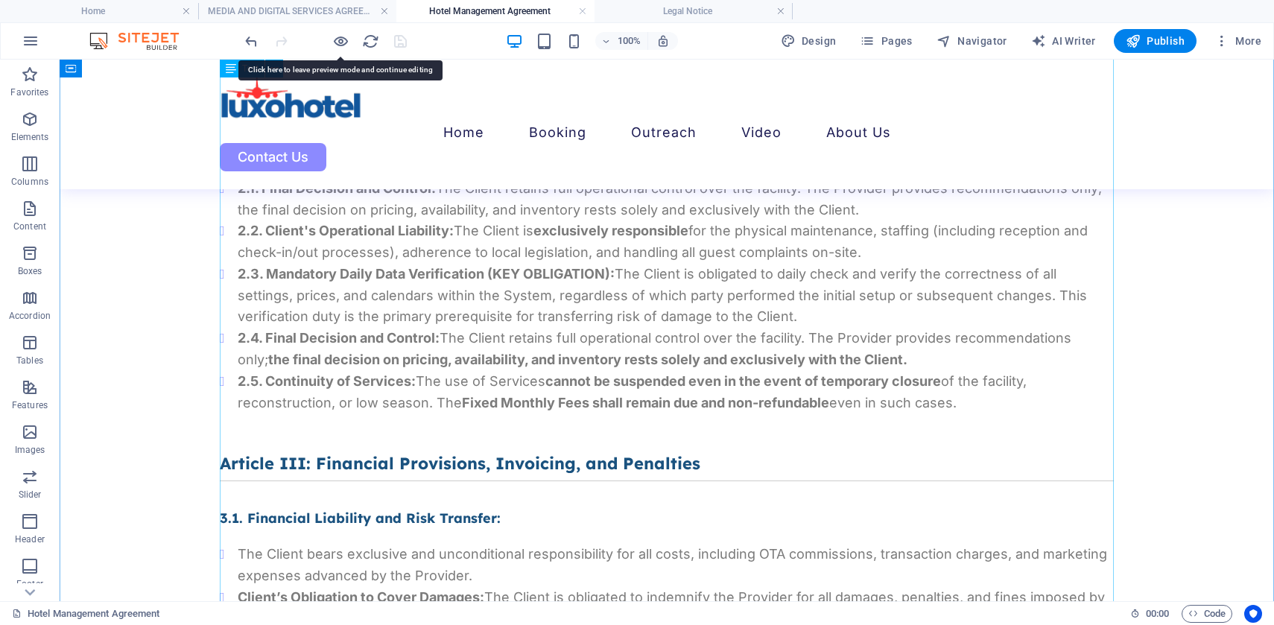
click at [272, 353] on div "Framework Agreement for Provision of Digital and Marketing Services FRAMEWORK A…" at bounding box center [667, 623] width 894 height 3761
click at [273, 335] on div "Framework Agreement for Provision of Digital and Marketing Services FRAMEWORK A…" at bounding box center [667, 623] width 894 height 3761
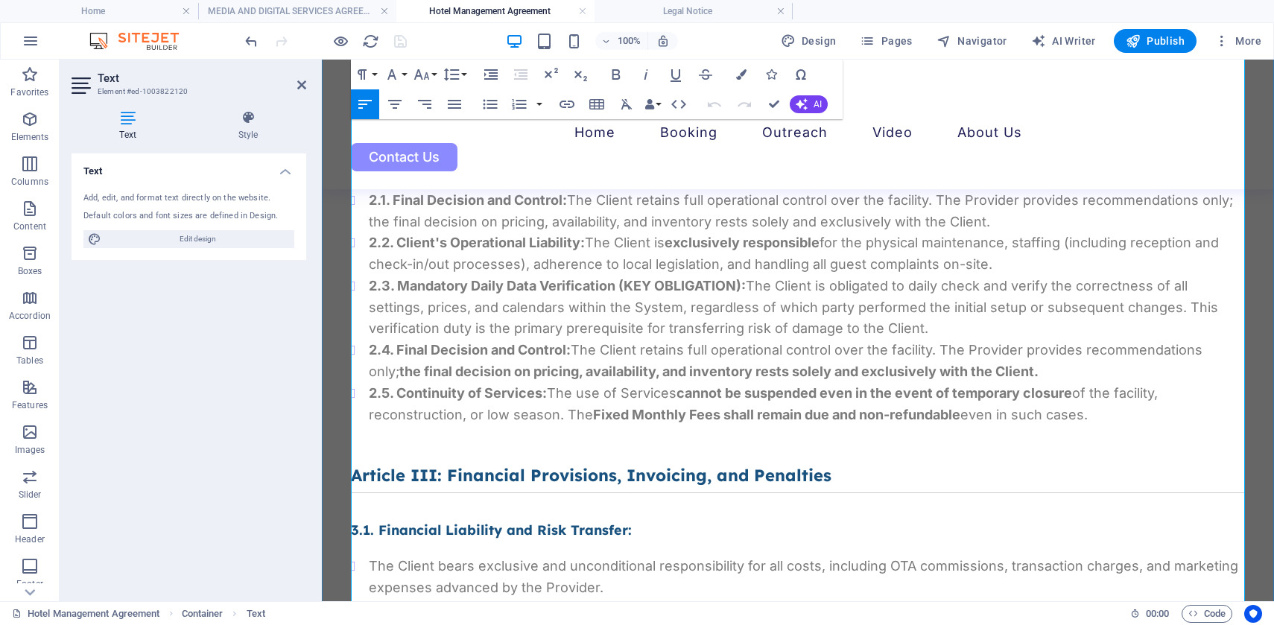
scroll to position [1613, 0]
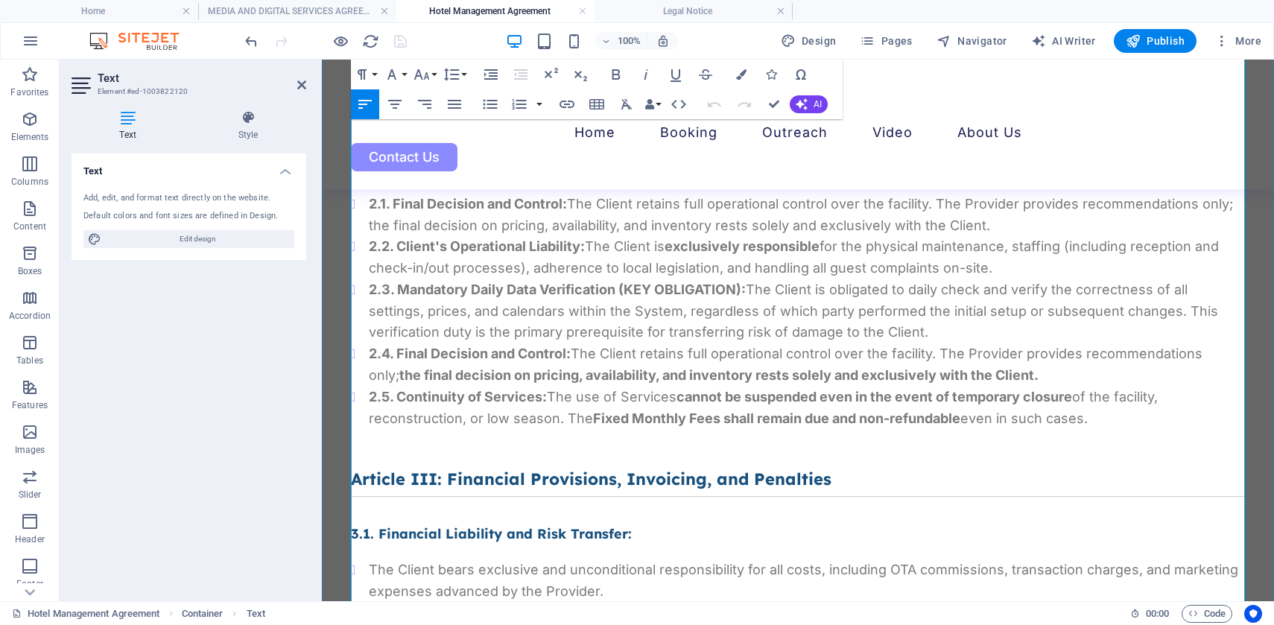
click at [394, 350] on strong "2.4. Final Decision and Control:" at bounding box center [470, 354] width 202 height 16
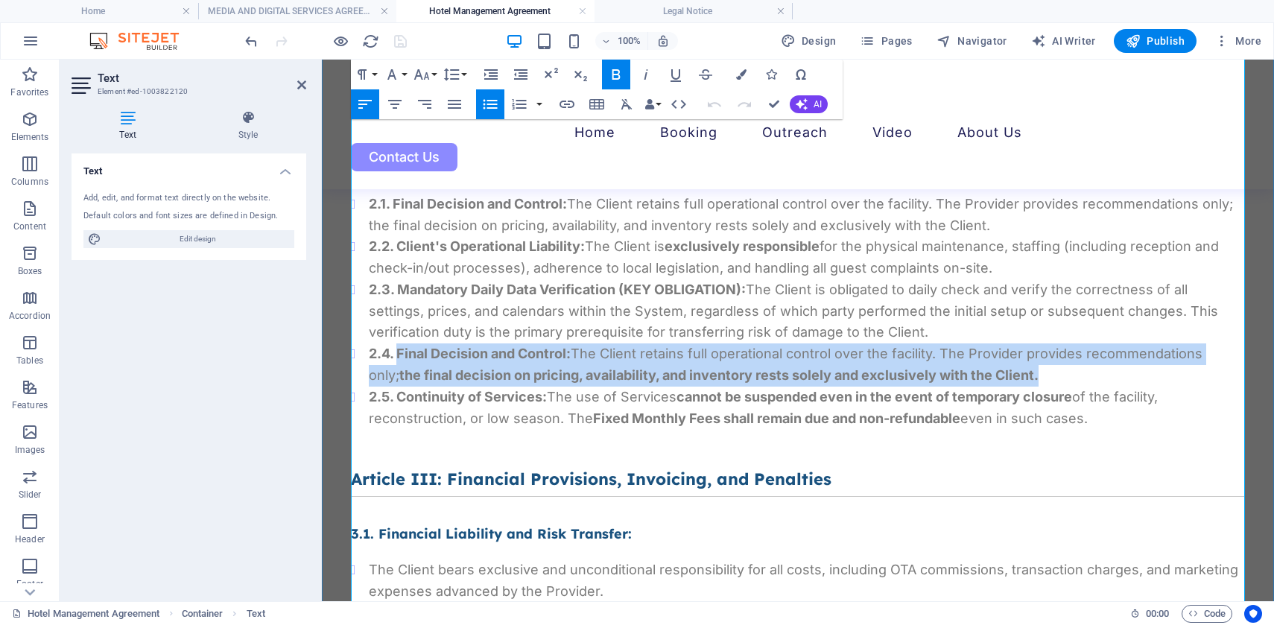
drag, startPoint x: 399, startPoint y: 352, endPoint x: 1102, endPoint y: 381, distance: 704.1
click at [1102, 381] on li "2.4. Final Decision and Control: The Client retains full operational control ov…" at bounding box center [807, 365] width 876 height 43
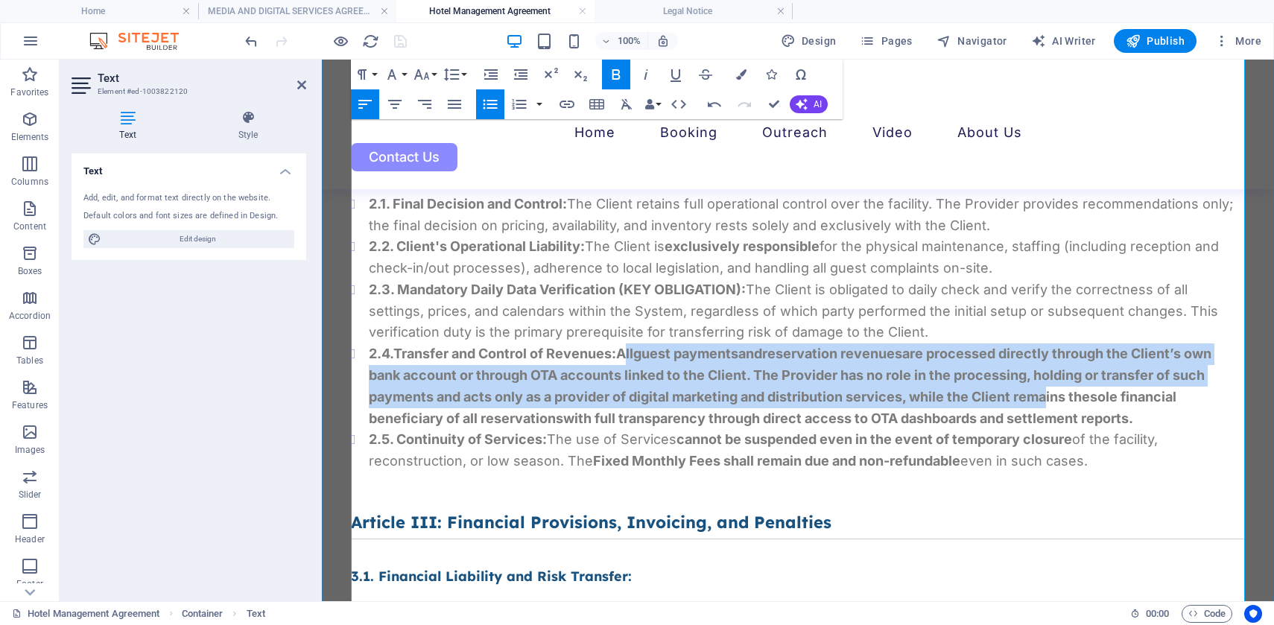
drag, startPoint x: 628, startPoint y: 353, endPoint x: 1040, endPoint y: 398, distance: 413.8
click at [1040, 398] on strong "2.4. Transfer and Control of Revenues: All guest payments and reservation reven…" at bounding box center [790, 386] width 843 height 80
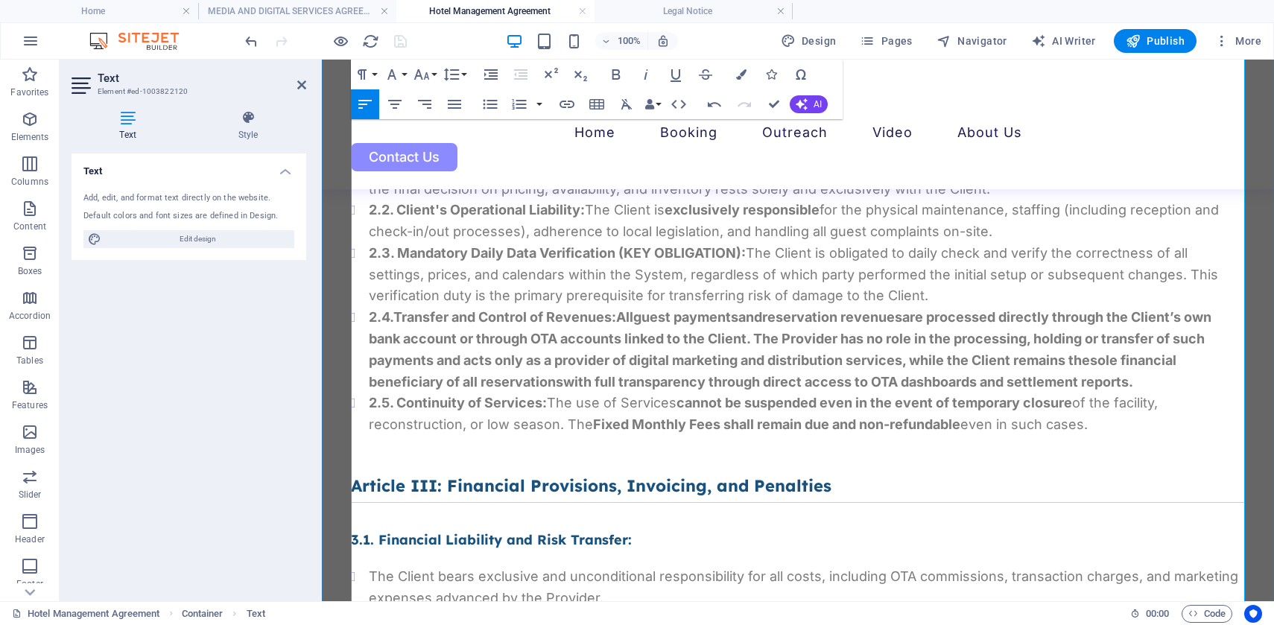
scroll to position [1654, 0]
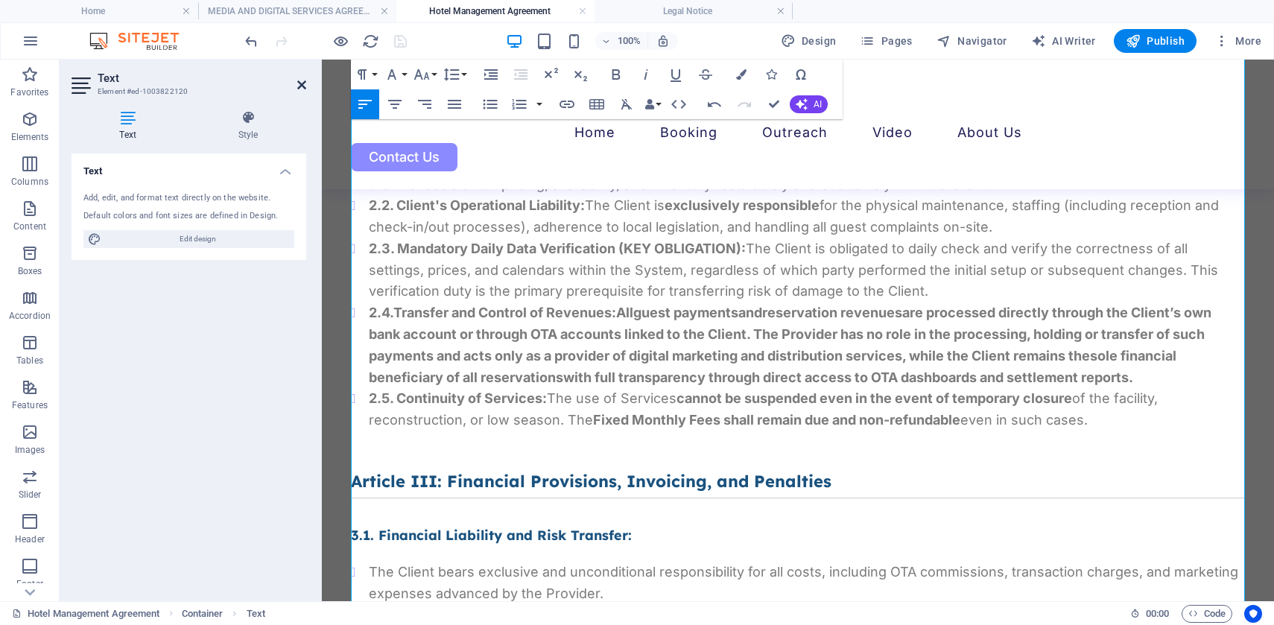
click at [297, 86] on icon at bounding box center [301, 85] width 9 height 12
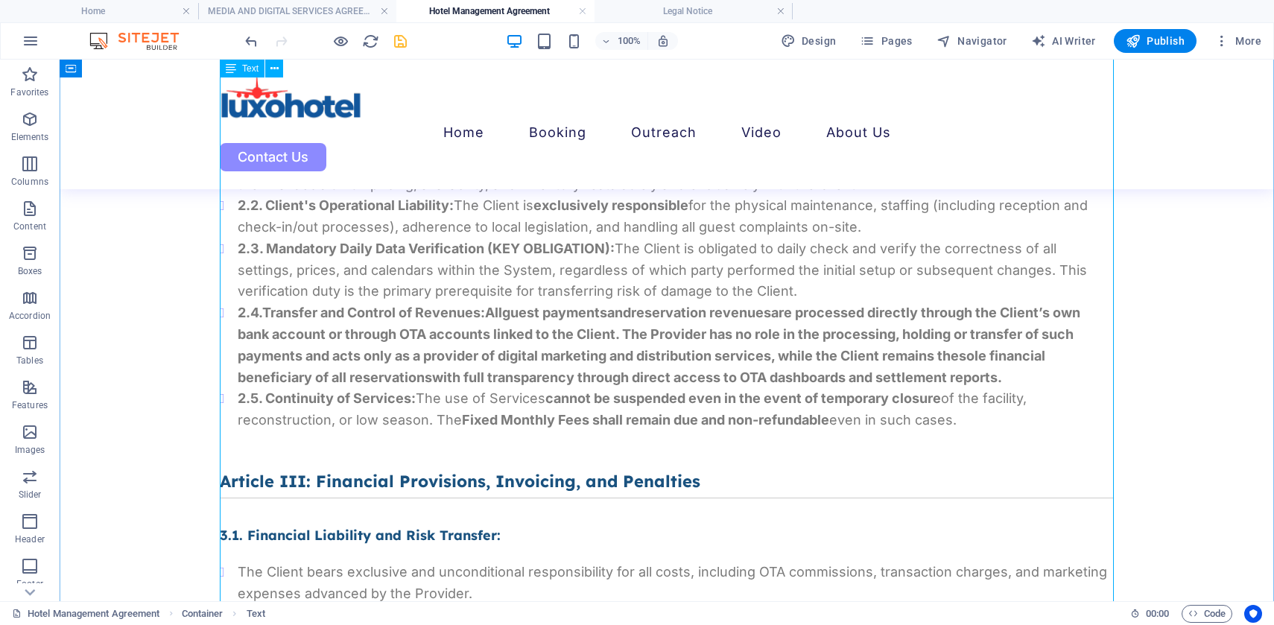
click at [499, 311] on div "Framework Agreement for Provision of Digital and Marketing Services FRAMEWORK A…" at bounding box center [667, 620] width 894 height 3804
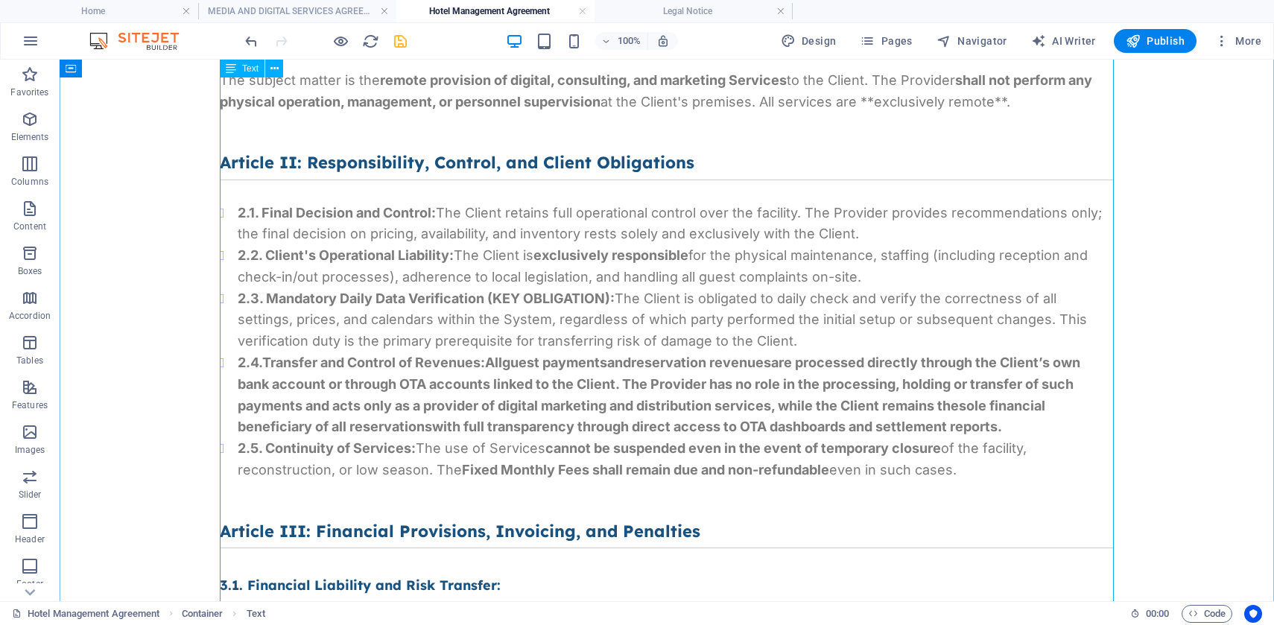
scroll to position [51, 0]
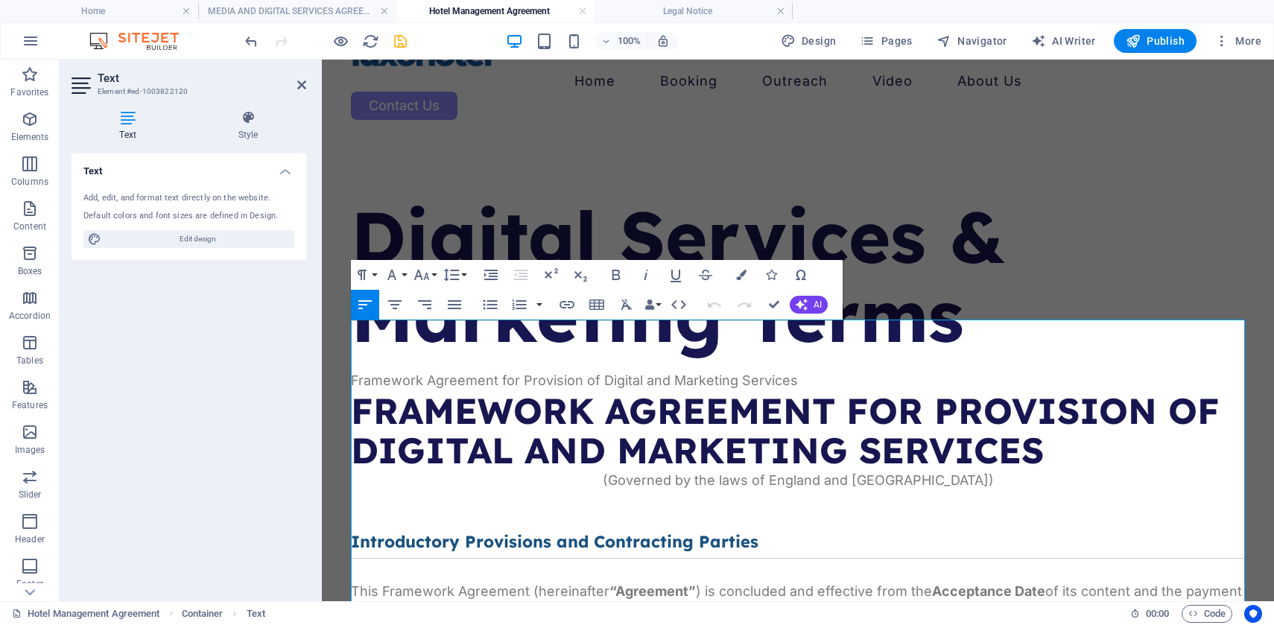
click at [408, 38] on icon "save" at bounding box center [400, 41] width 17 height 17
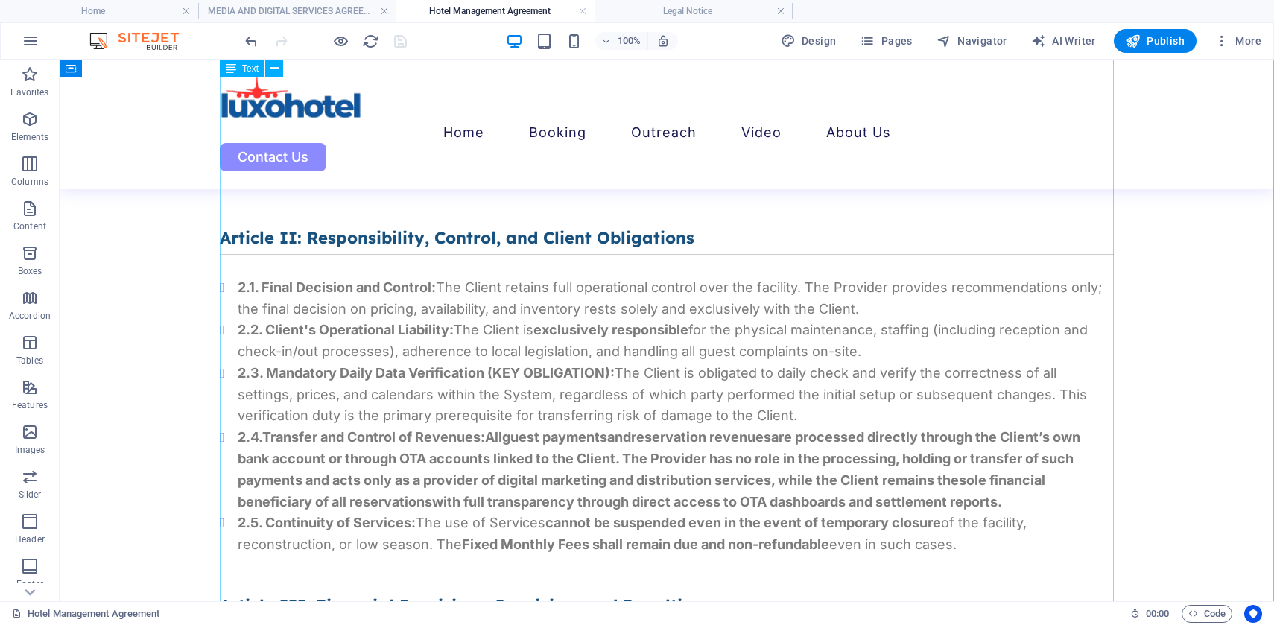
scroll to position [1568, 0]
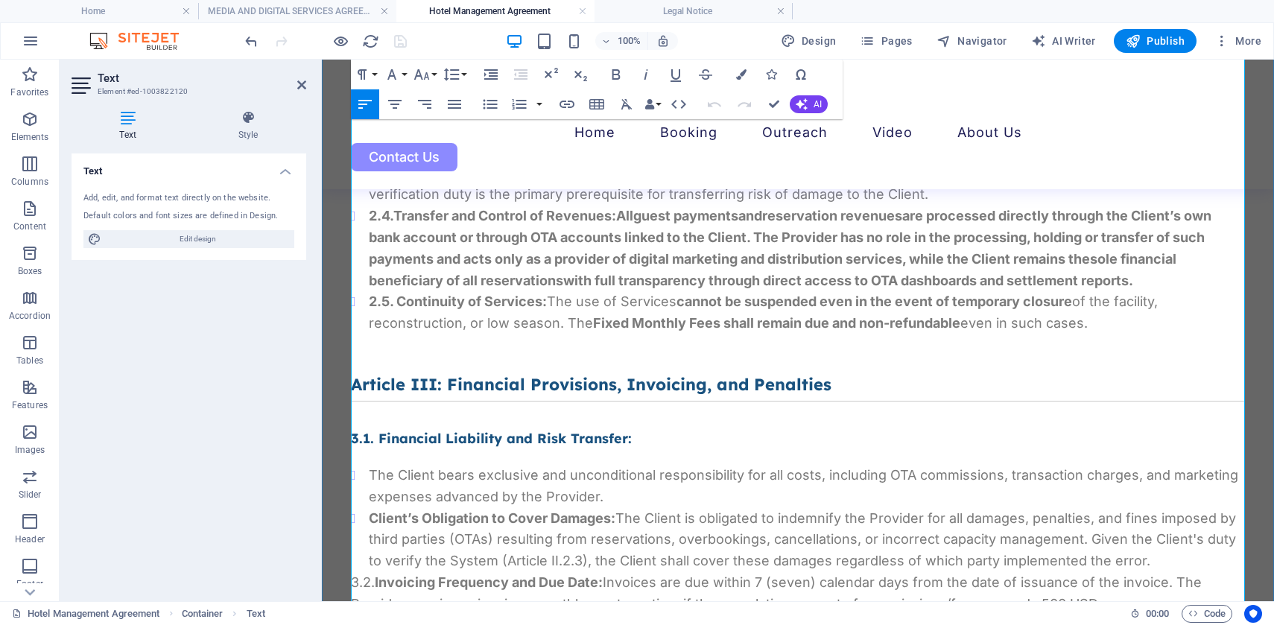
scroll to position [1719, 0]
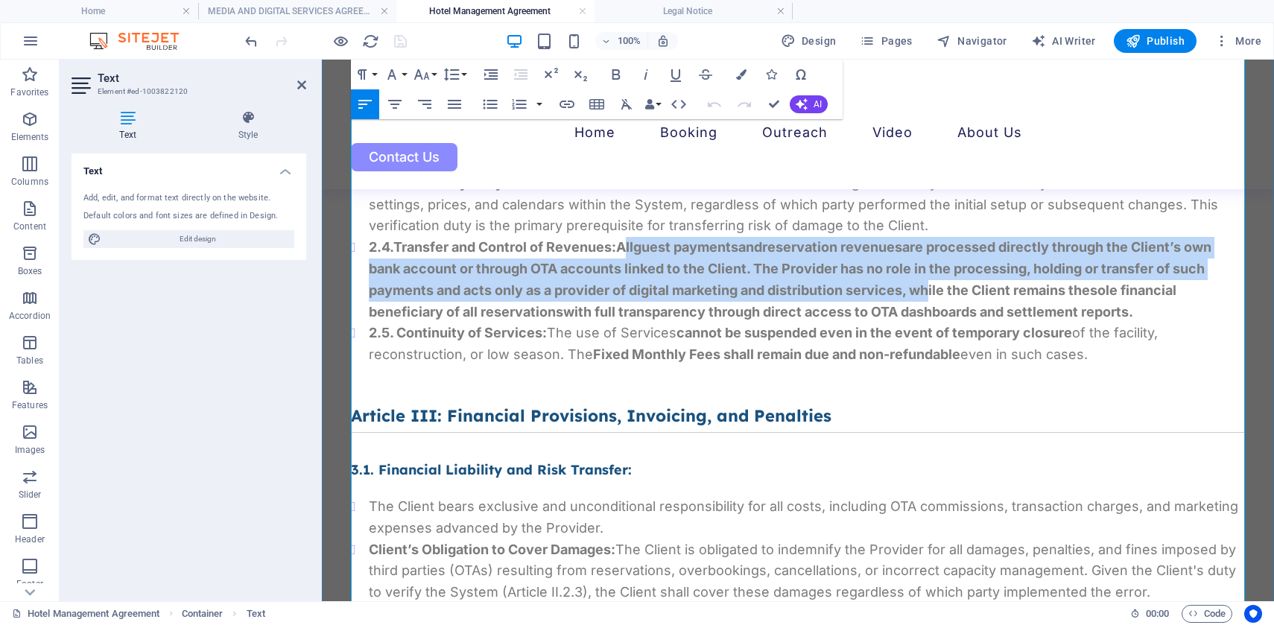
drag, startPoint x: 625, startPoint y: 247, endPoint x: 925, endPoint y: 287, distance: 303.0
click at [925, 287] on strong "2.4. Transfer and Control of Revenues: All guest payments and reservation reven…" at bounding box center [790, 279] width 843 height 80
drag, startPoint x: 1203, startPoint y: 290, endPoint x: 625, endPoint y: 247, distance: 579.9
click at [625, 247] on li "2.4. Transfer and Control of Revenues: All guest payments and reservation reven…" at bounding box center [807, 280] width 876 height 86
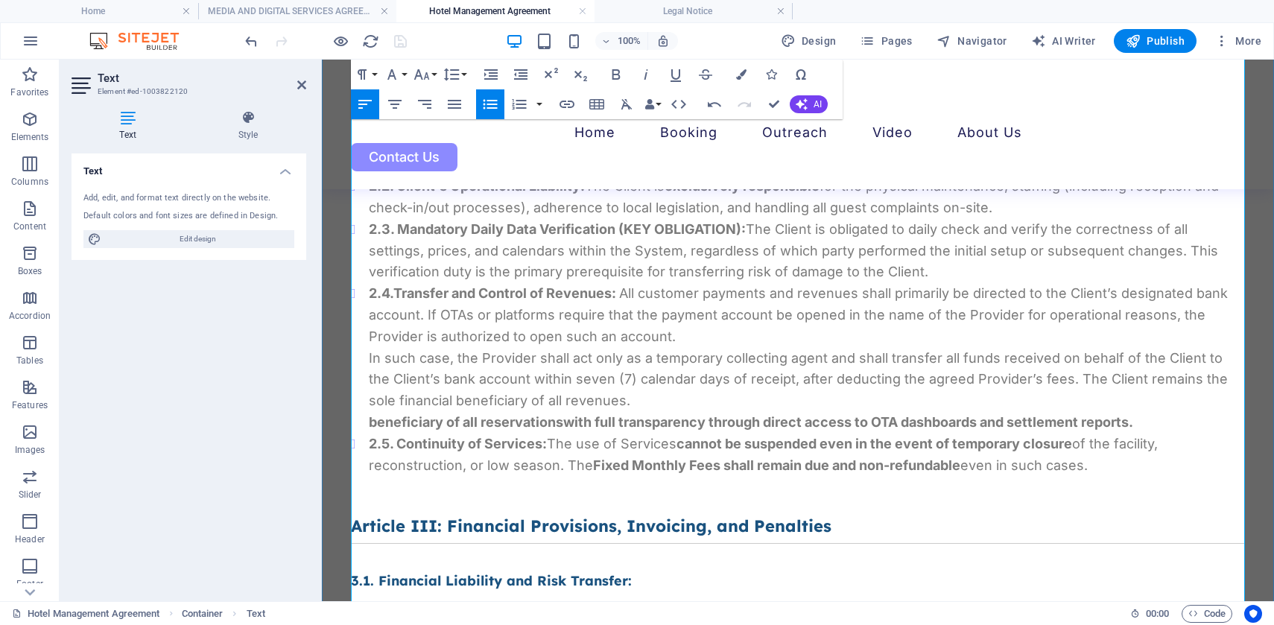
scroll to position [1675, 0]
click at [300, 85] on icon at bounding box center [301, 85] width 9 height 12
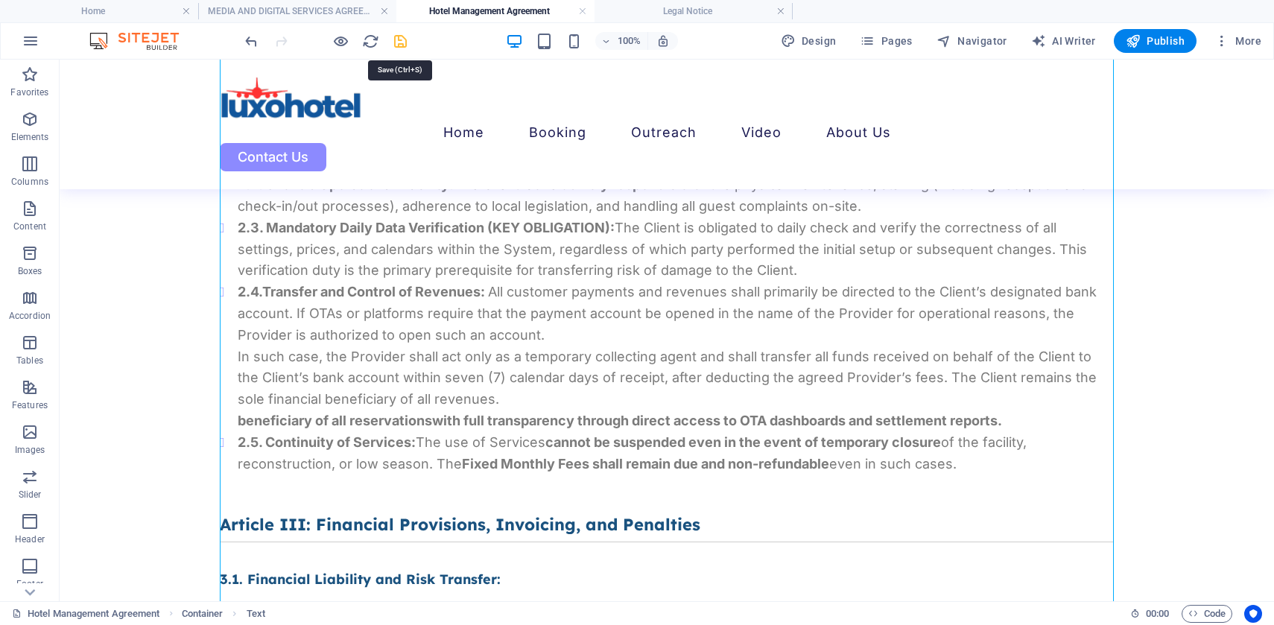
click at [395, 41] on icon "save" at bounding box center [400, 41] width 17 height 17
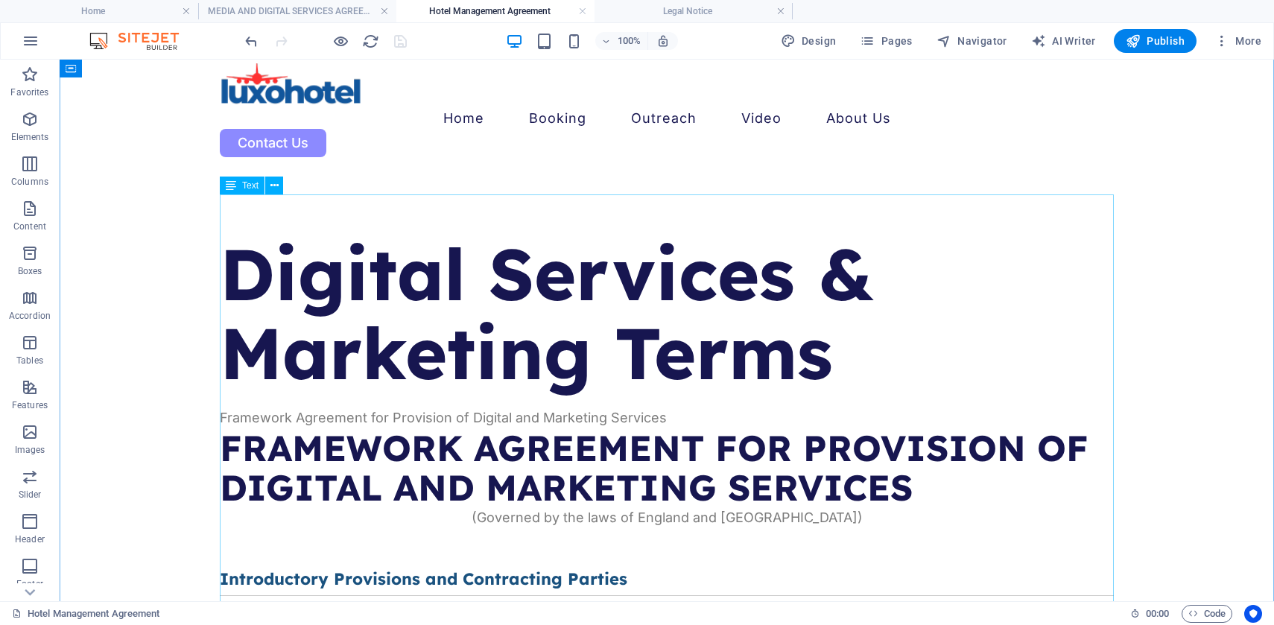
scroll to position [0, 0]
